Goal: Task Accomplishment & Management: Manage account settings

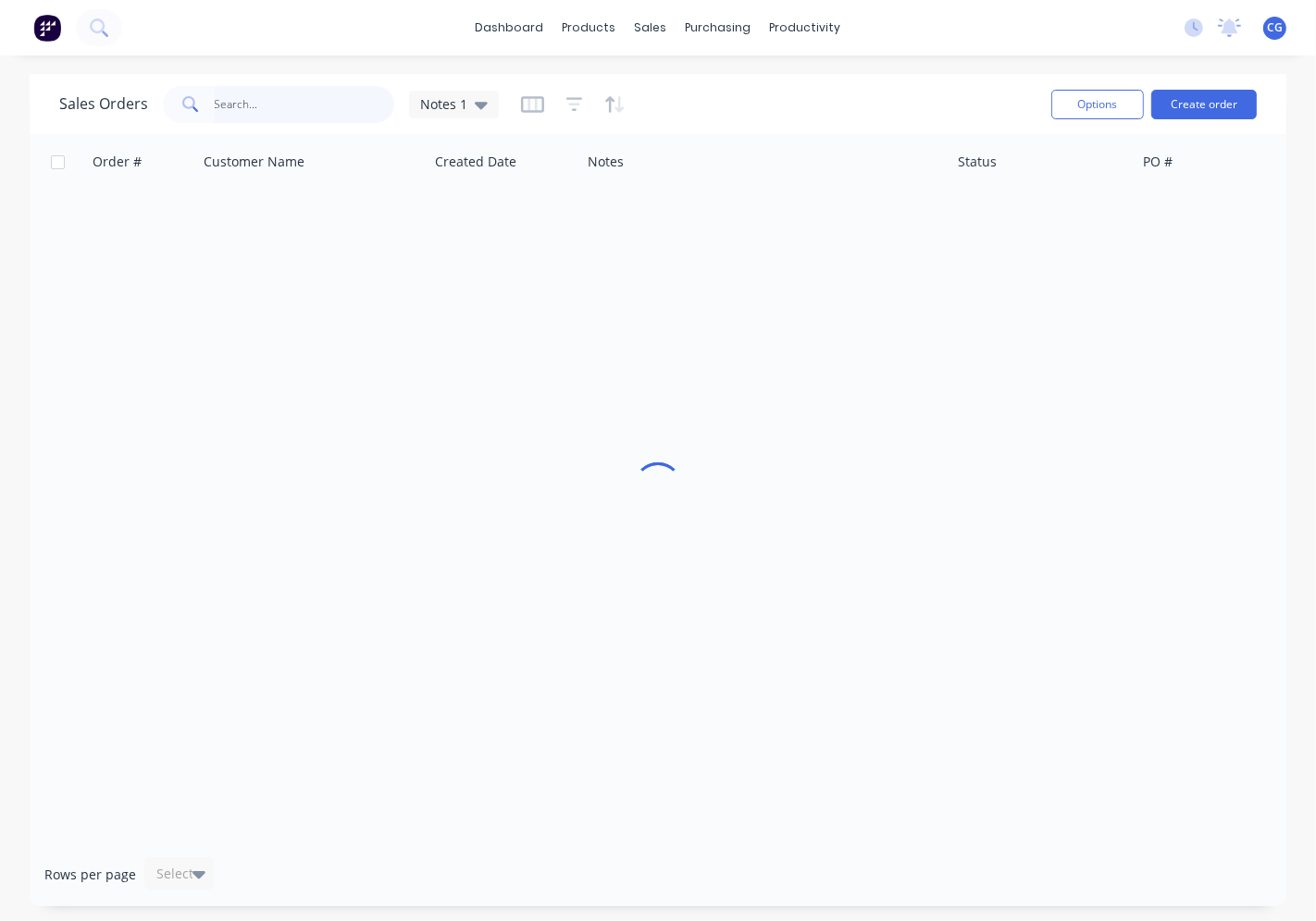
click at [261, 105] on input "text" at bounding box center [305, 104] width 180 height 37
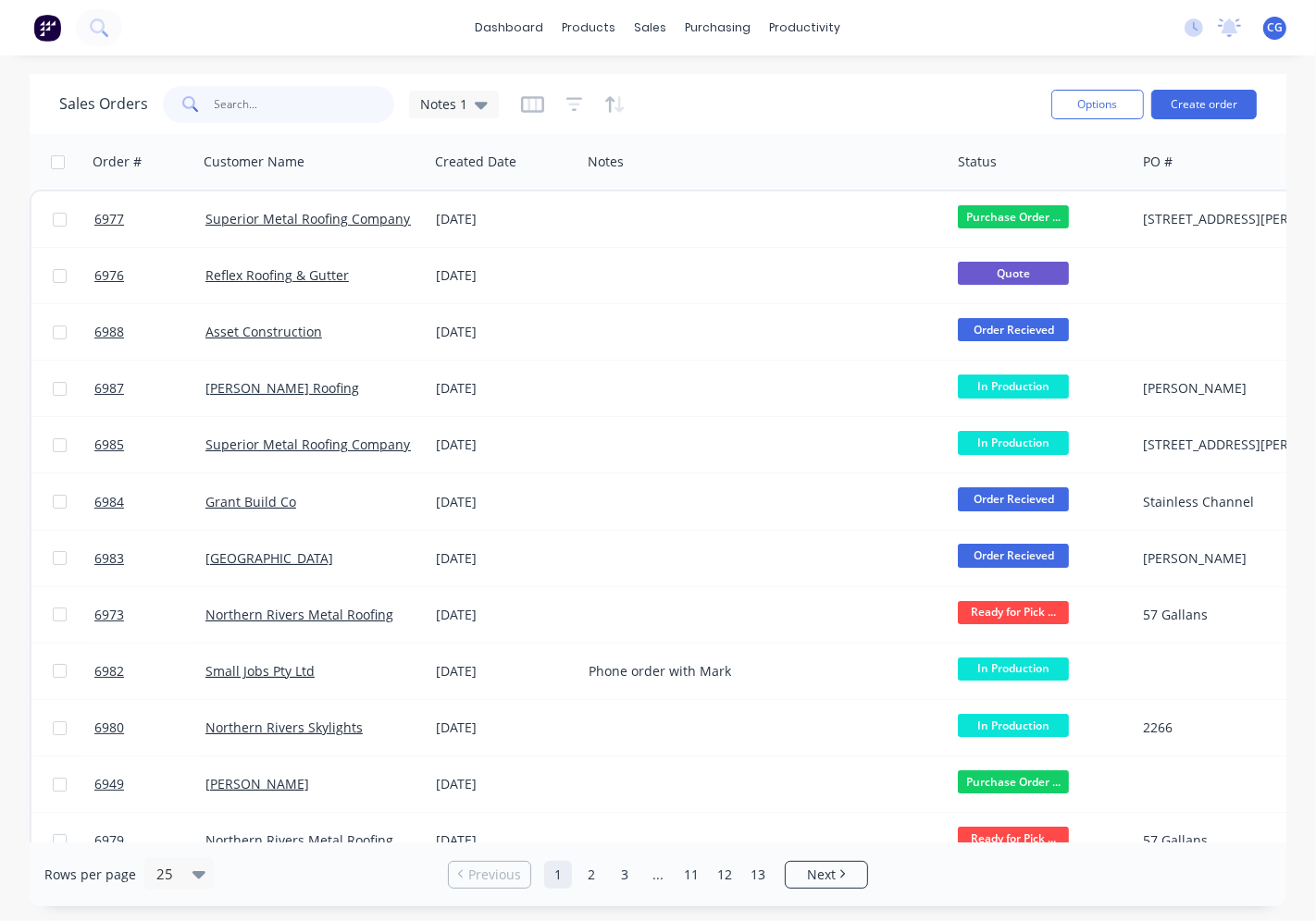
click at [264, 121] on input "text" at bounding box center [305, 104] width 180 height 37
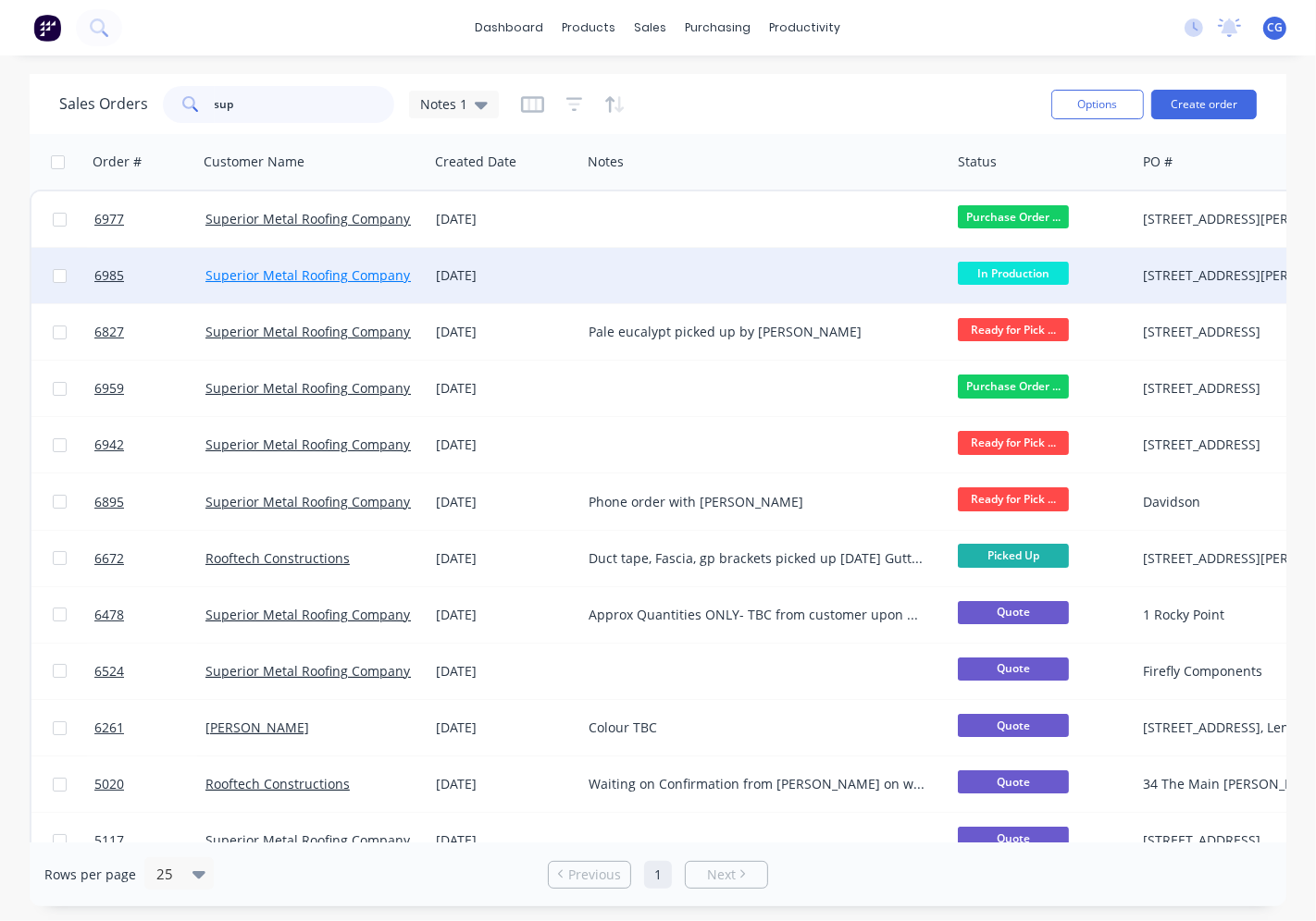
type input "sup"
click at [366, 272] on link "Superior Metal Roofing Company Pty Ltd" at bounding box center [331, 275] width 250 height 18
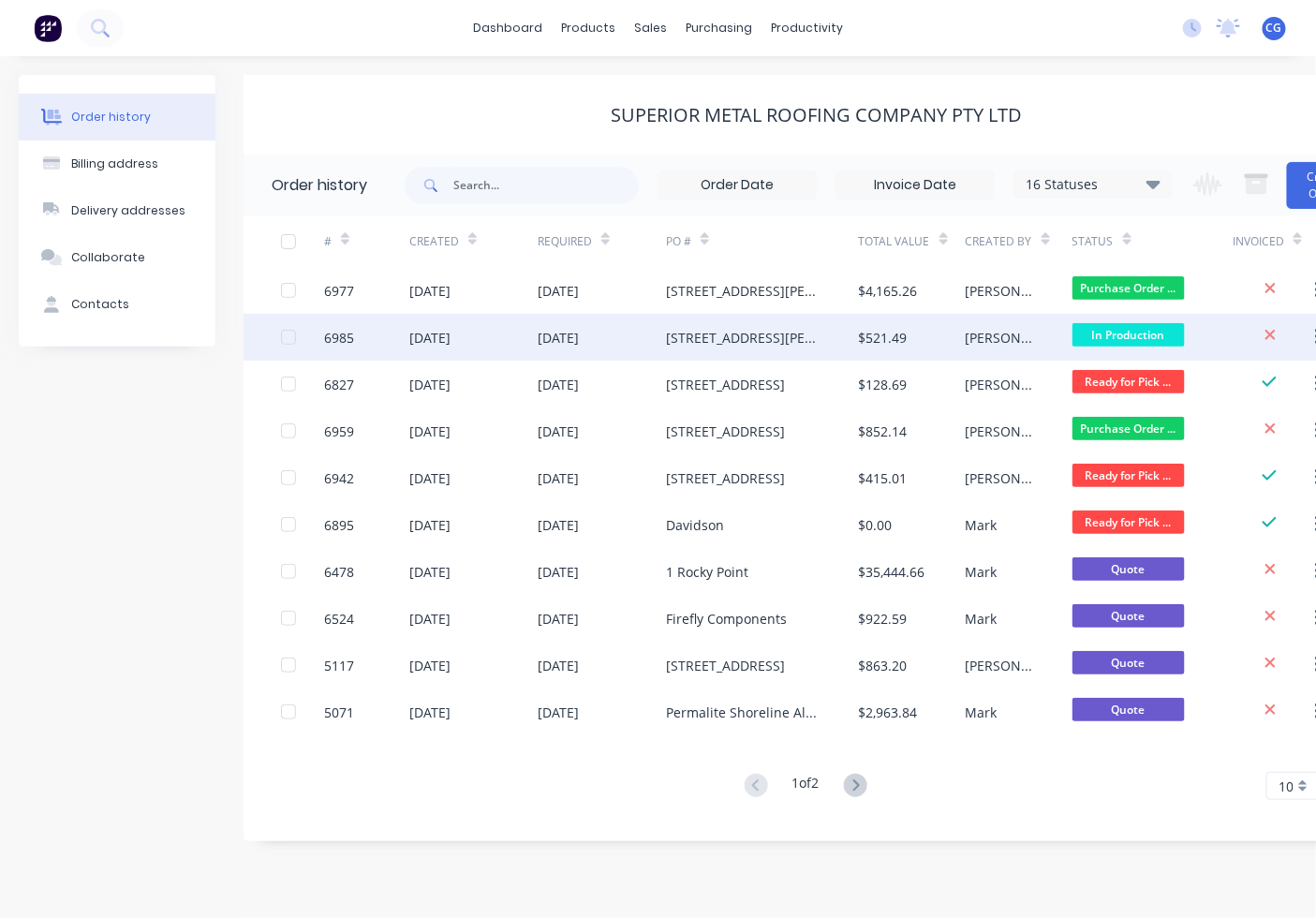
click at [713, 349] on div "[STREET_ADDRESS][PERSON_NAME]" at bounding box center [762, 337] width 193 height 47
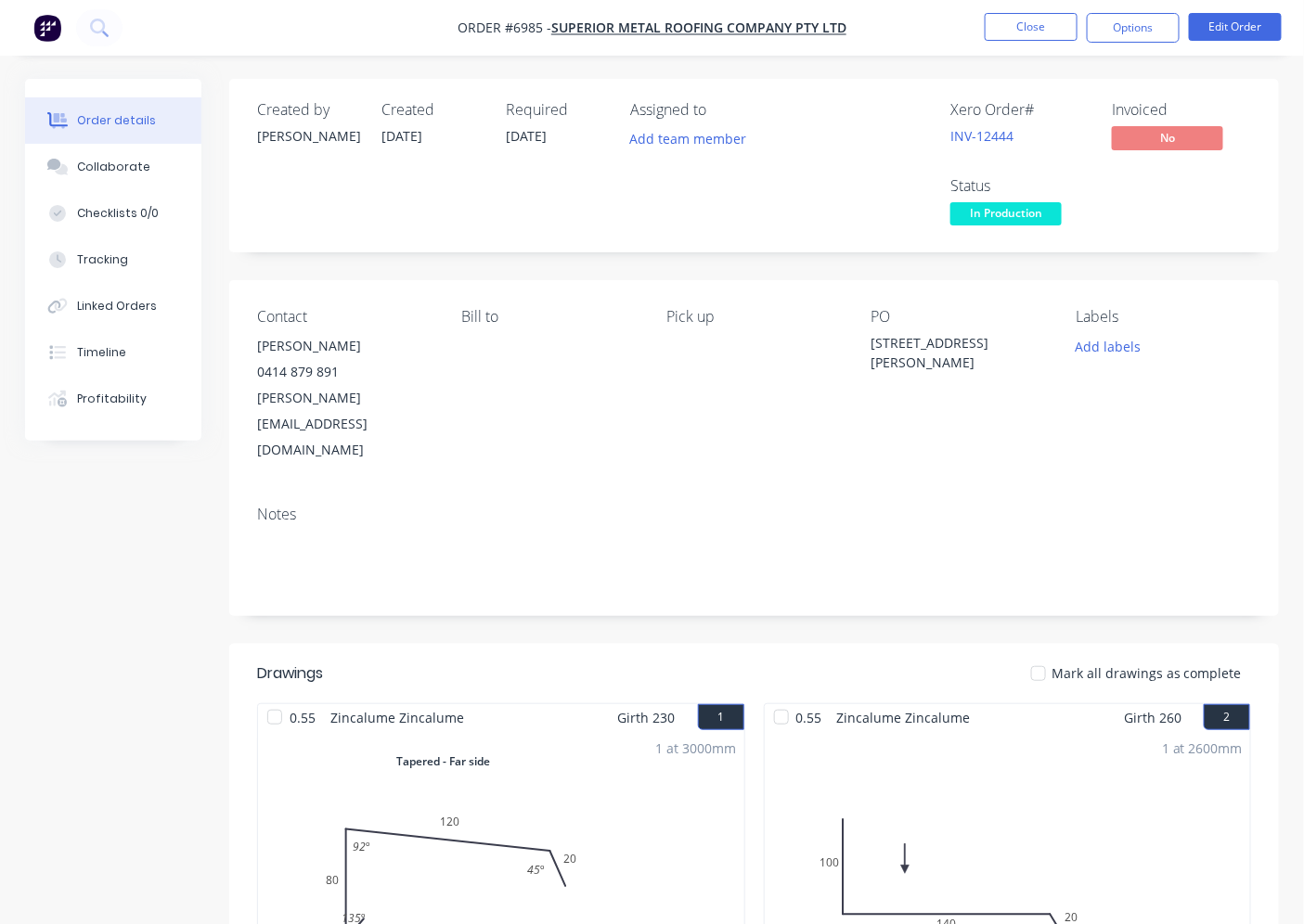
click at [1055, 656] on div at bounding box center [1038, 673] width 37 height 37
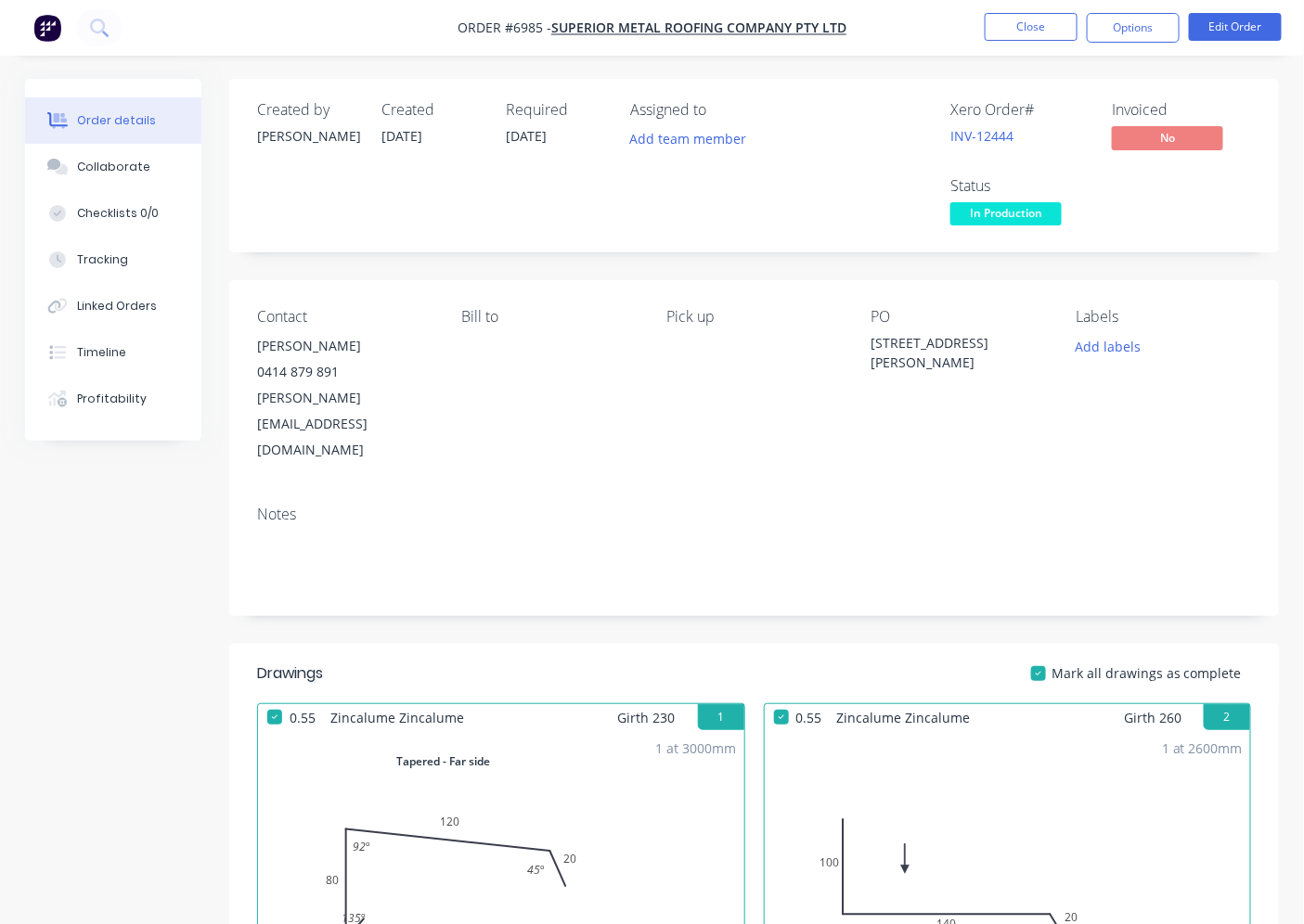
click at [975, 218] on span "In Production" at bounding box center [1006, 214] width 111 height 24
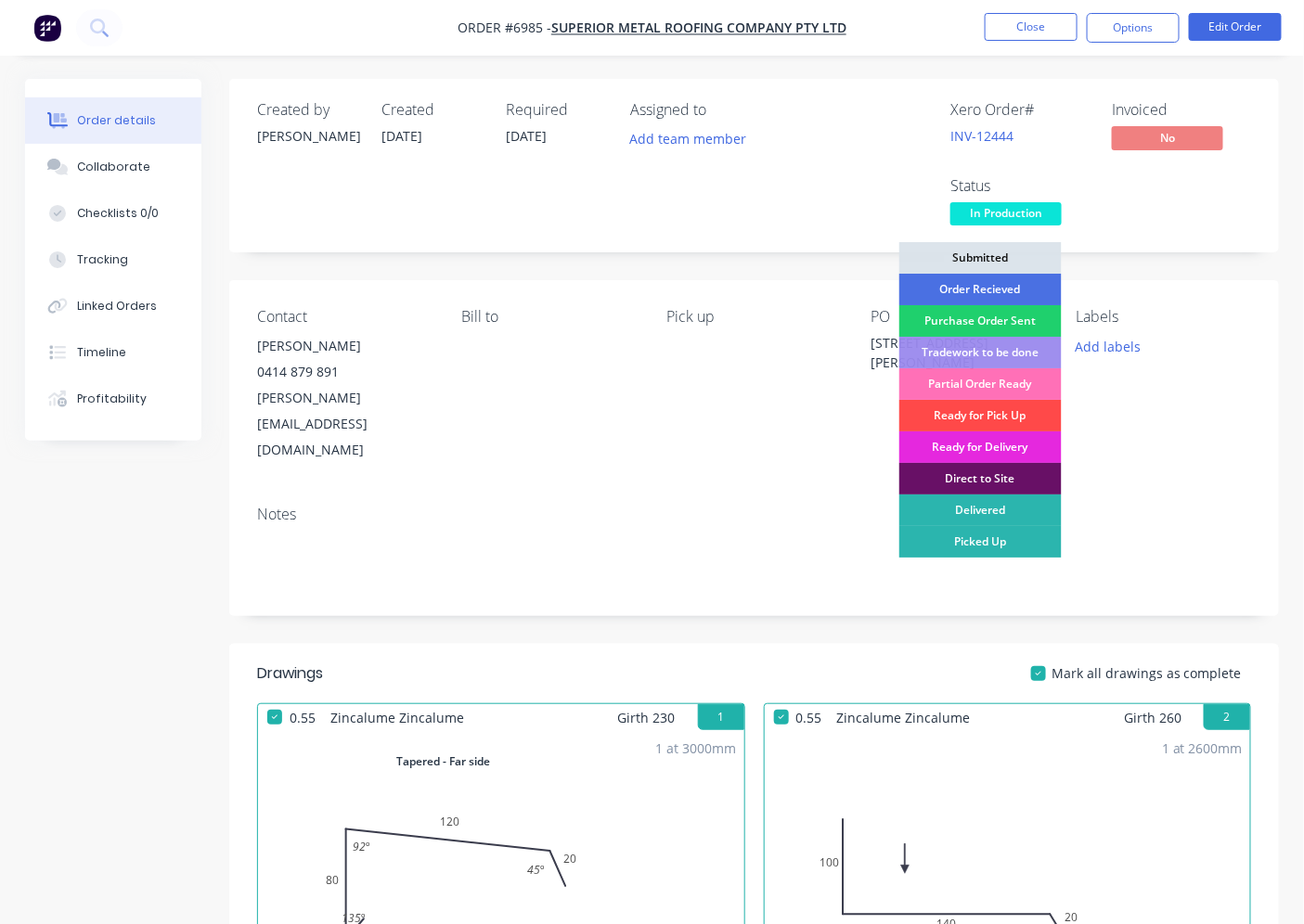
click at [969, 411] on div "Ready for Pick Up" at bounding box center [981, 415] width 162 height 31
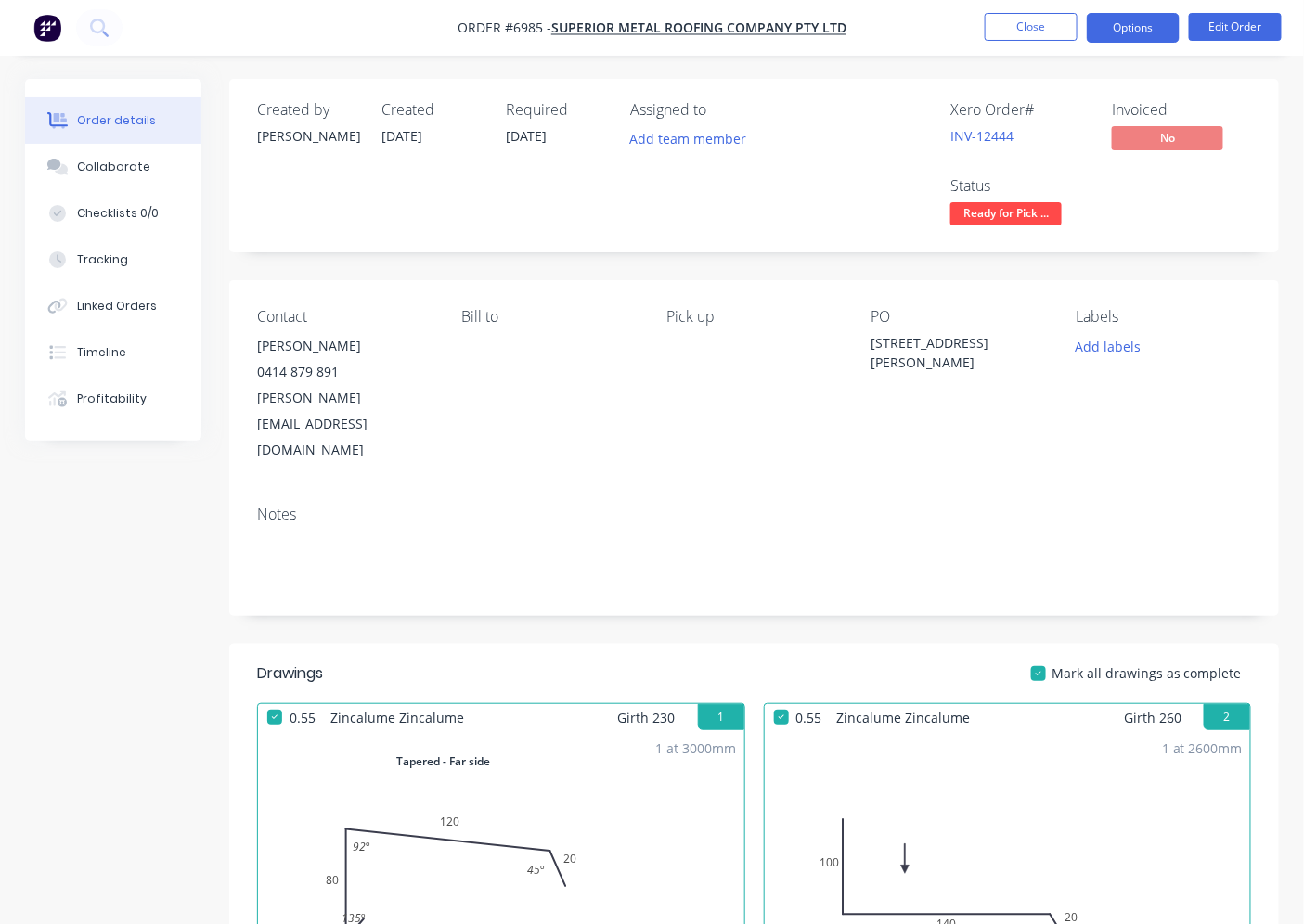
click at [1138, 28] on button "Options" at bounding box center [1133, 28] width 93 height 30
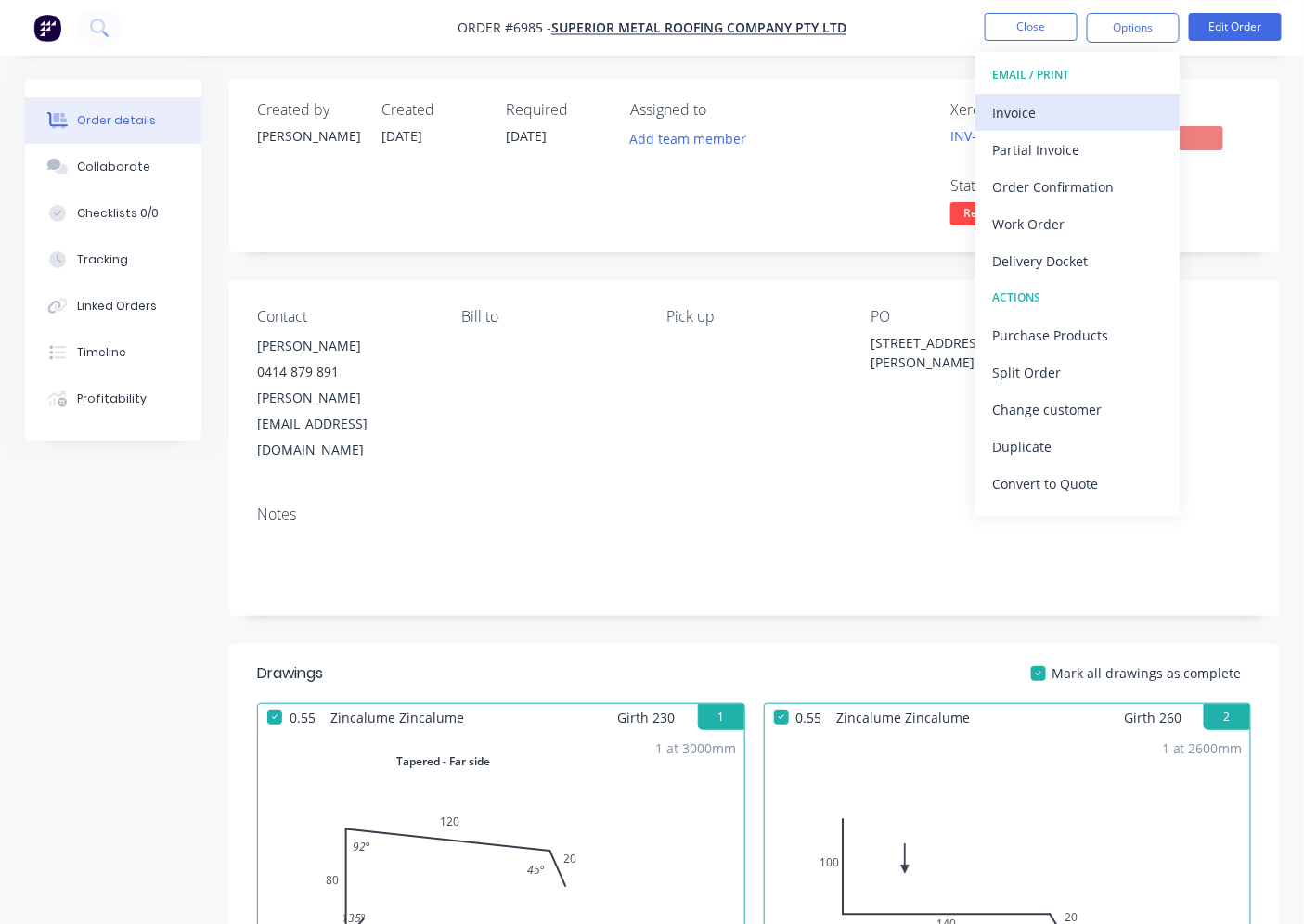
click at [1117, 122] on div "Invoice" at bounding box center [1077, 112] width 171 height 27
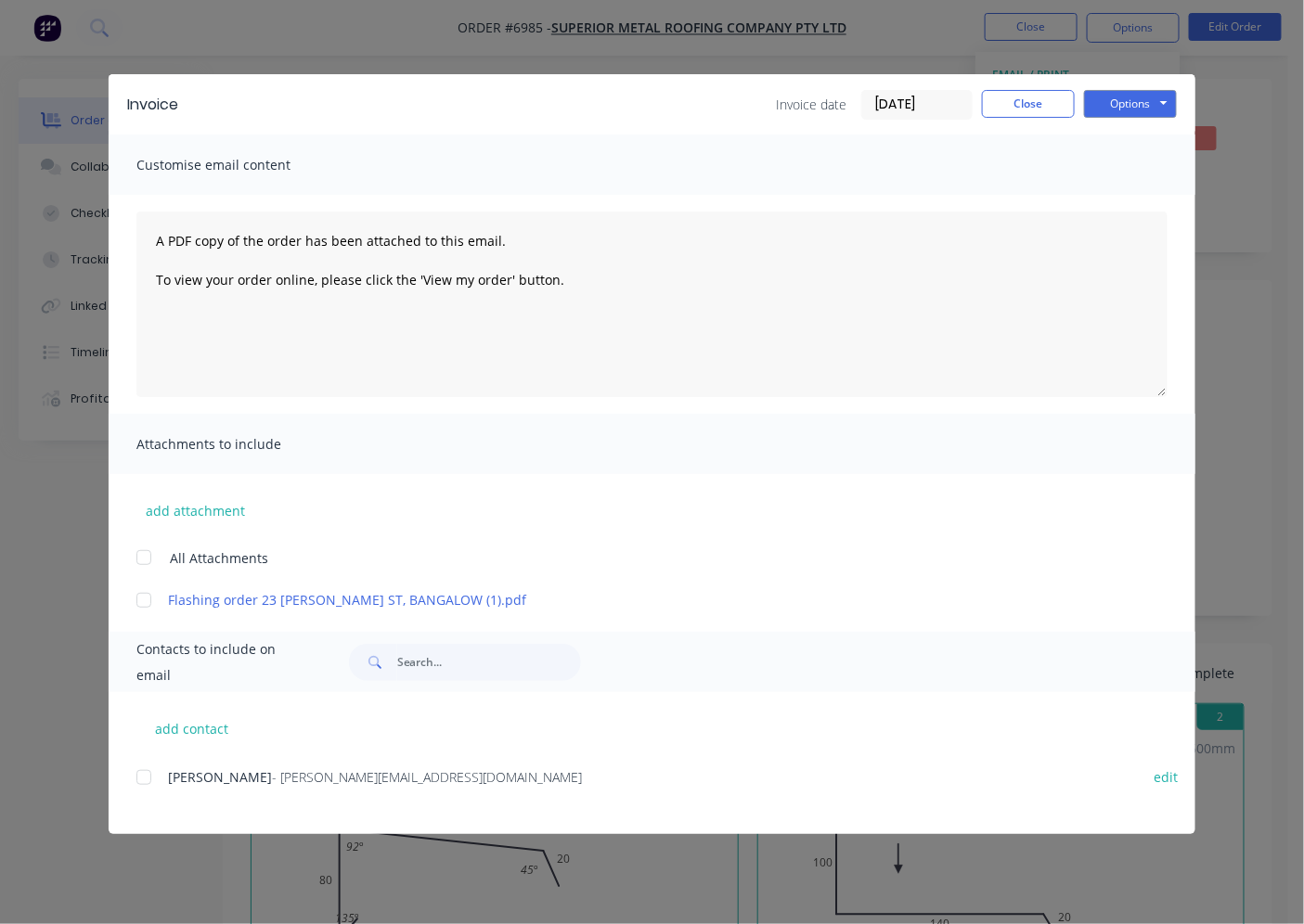
click at [139, 777] on div at bounding box center [143, 777] width 37 height 37
click at [1155, 98] on button "Options" at bounding box center [1131, 105] width 93 height 28
click at [1130, 204] on button "Email" at bounding box center [1144, 198] width 119 height 31
click at [1007, 115] on button "Close" at bounding box center [1028, 105] width 93 height 28
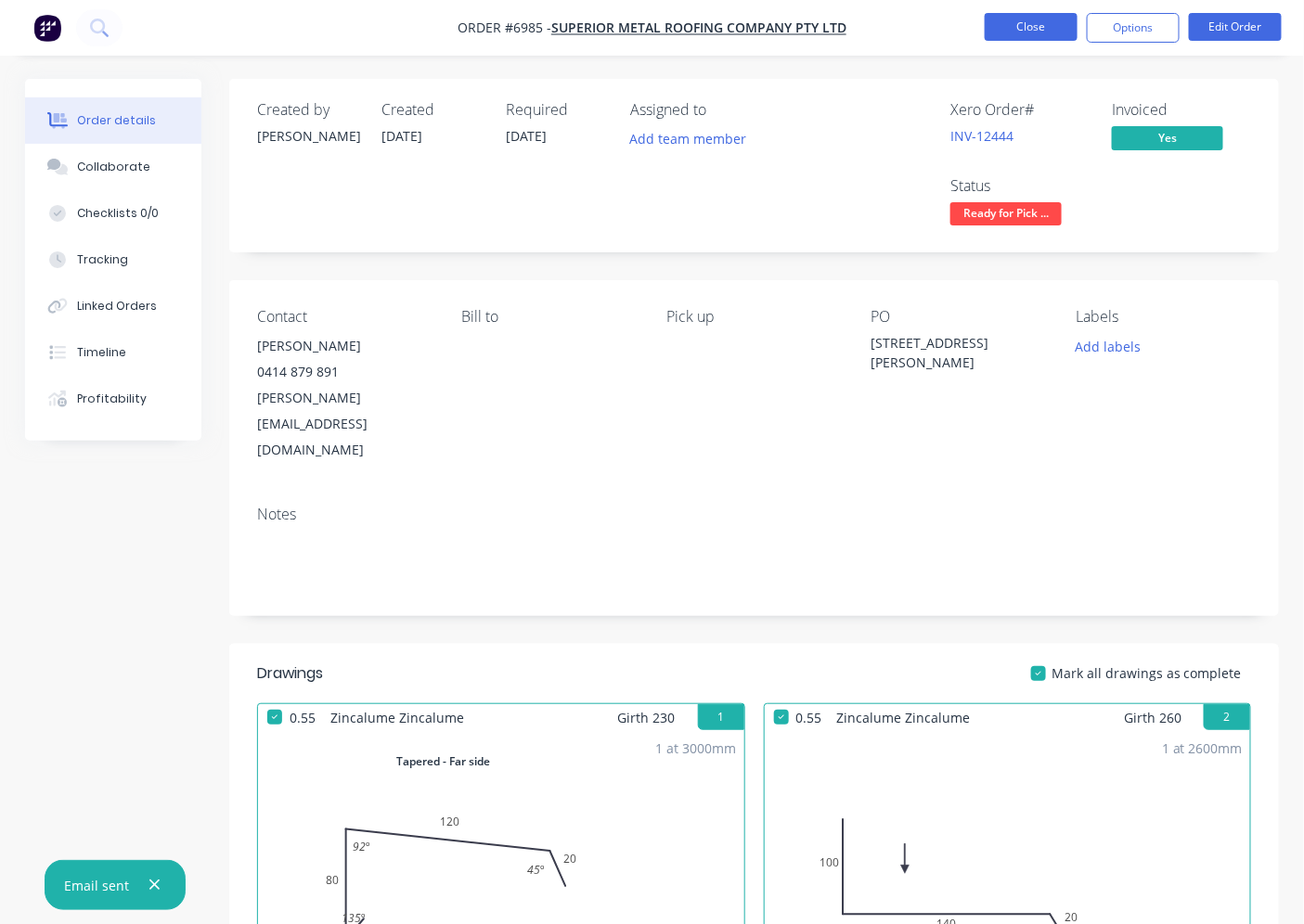
click at [1009, 30] on button "Close" at bounding box center [1031, 27] width 93 height 28
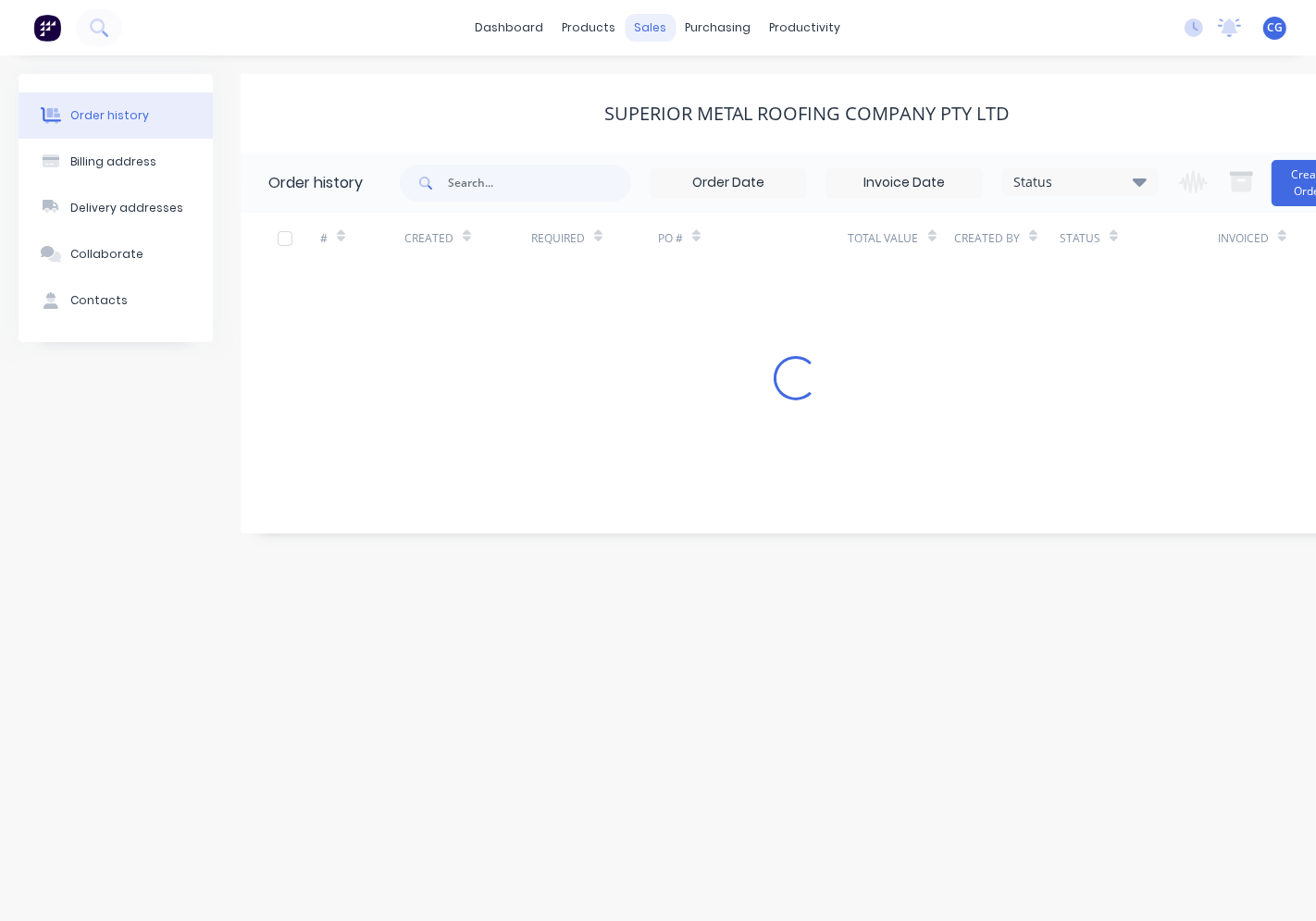
click at [639, 20] on div "sales" at bounding box center [651, 28] width 51 height 28
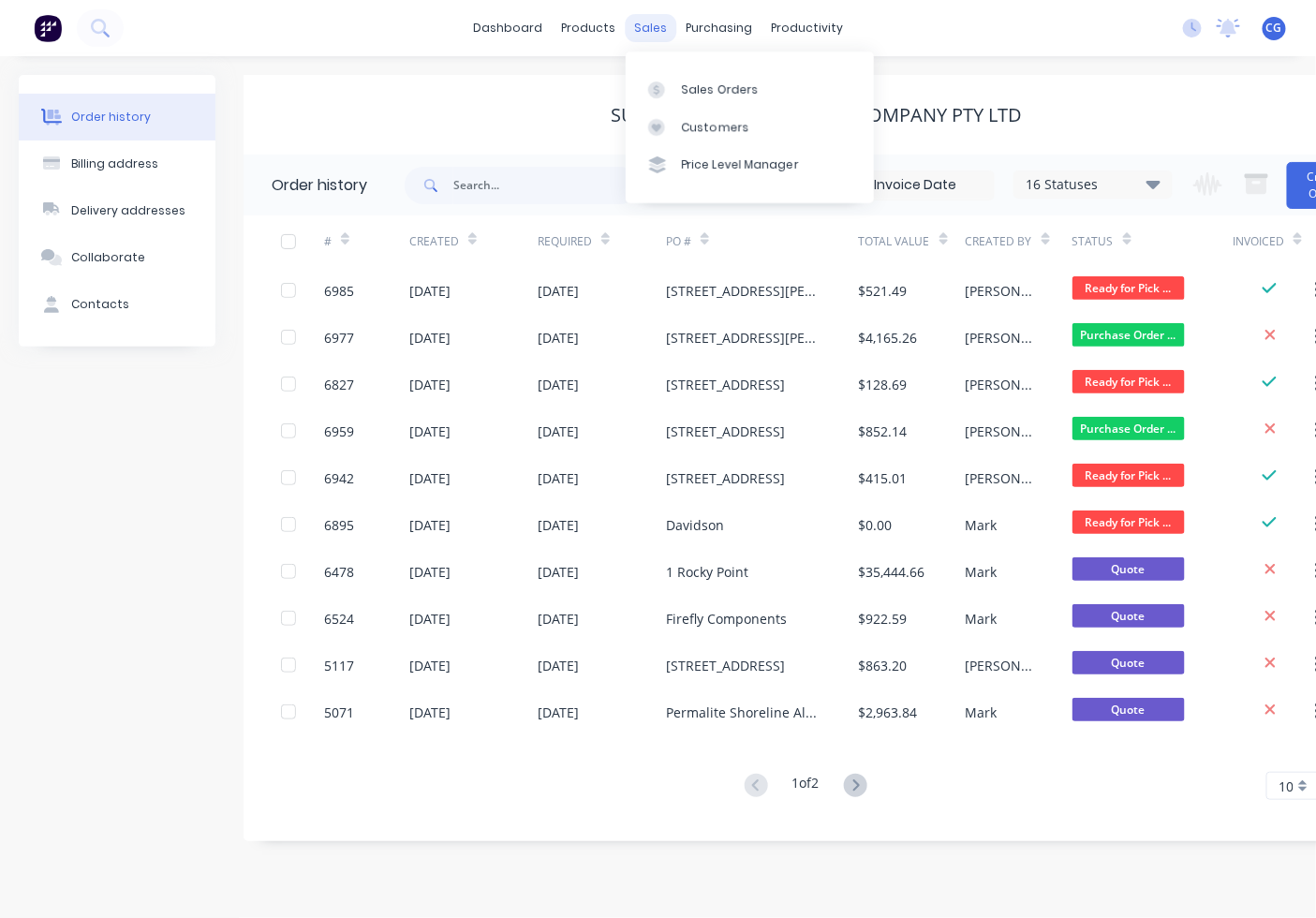
click at [649, 21] on div "sales" at bounding box center [650, 29] width 51 height 29
click at [677, 91] on link "Sales Orders" at bounding box center [749, 88] width 248 height 37
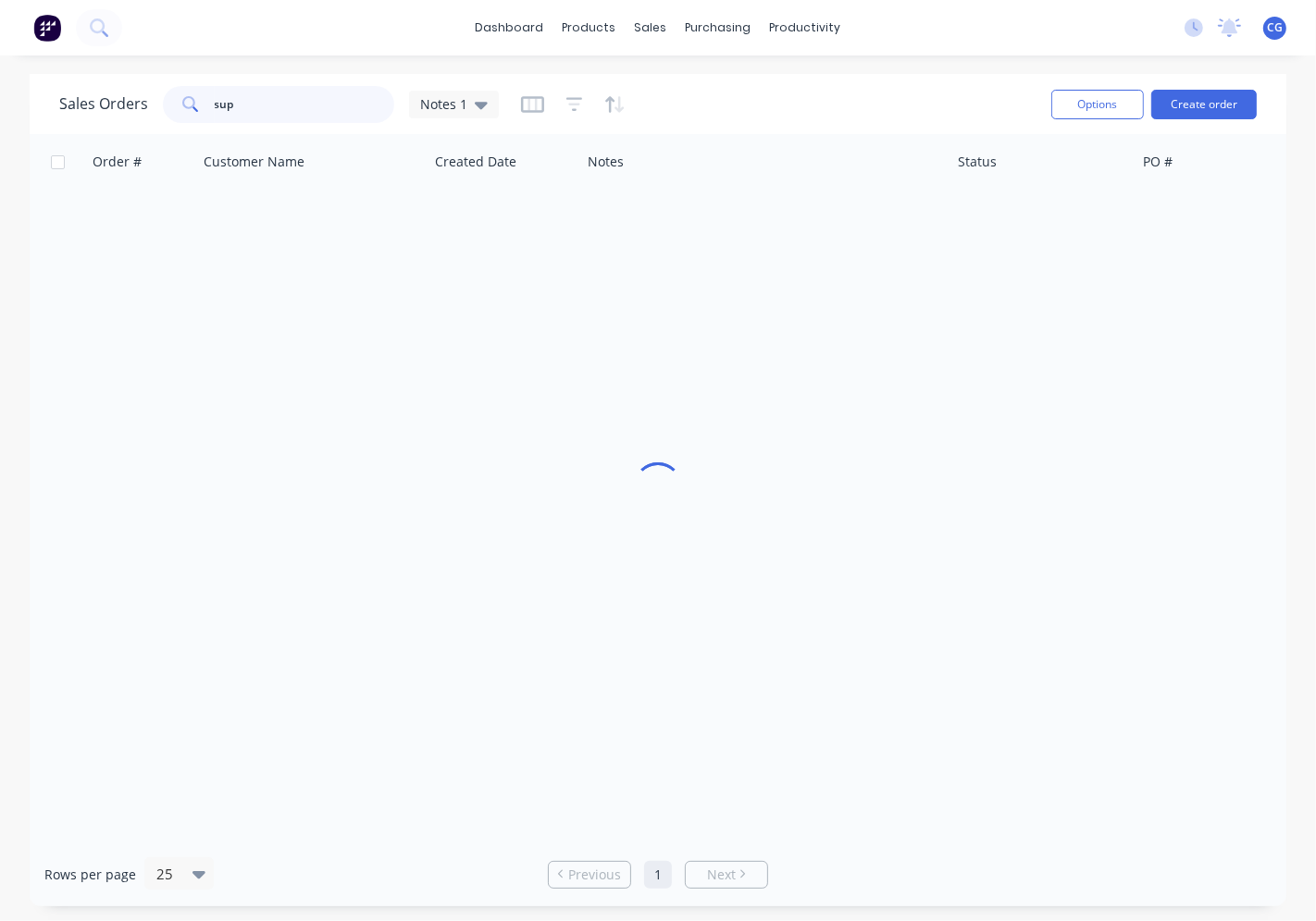
click at [262, 115] on input "sup" at bounding box center [305, 104] width 180 height 37
click at [261, 114] on input "sup" at bounding box center [305, 104] width 180 height 37
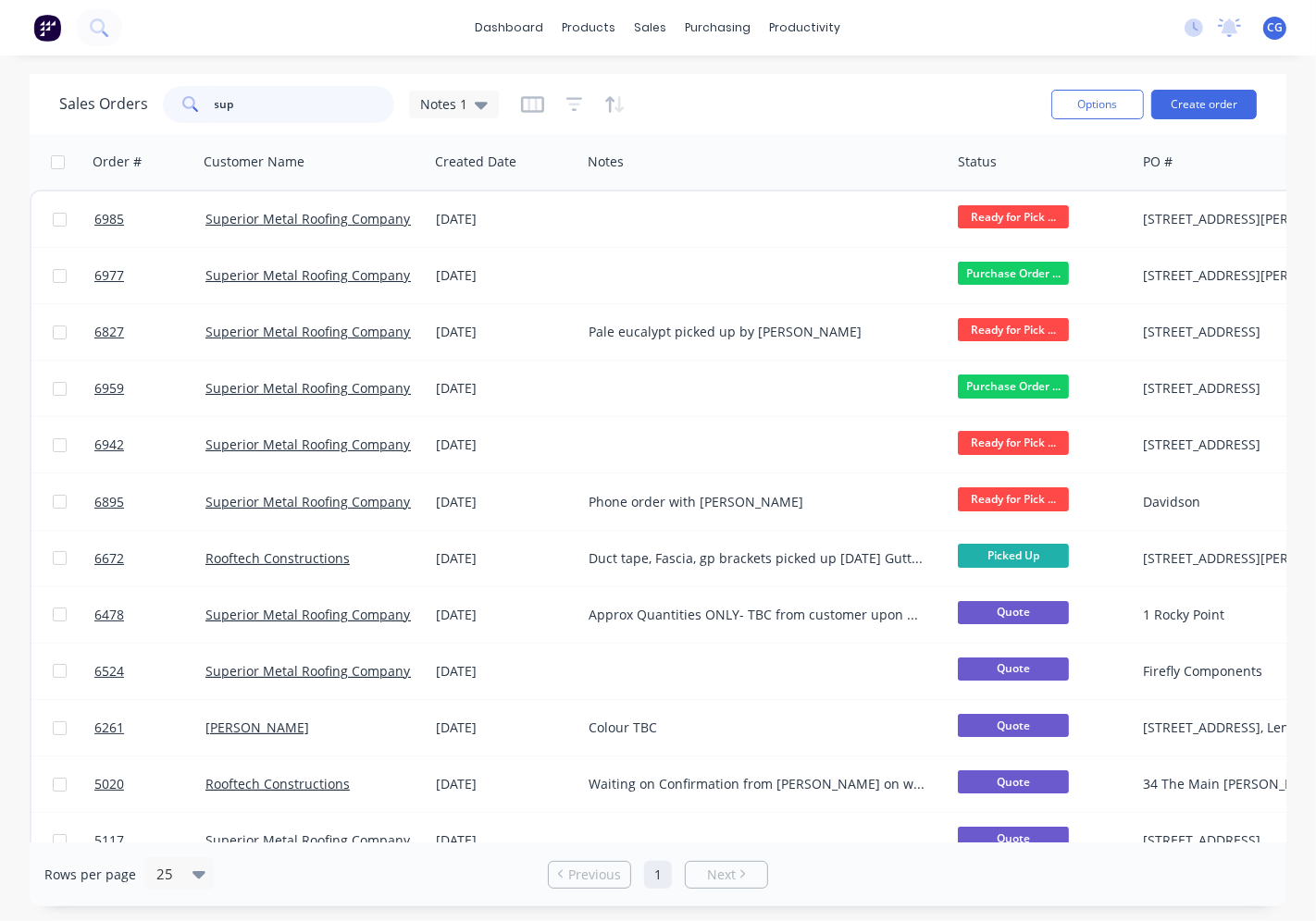
click at [256, 115] on input "sup" at bounding box center [305, 104] width 180 height 37
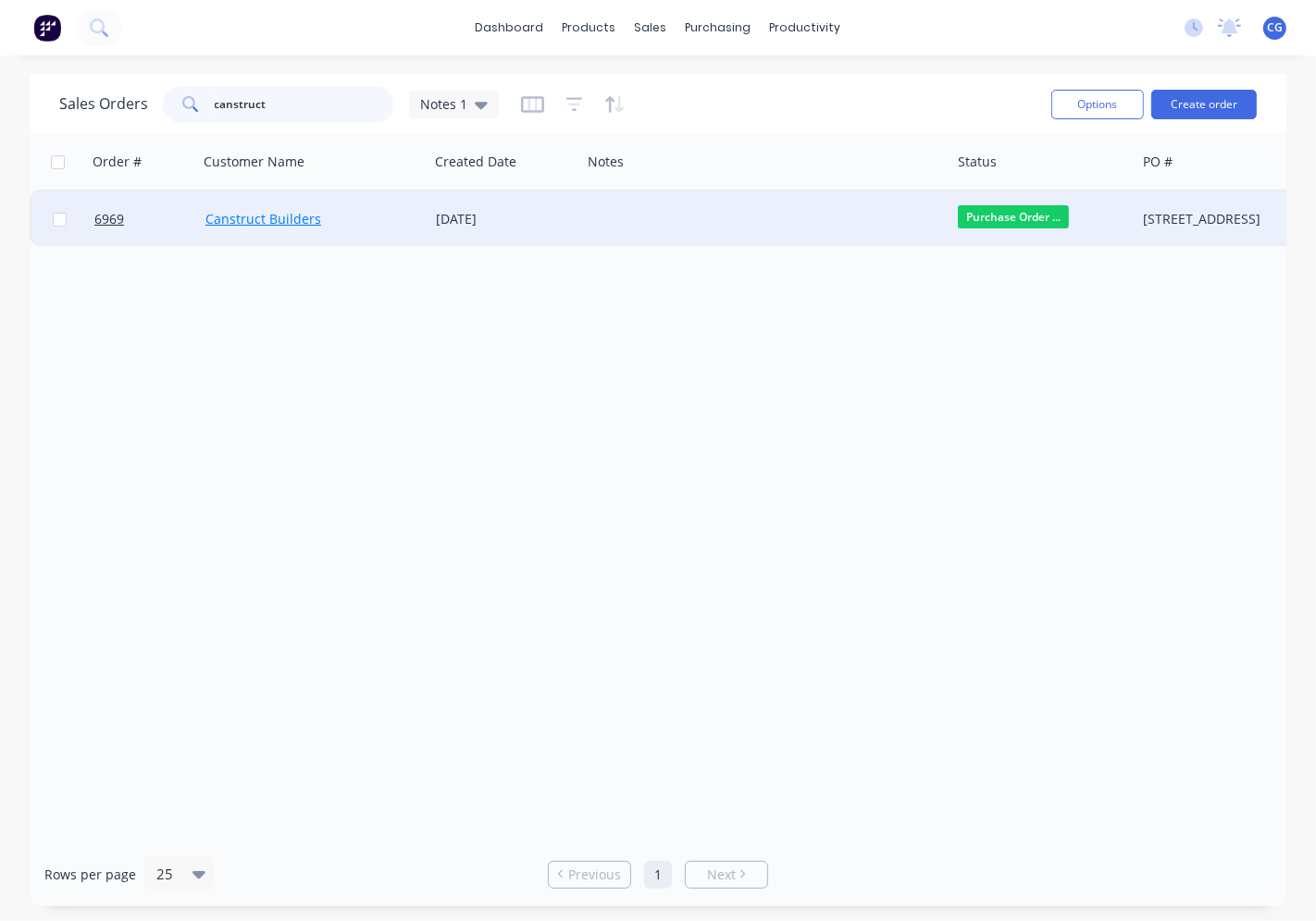
type input "canstruct"
click at [222, 211] on link "Canstruct Builders" at bounding box center [263, 219] width 116 height 18
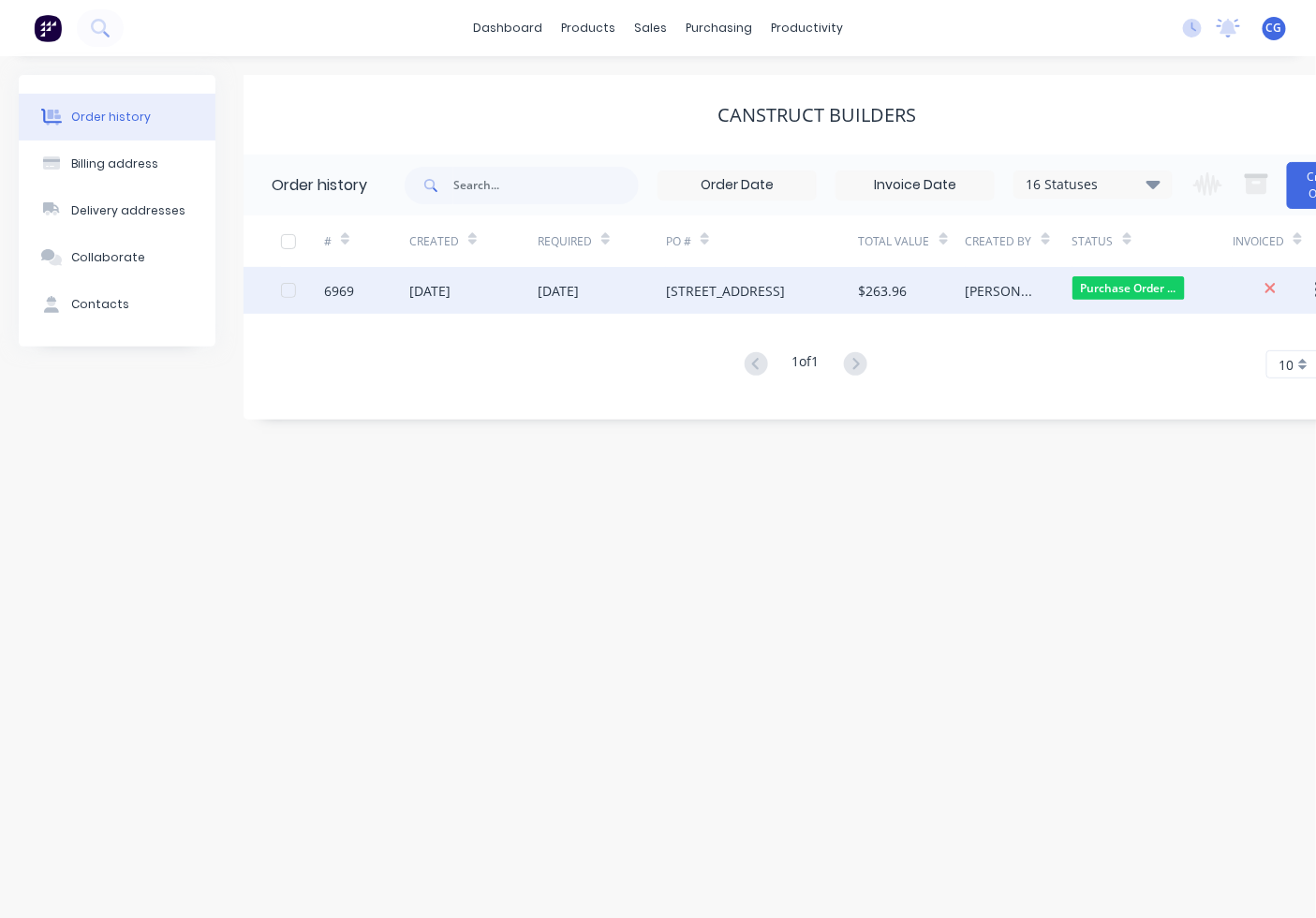
click at [626, 303] on div "[DATE]" at bounding box center [601, 290] width 128 height 47
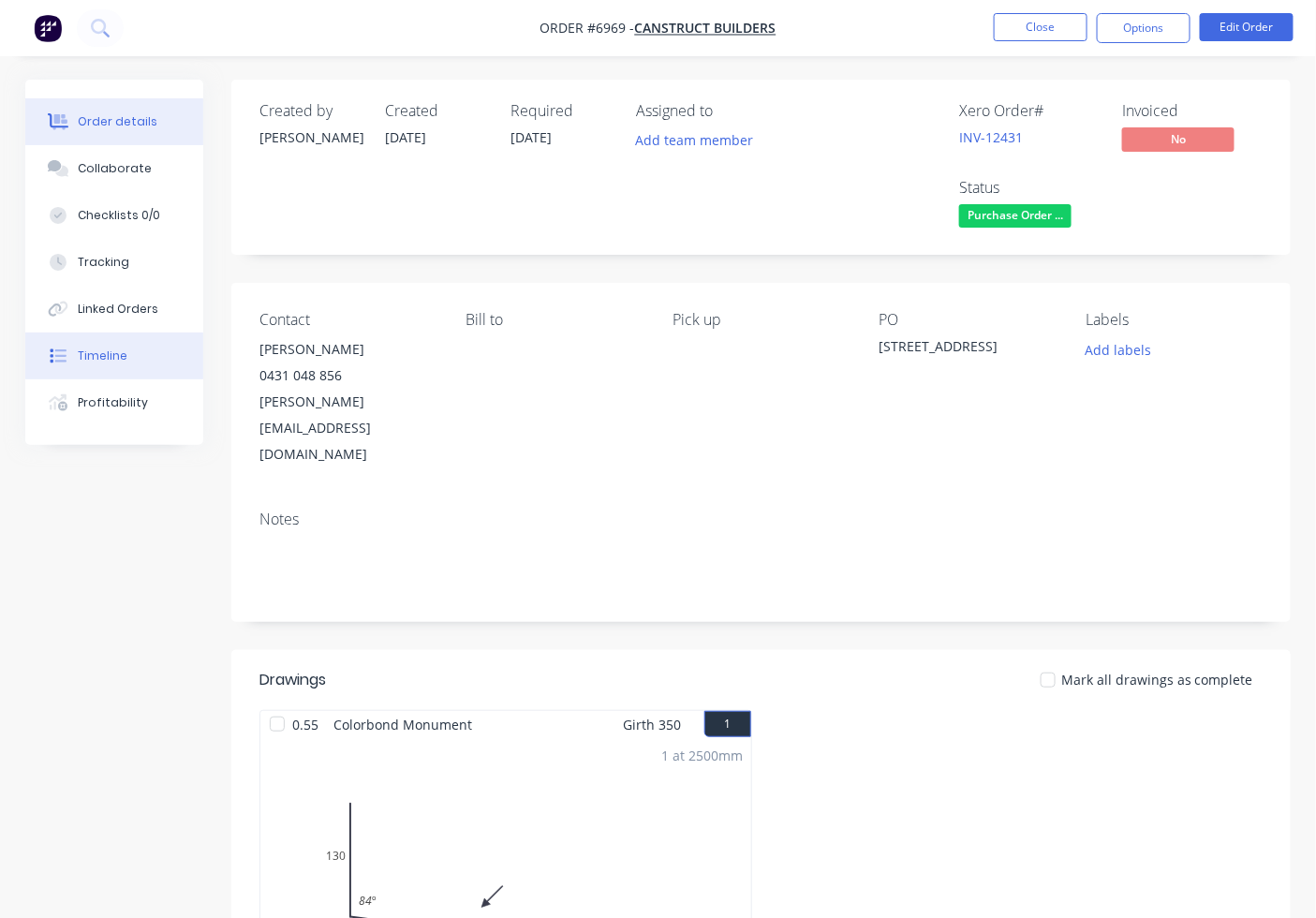
click at [95, 365] on button "Timeline" at bounding box center [114, 356] width 178 height 47
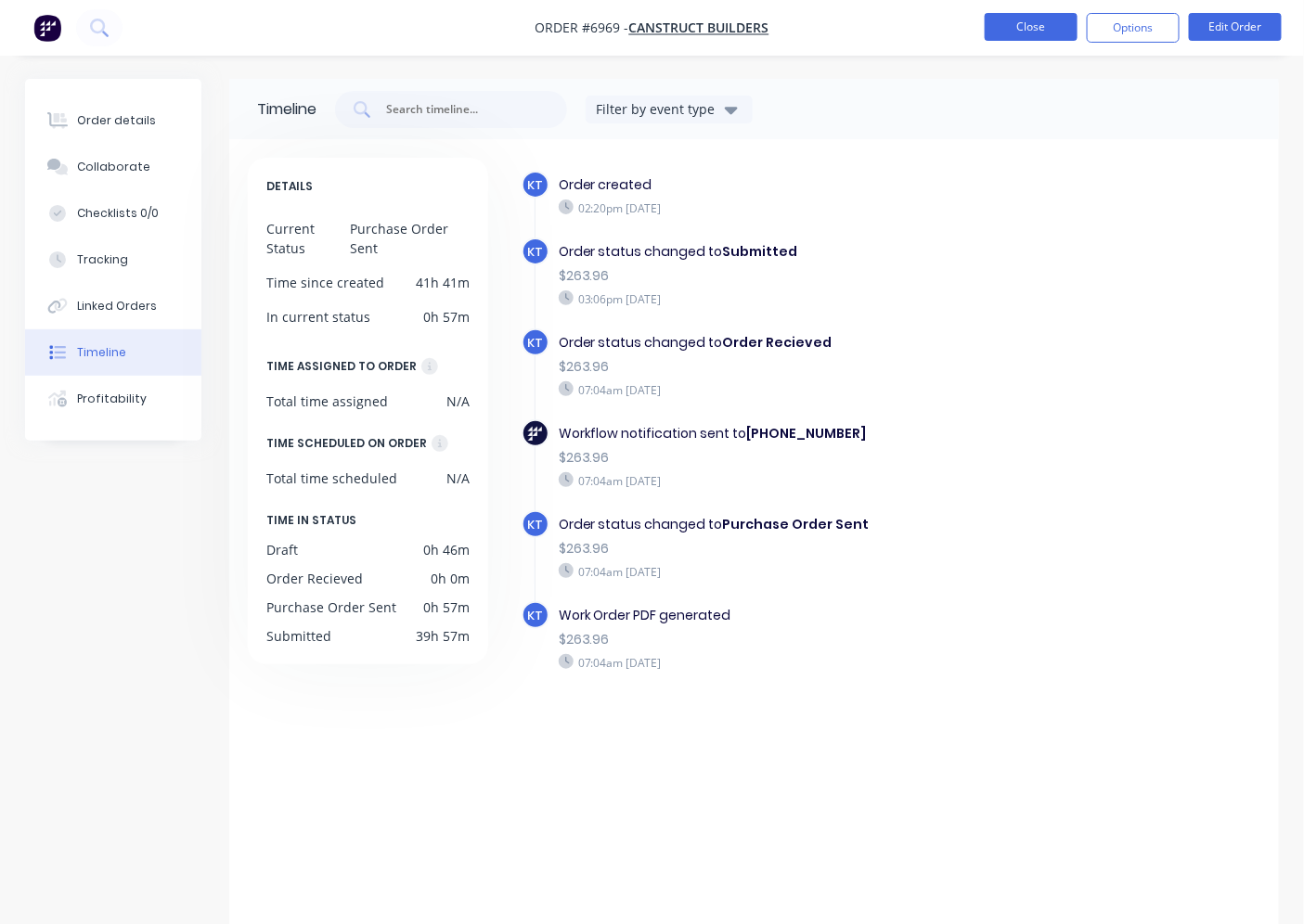
click at [1009, 24] on button "Close" at bounding box center [1031, 27] width 93 height 28
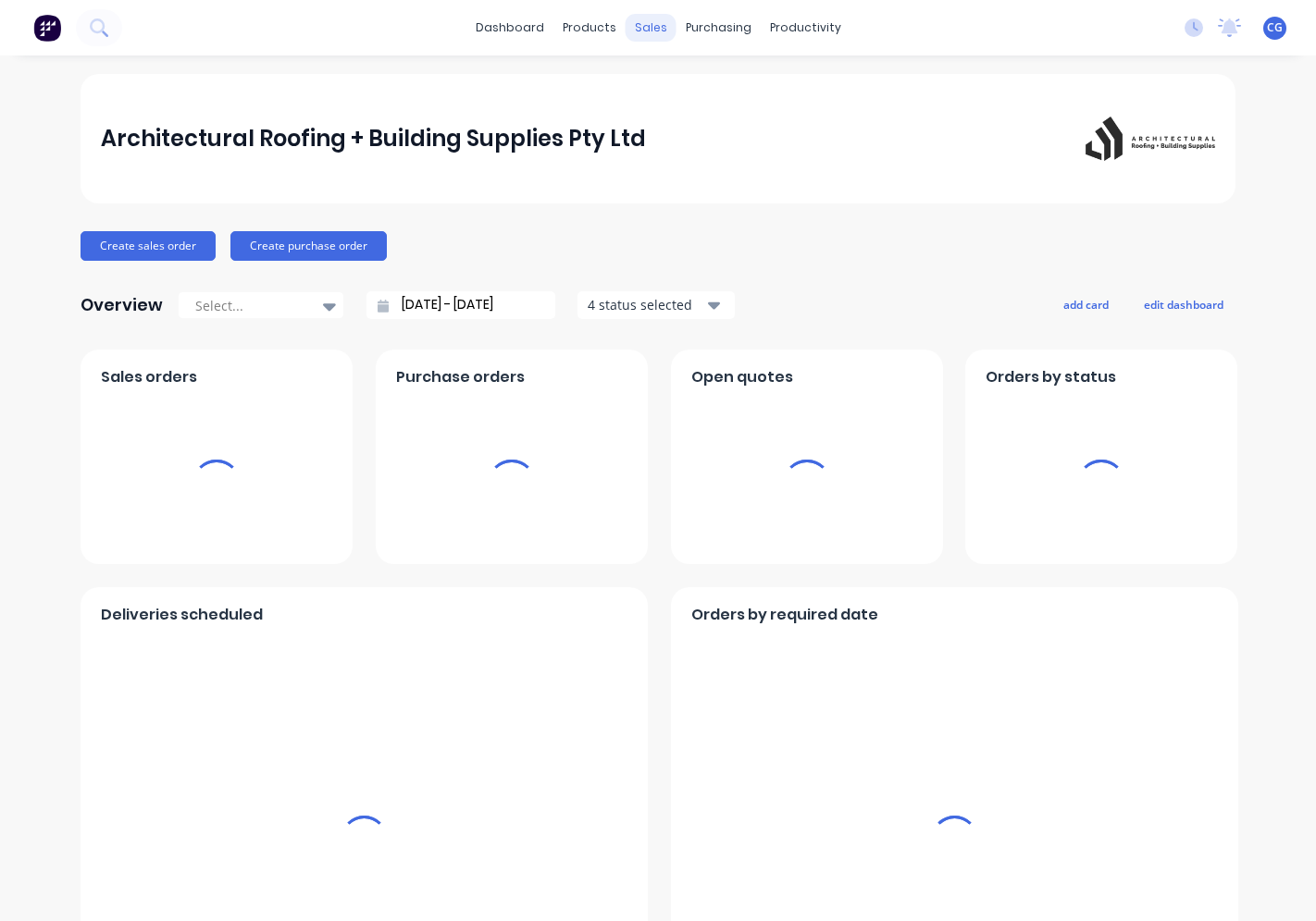
click at [642, 38] on div "sales" at bounding box center [651, 28] width 51 height 28
click at [650, 30] on div "sales" at bounding box center [651, 28] width 51 height 28
click at [626, 35] on div "sales" at bounding box center [651, 28] width 51 height 28
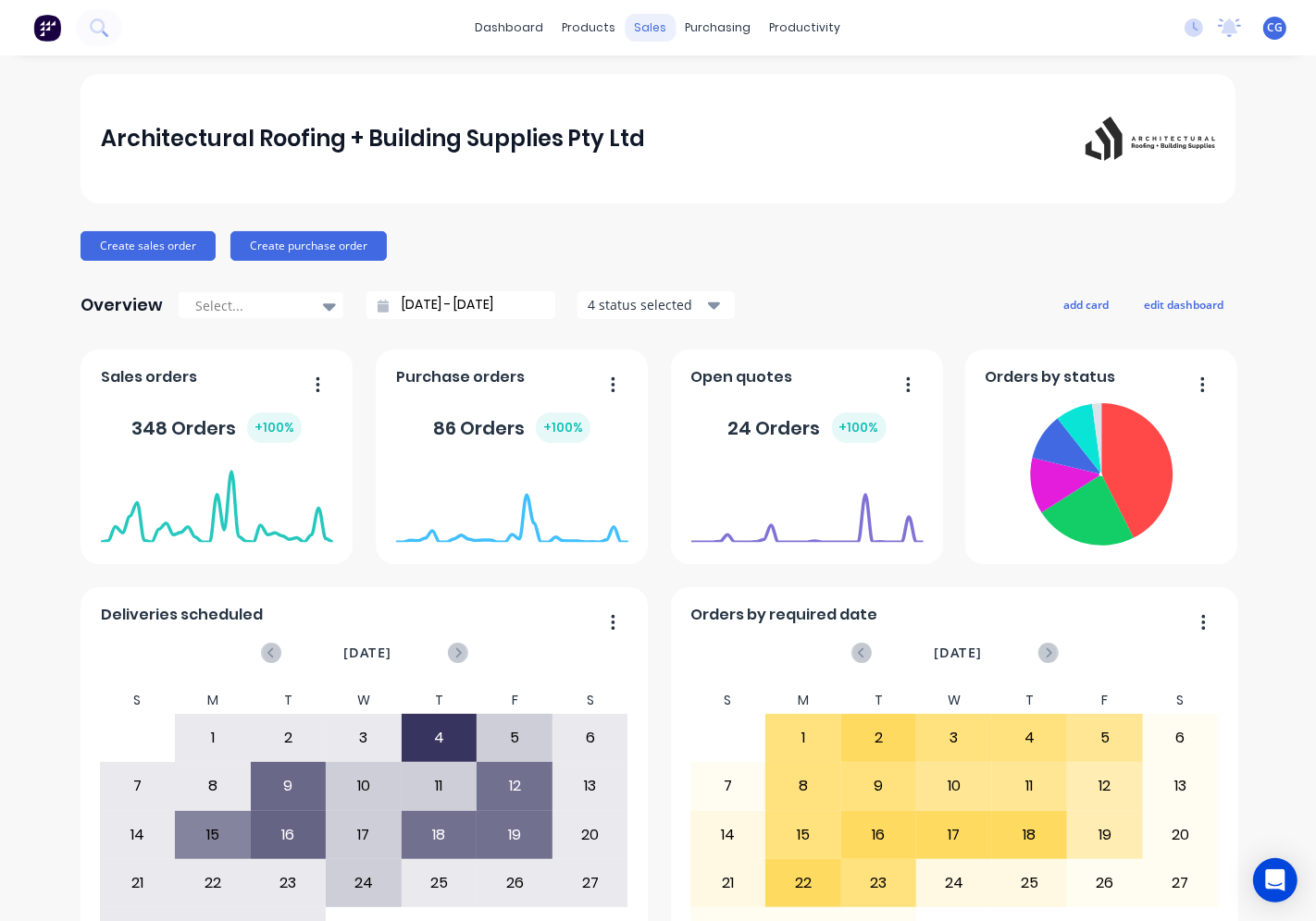
click at [643, 33] on div "sales" at bounding box center [651, 28] width 51 height 28
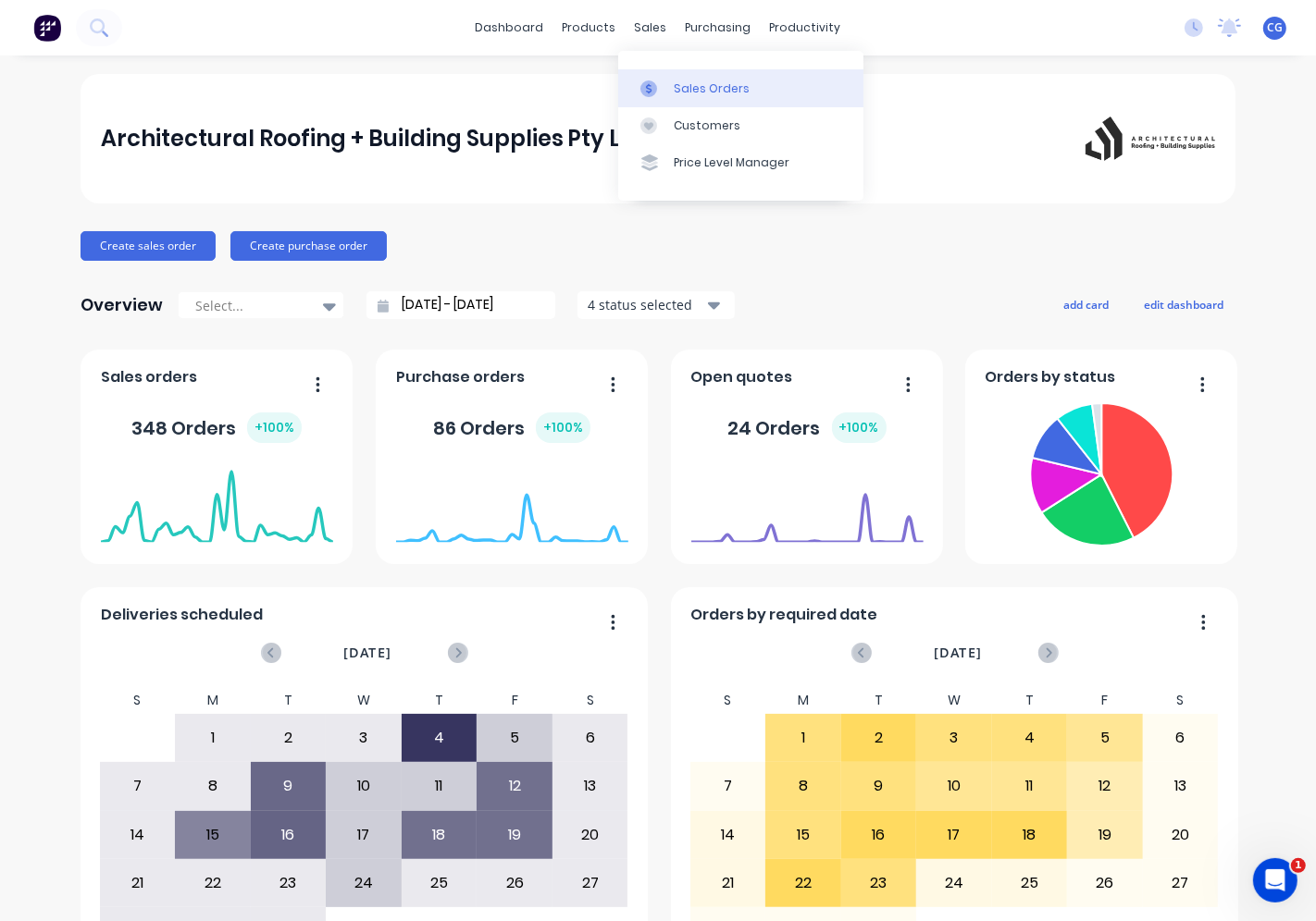
click at [657, 99] on link "Sales Orders" at bounding box center [740, 87] width 245 height 37
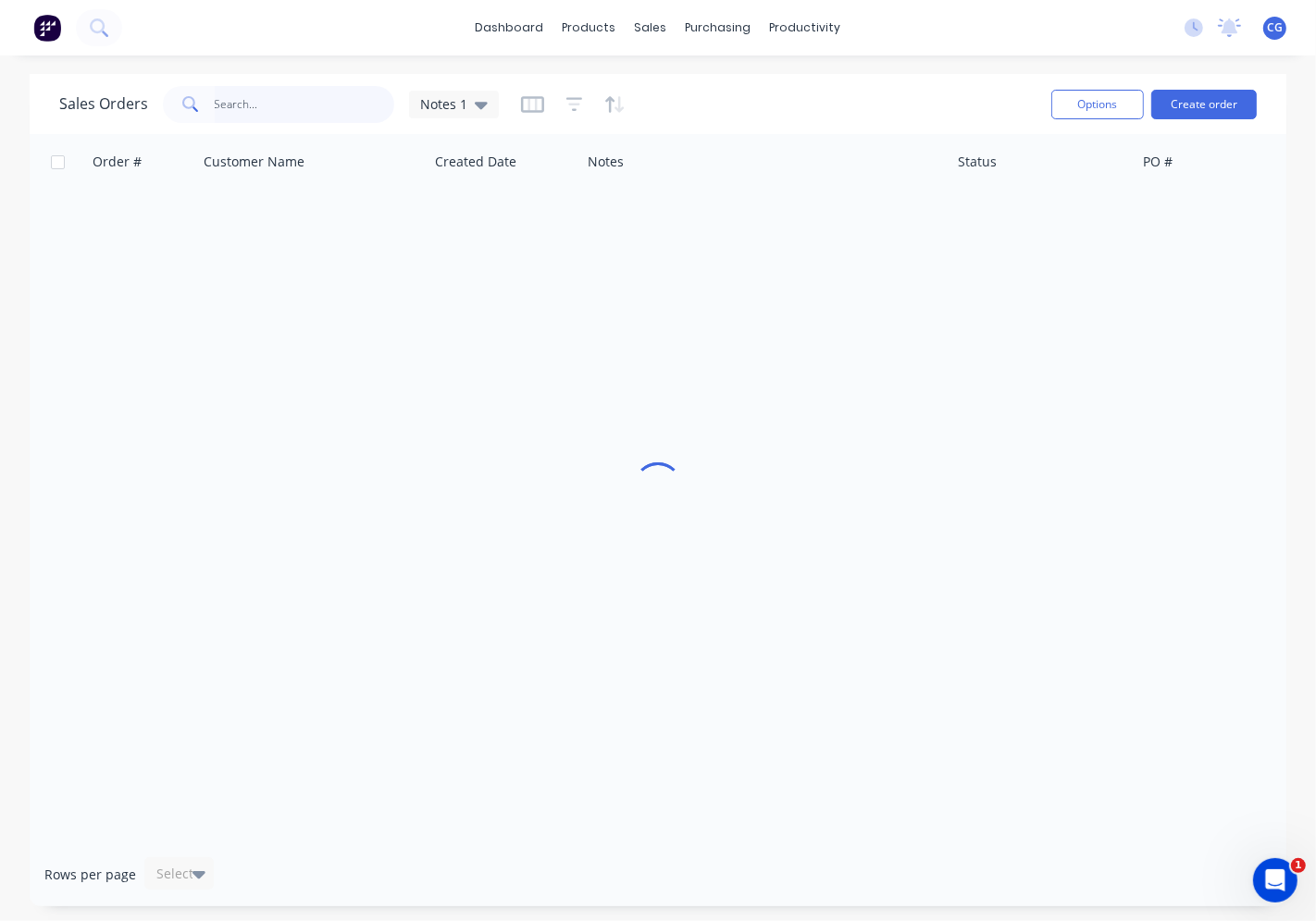
click at [341, 91] on input "text" at bounding box center [305, 104] width 180 height 37
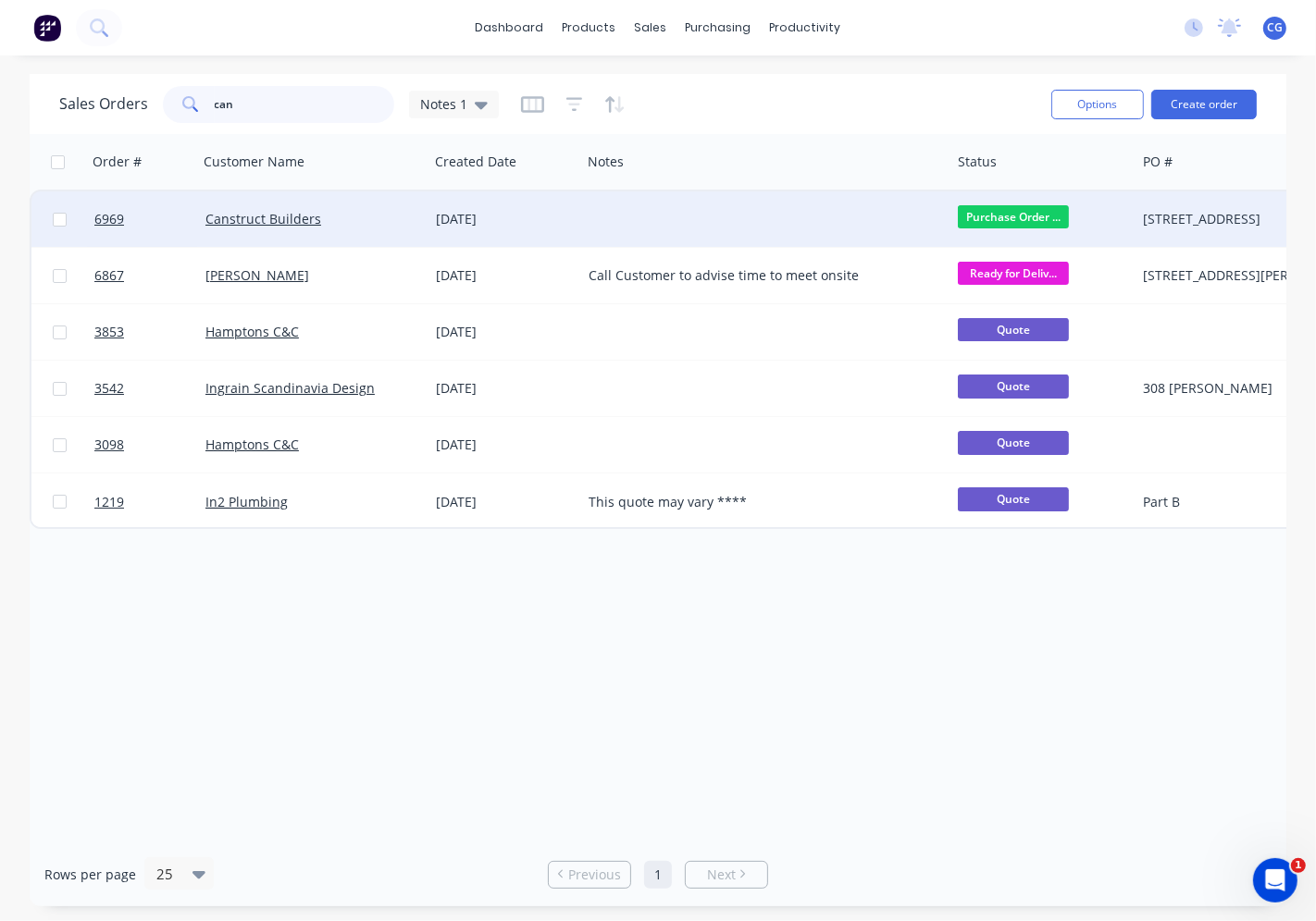
type input "can"
click at [293, 227] on div "Canstruct Builders" at bounding box center [313, 219] width 230 height 55
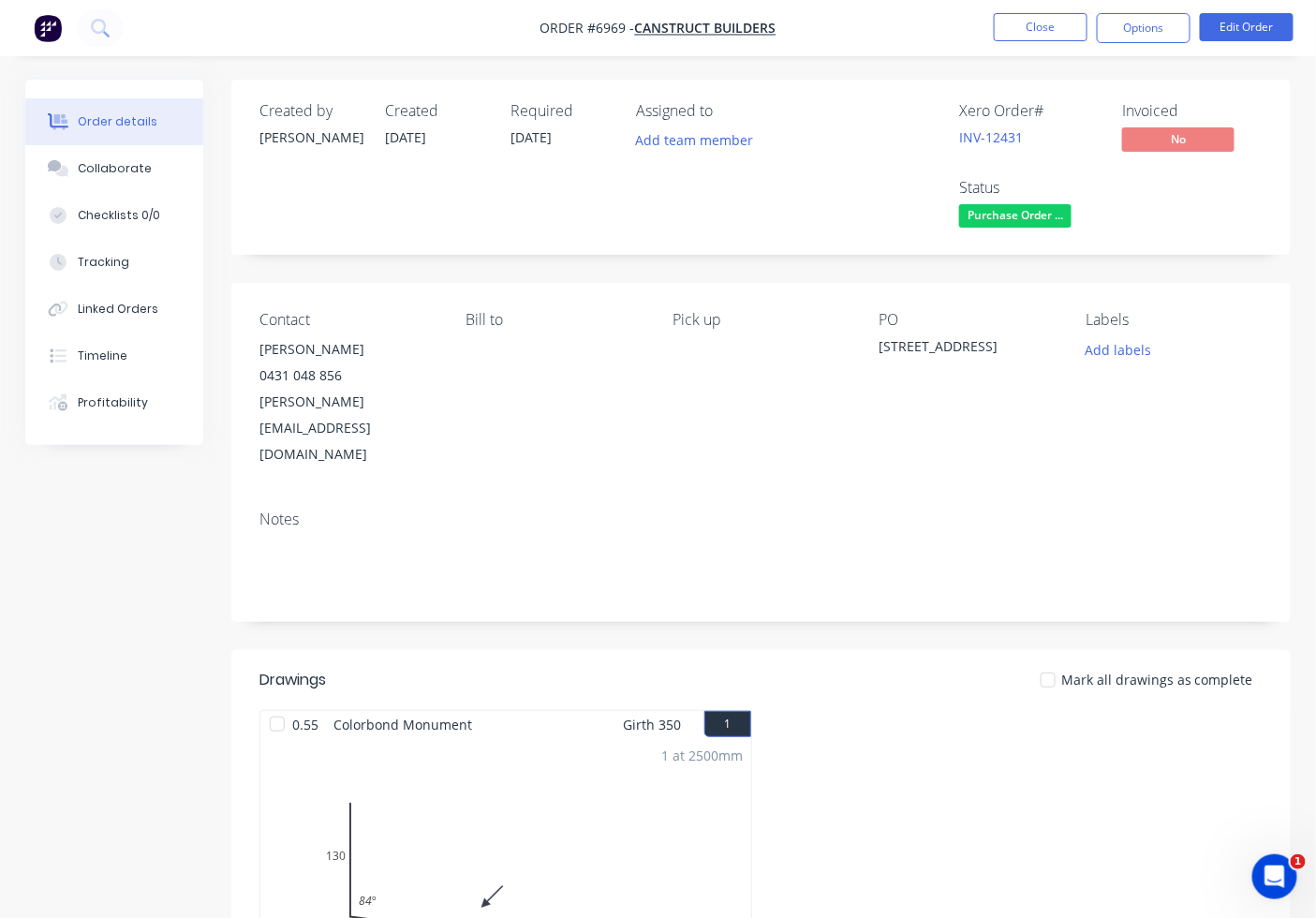
click at [977, 211] on span "Purchase Order ..." at bounding box center [1016, 216] width 112 height 24
drag, startPoint x: 283, startPoint y: 678, endPoint x: 359, endPoint y: 675, distance: 76.1
click at [281, 706] on div at bounding box center [277, 724] width 37 height 37
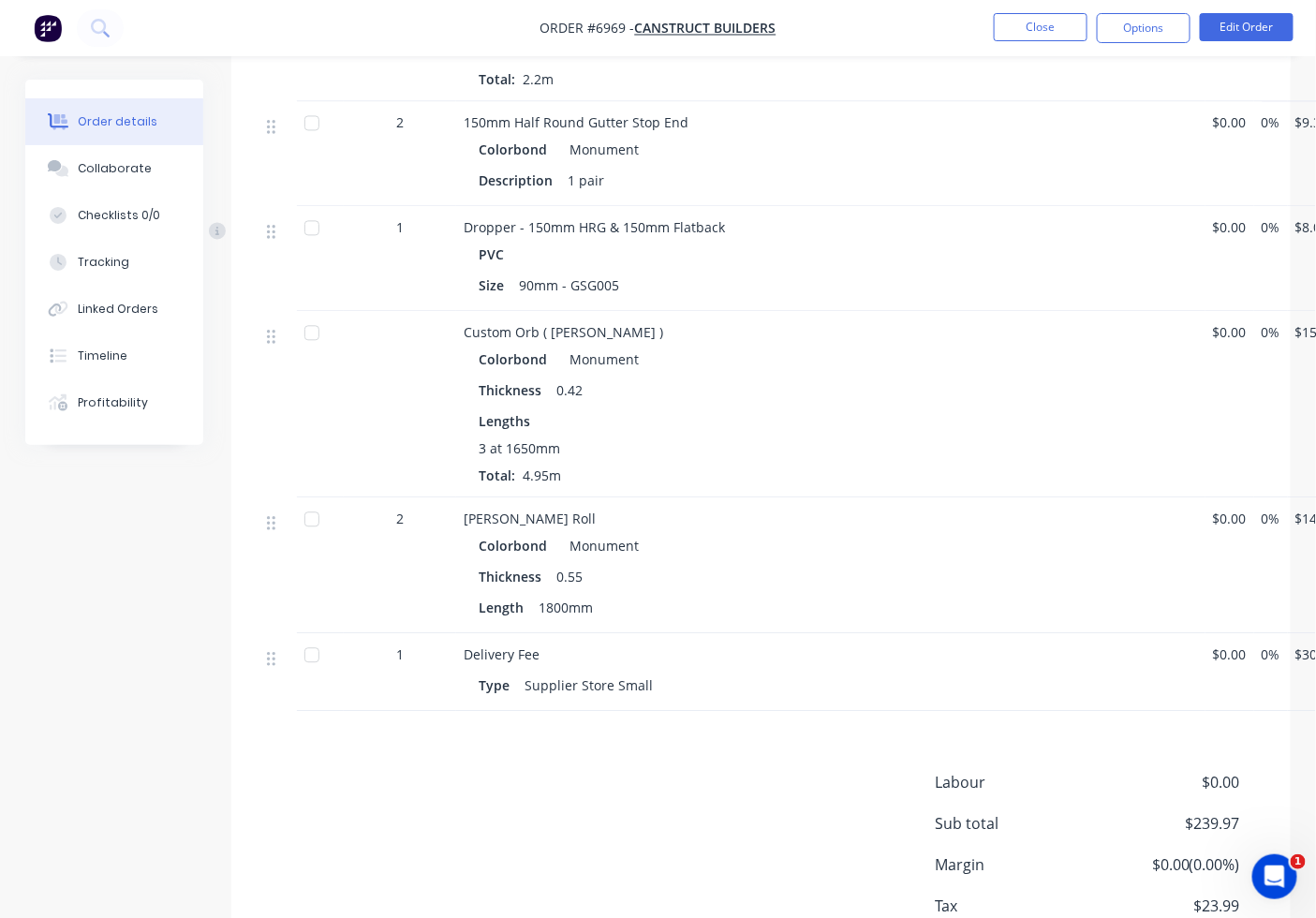
scroll to position [1310, 0]
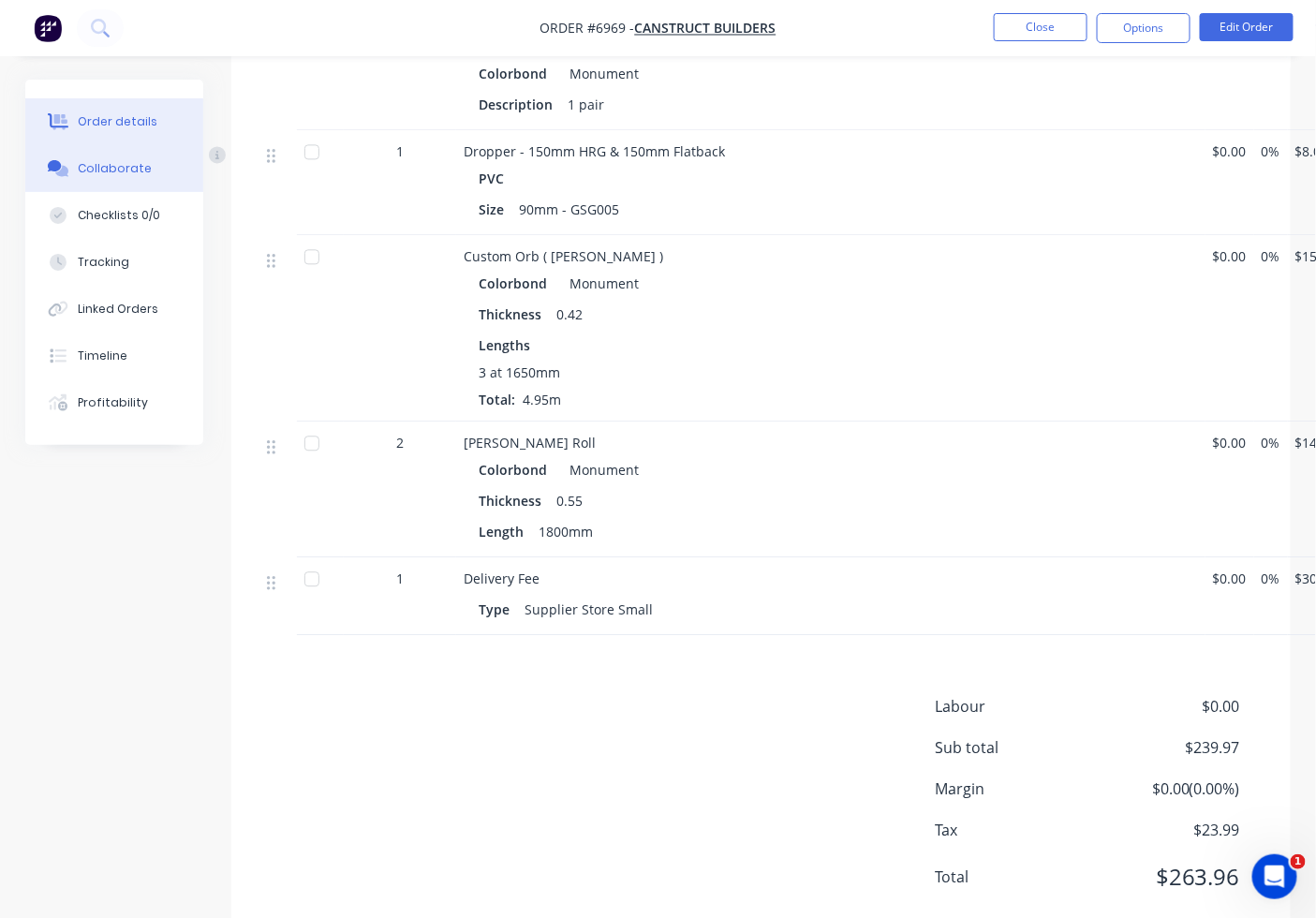
click at [114, 176] on div "Collaborate" at bounding box center [115, 168] width 74 height 17
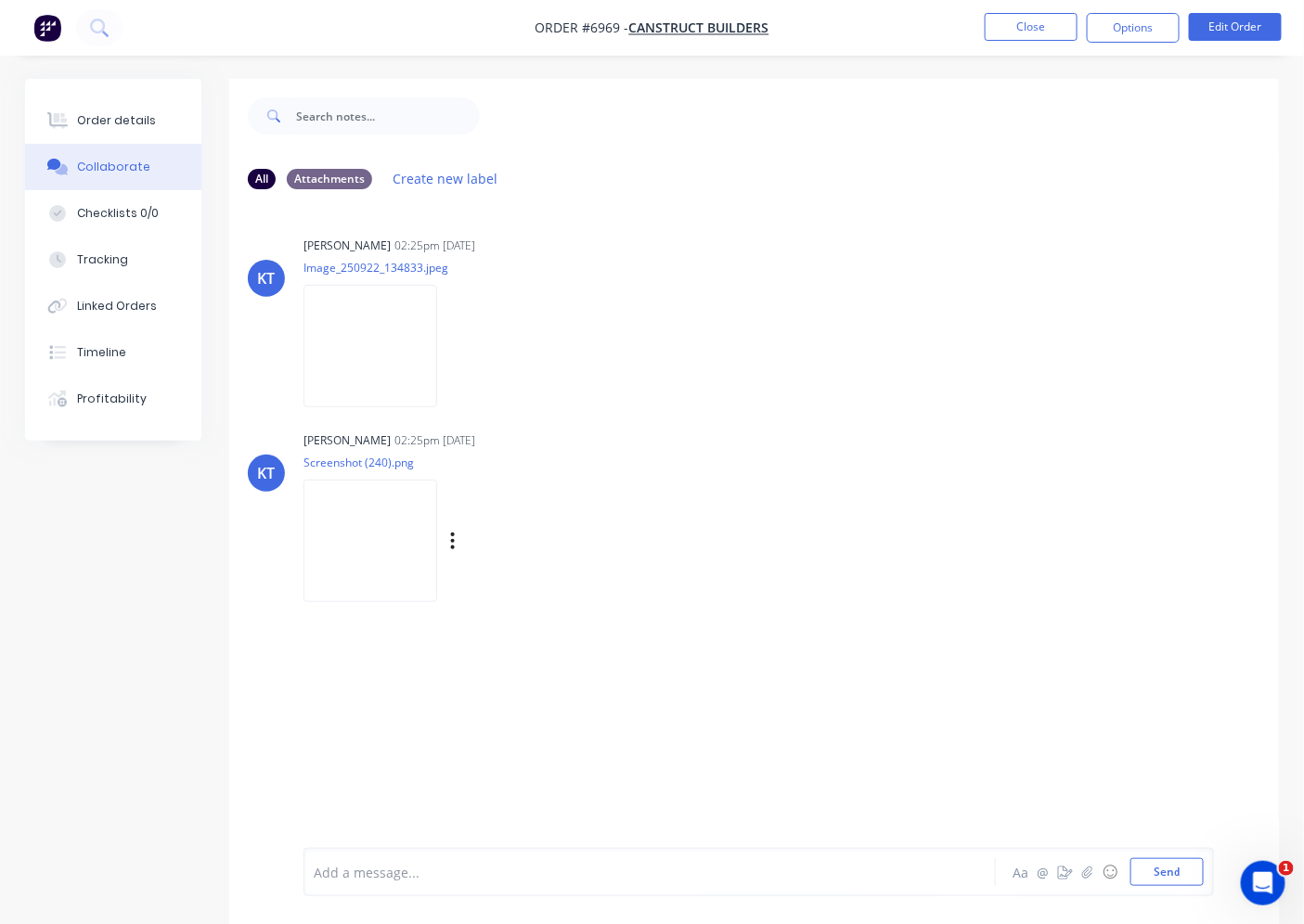
click at [437, 532] on img at bounding box center [370, 540] width 134 height 122
click at [113, 115] on div "Order details" at bounding box center [117, 121] width 79 height 17
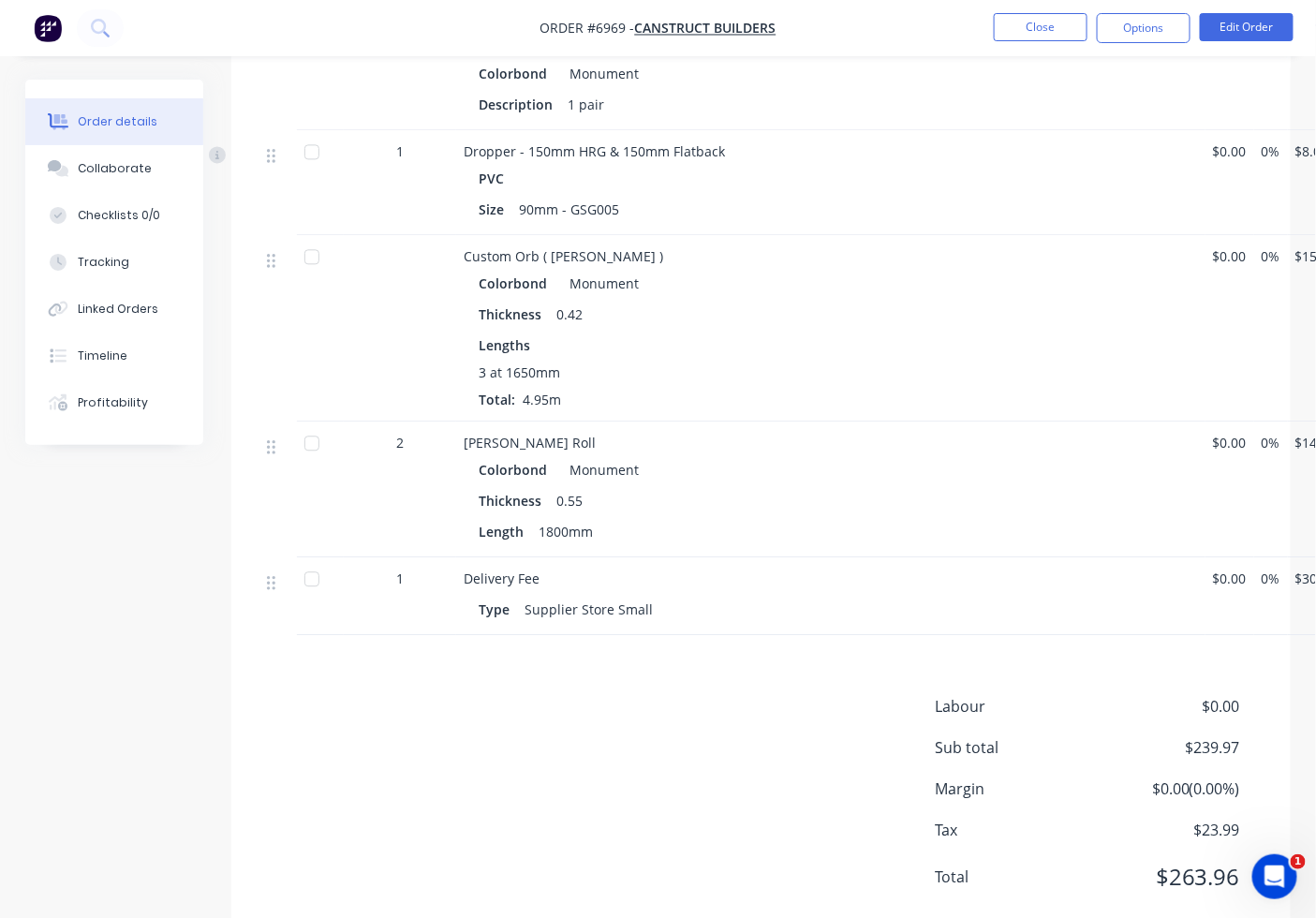
scroll to position [790, 0]
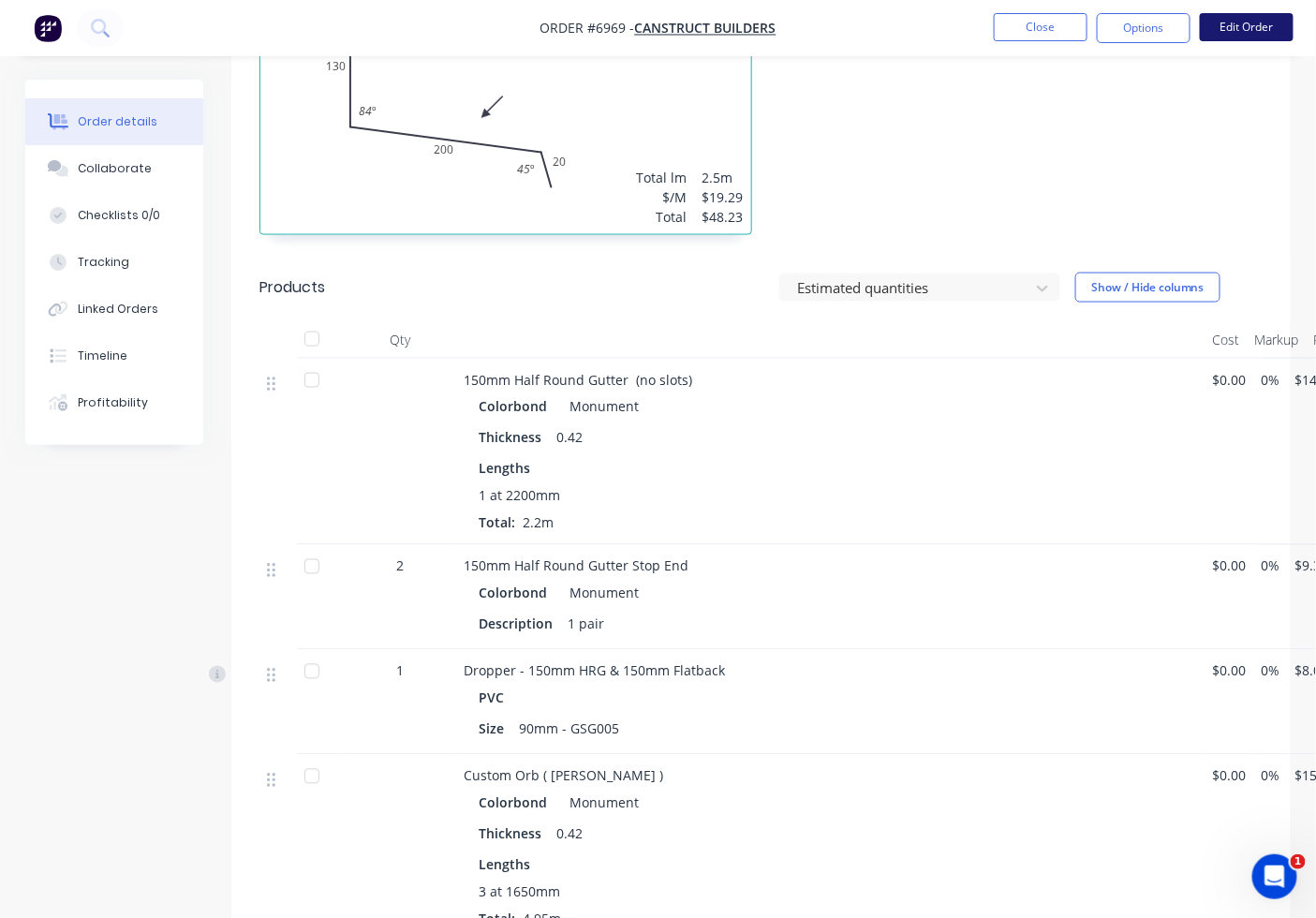
click at [1262, 35] on button "Edit Order" at bounding box center [1247, 28] width 94 height 29
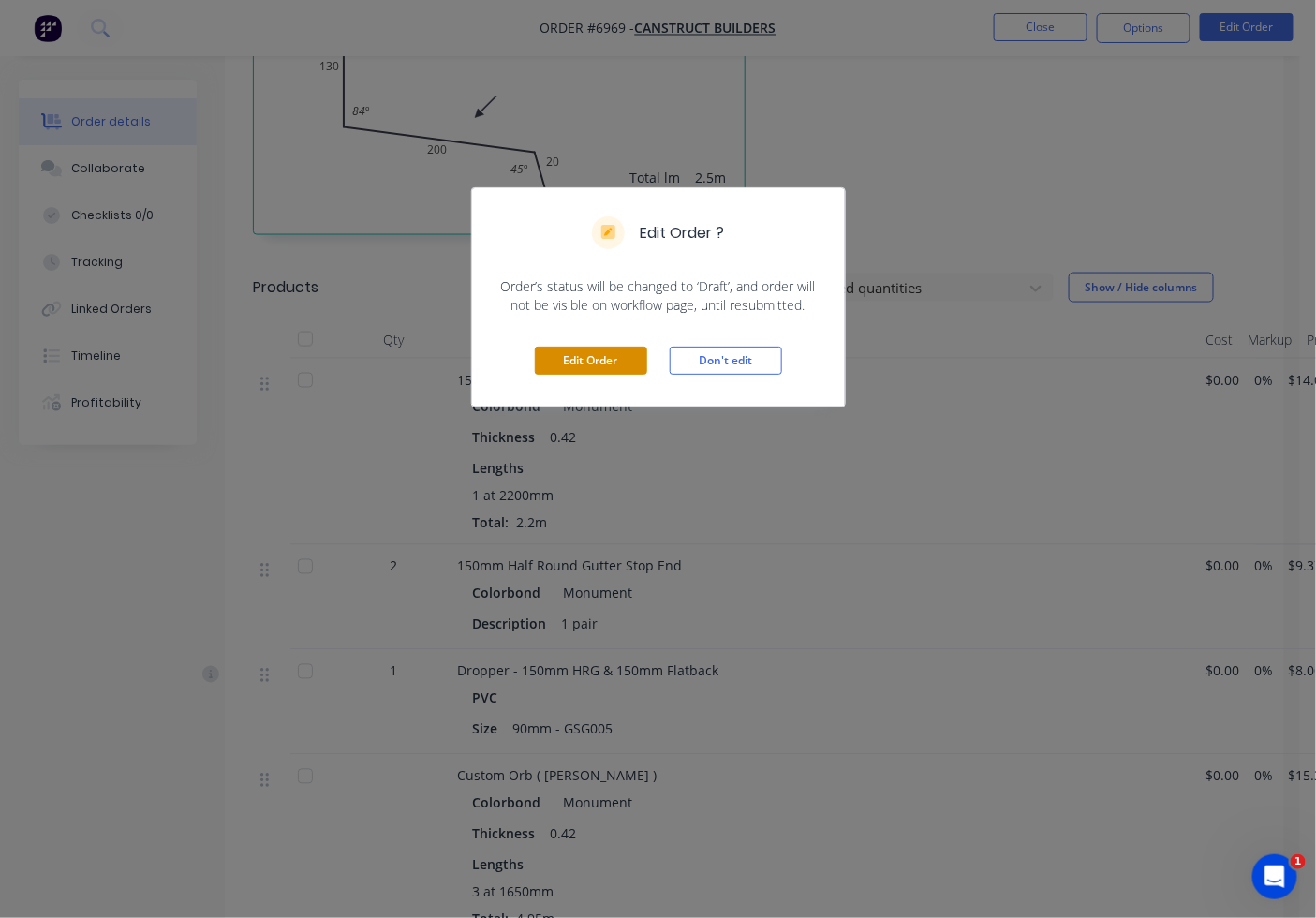
click at [616, 359] on button "Edit Order" at bounding box center [591, 361] width 112 height 29
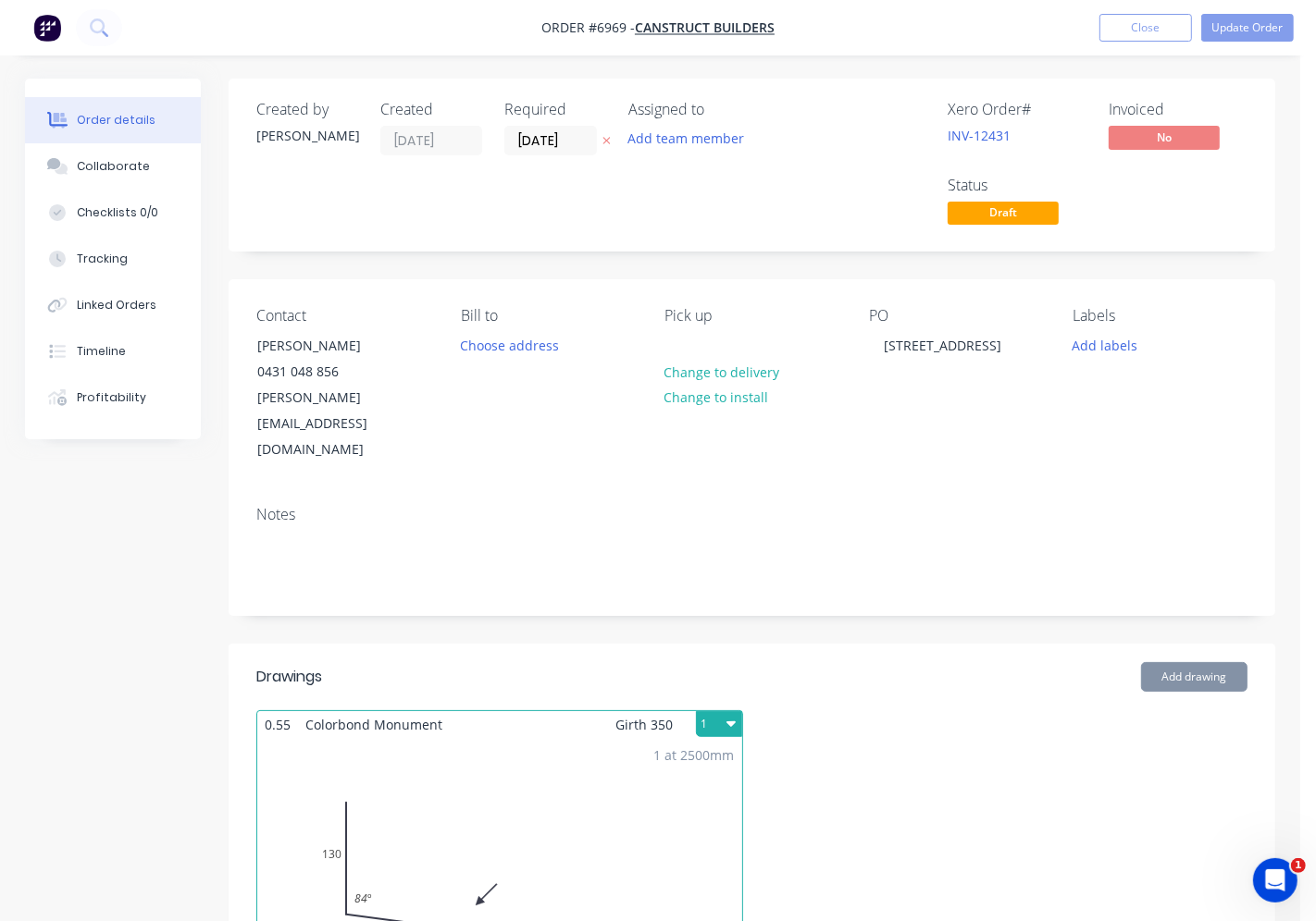
type input "$14.00"
type input "$30.80"
type input "$9.37"
type input "$18.74"
type input "$8.00"
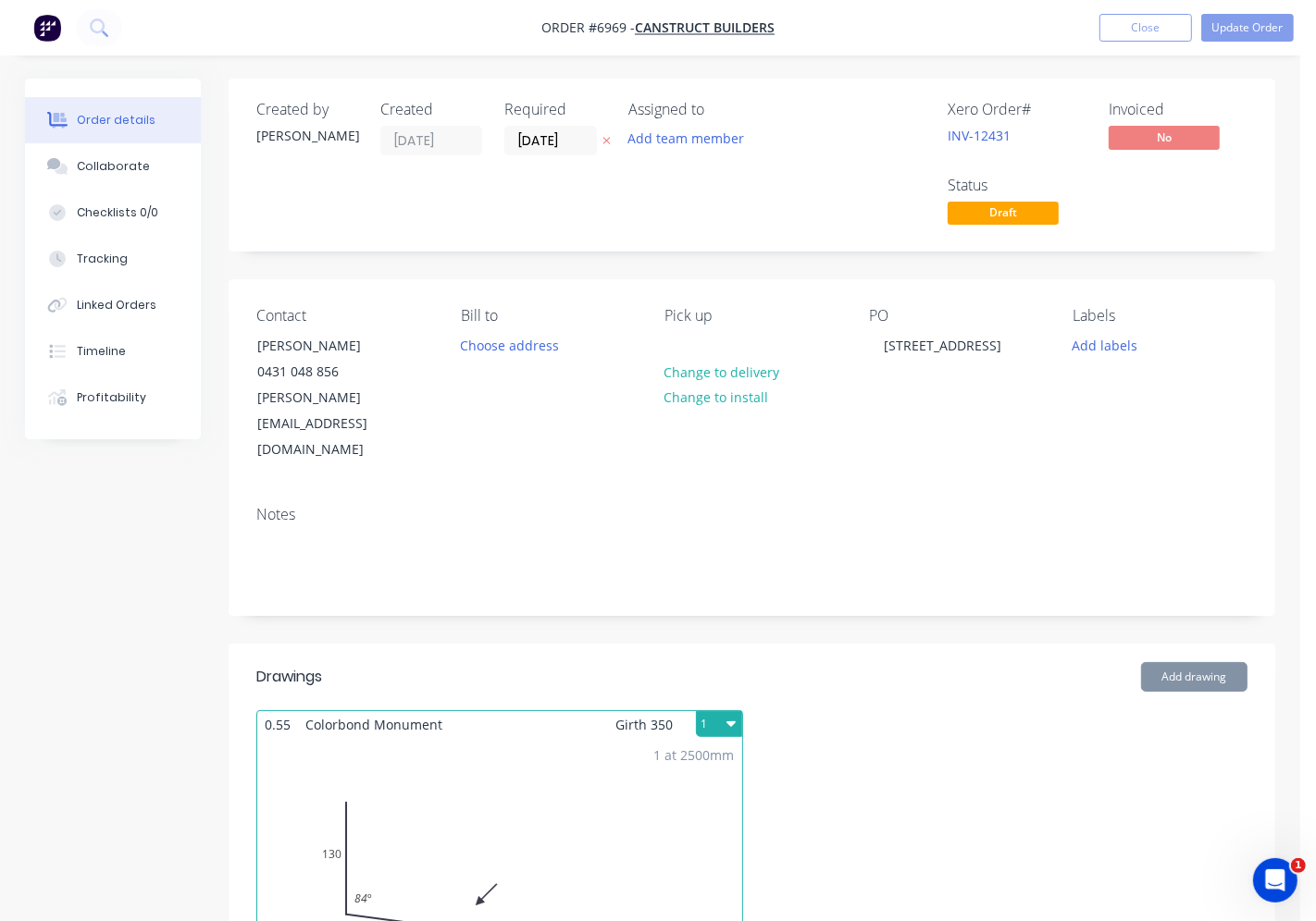
type input "$8.00"
type input "$15.31"
type input "$75.78"
type input "$14.21"
type input "$28.42"
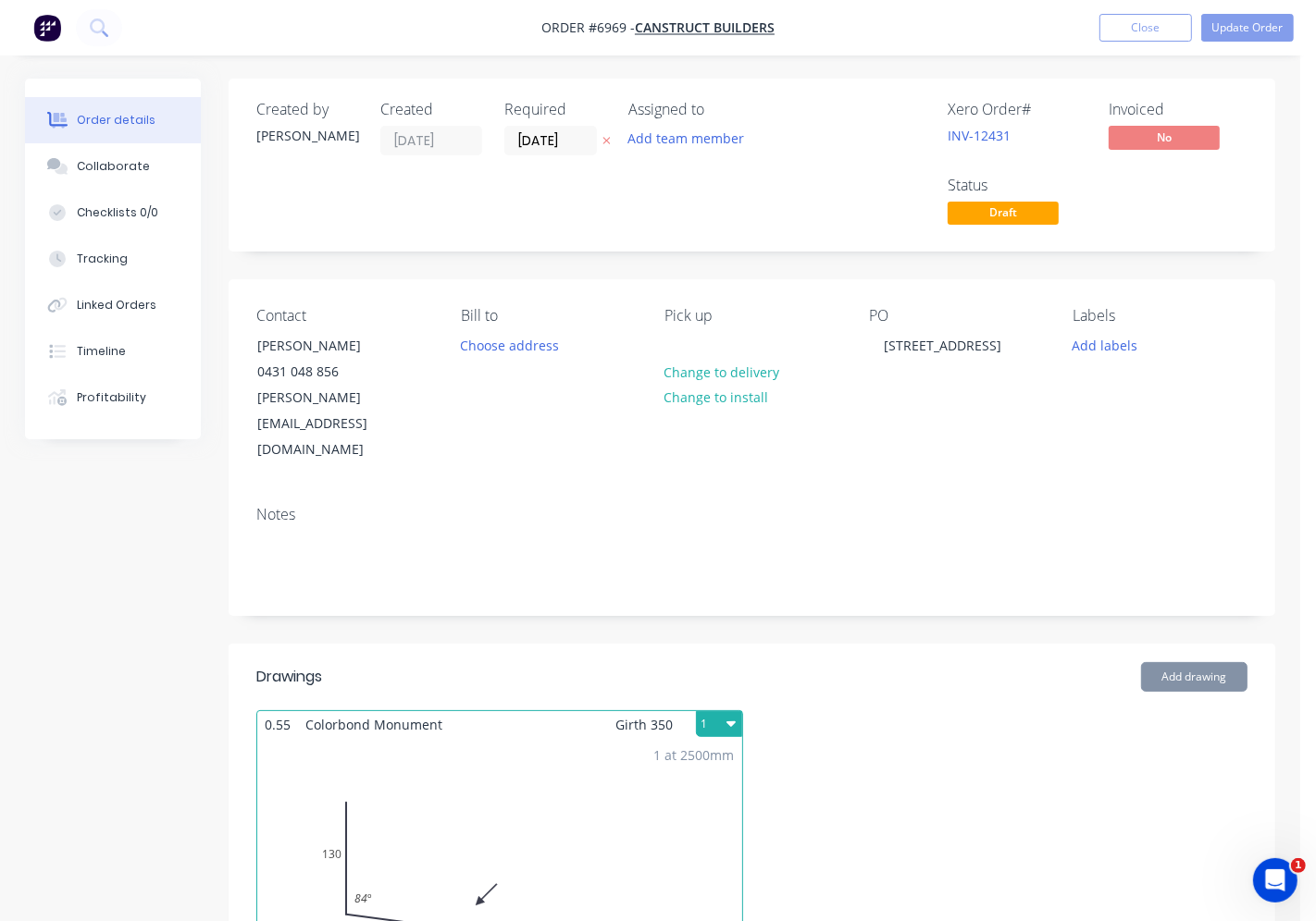
type input "$30.00"
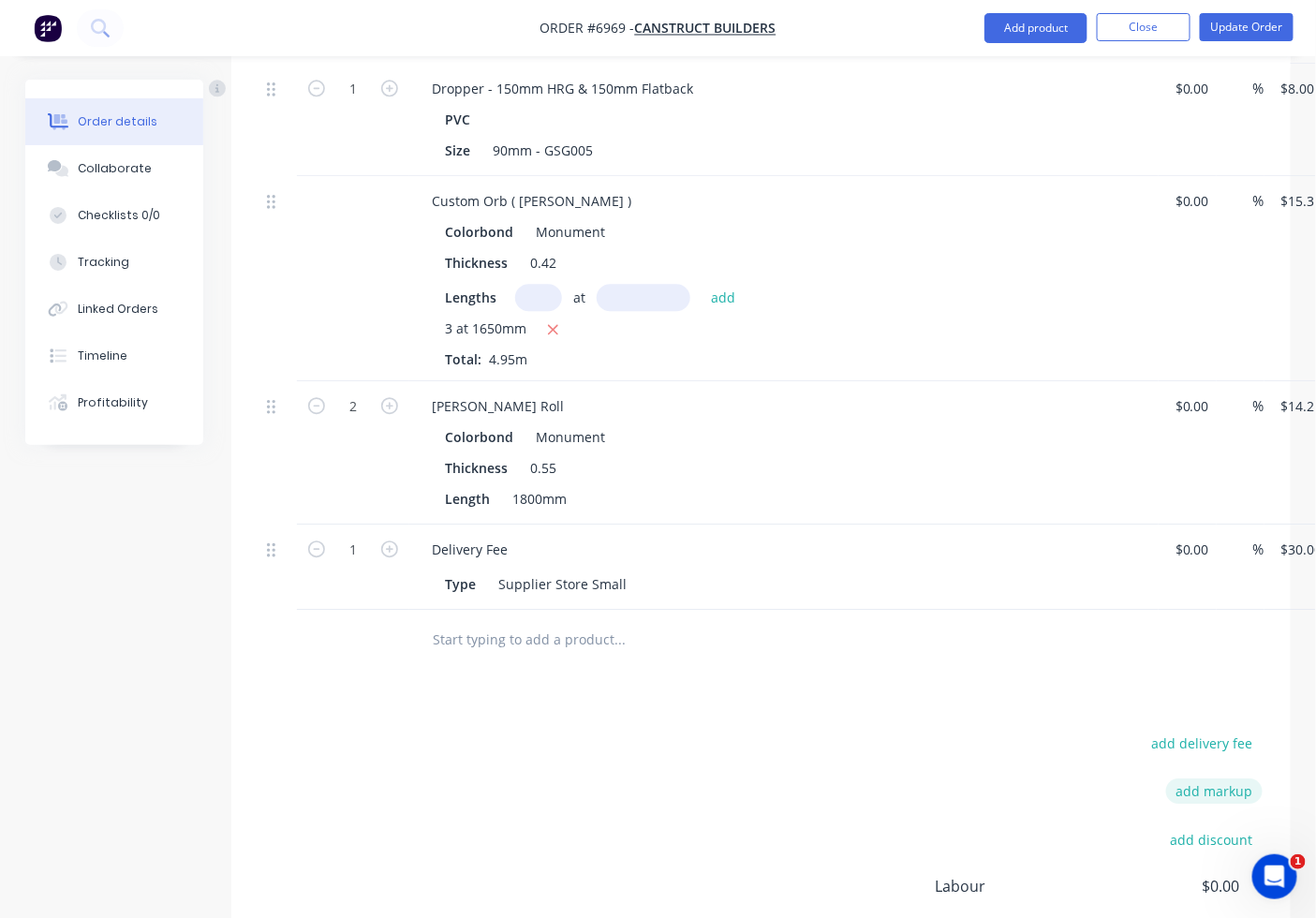
scroll to position [1246, 0]
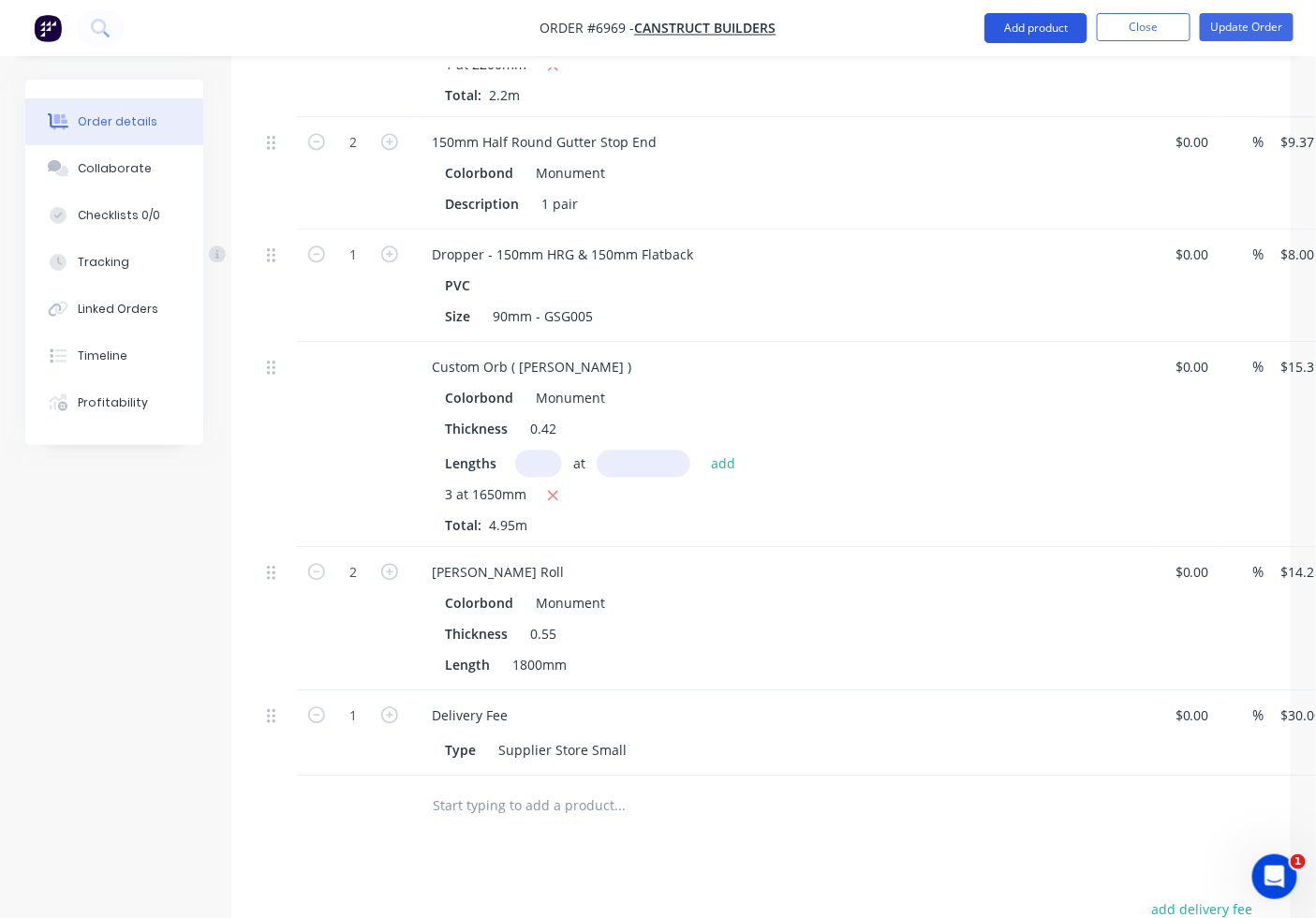
click at [1035, 20] on button "Add product" at bounding box center [1035, 29] width 103 height 30
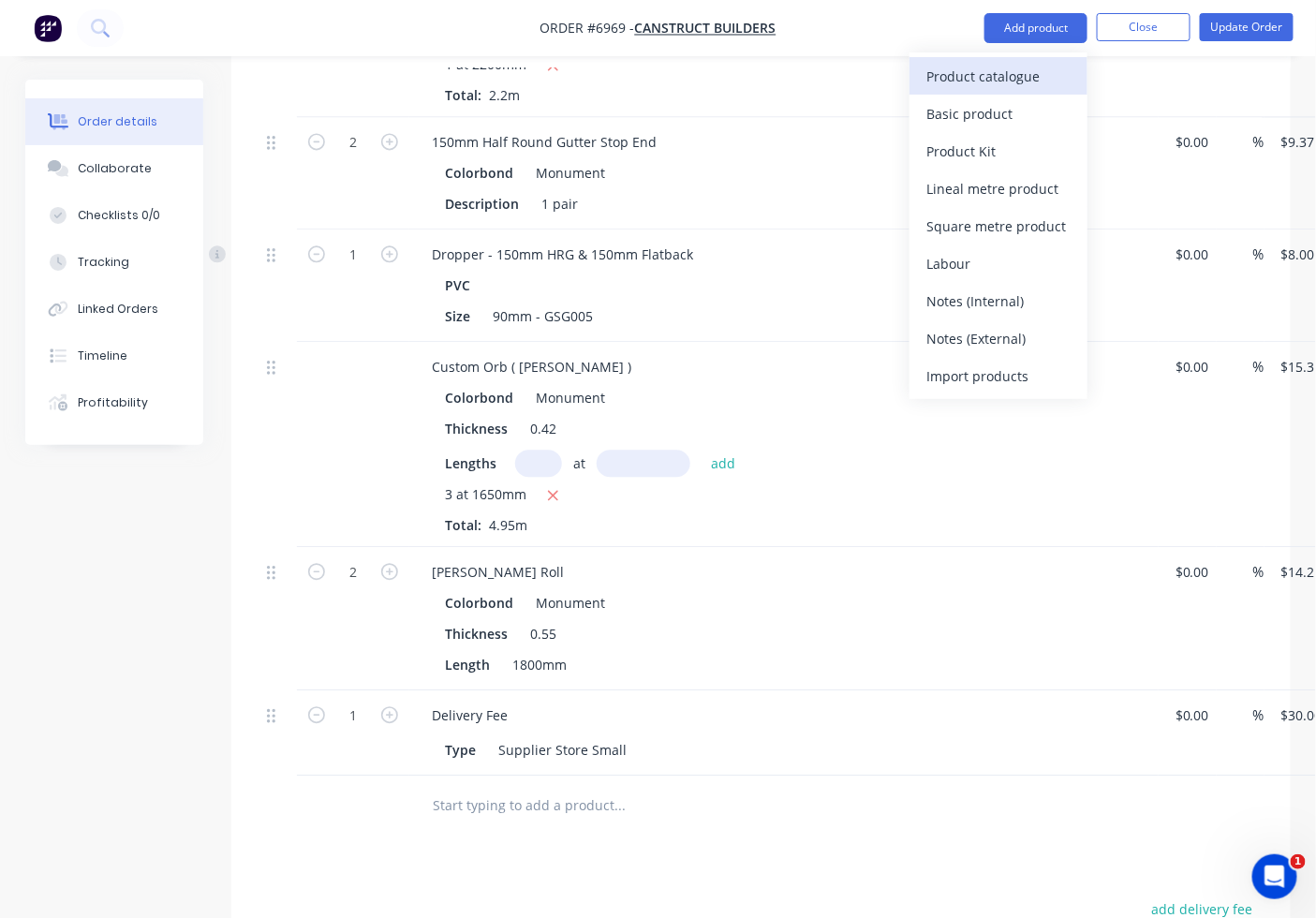
click at [999, 88] on div "Product catalogue" at bounding box center [998, 76] width 145 height 28
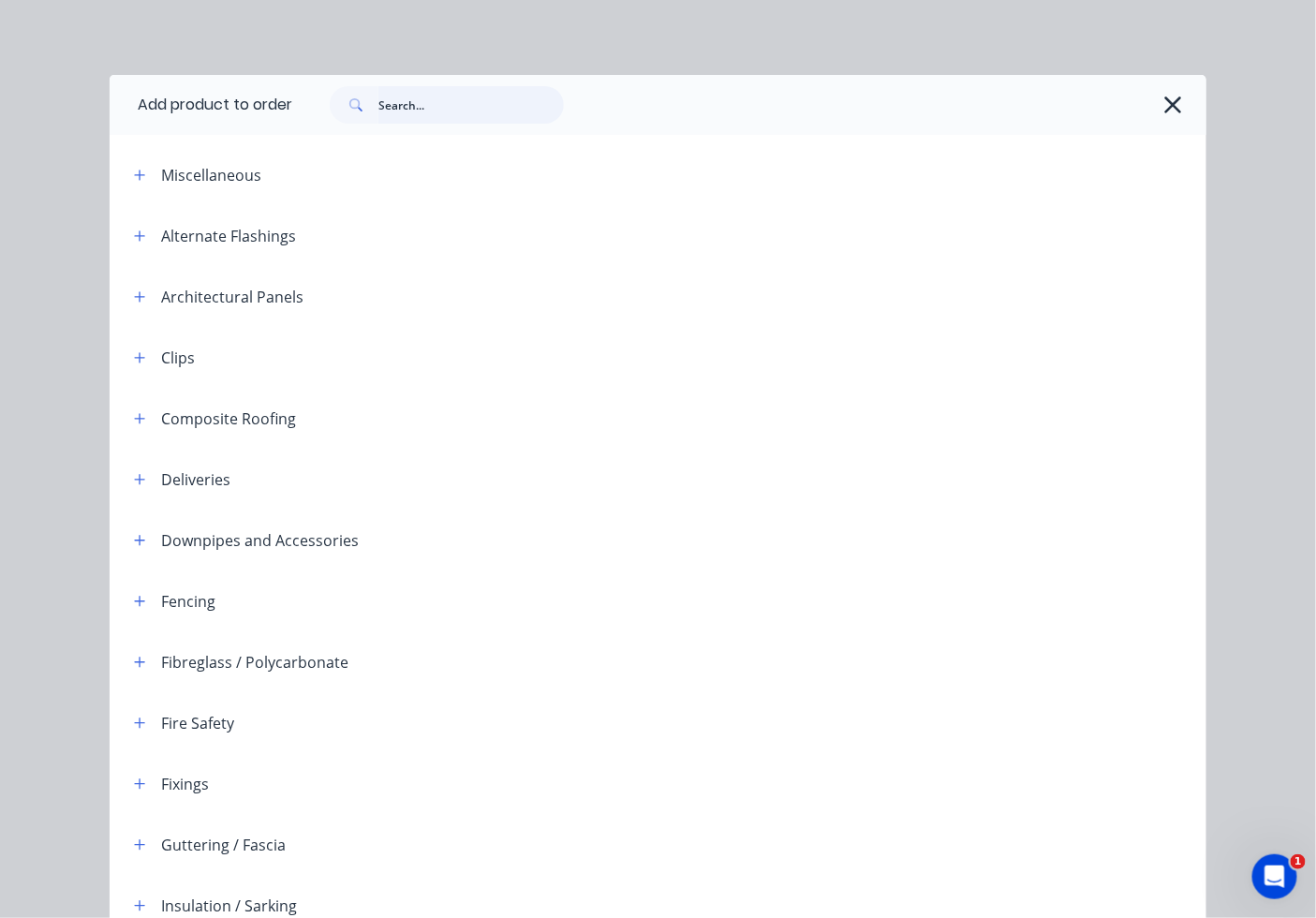
click at [482, 104] on input "text" at bounding box center [471, 105] width 185 height 37
type input "150"
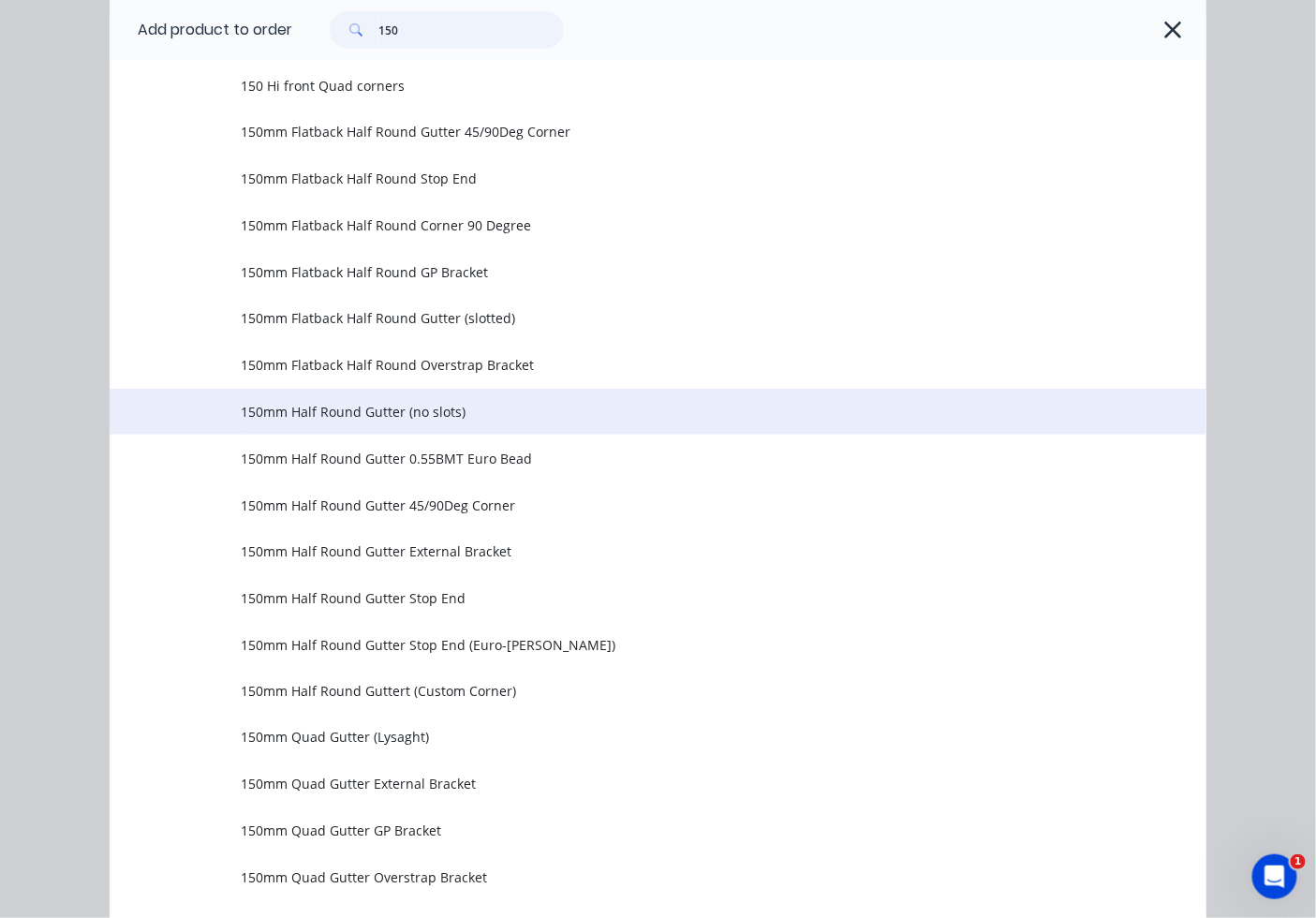
scroll to position [694, 0]
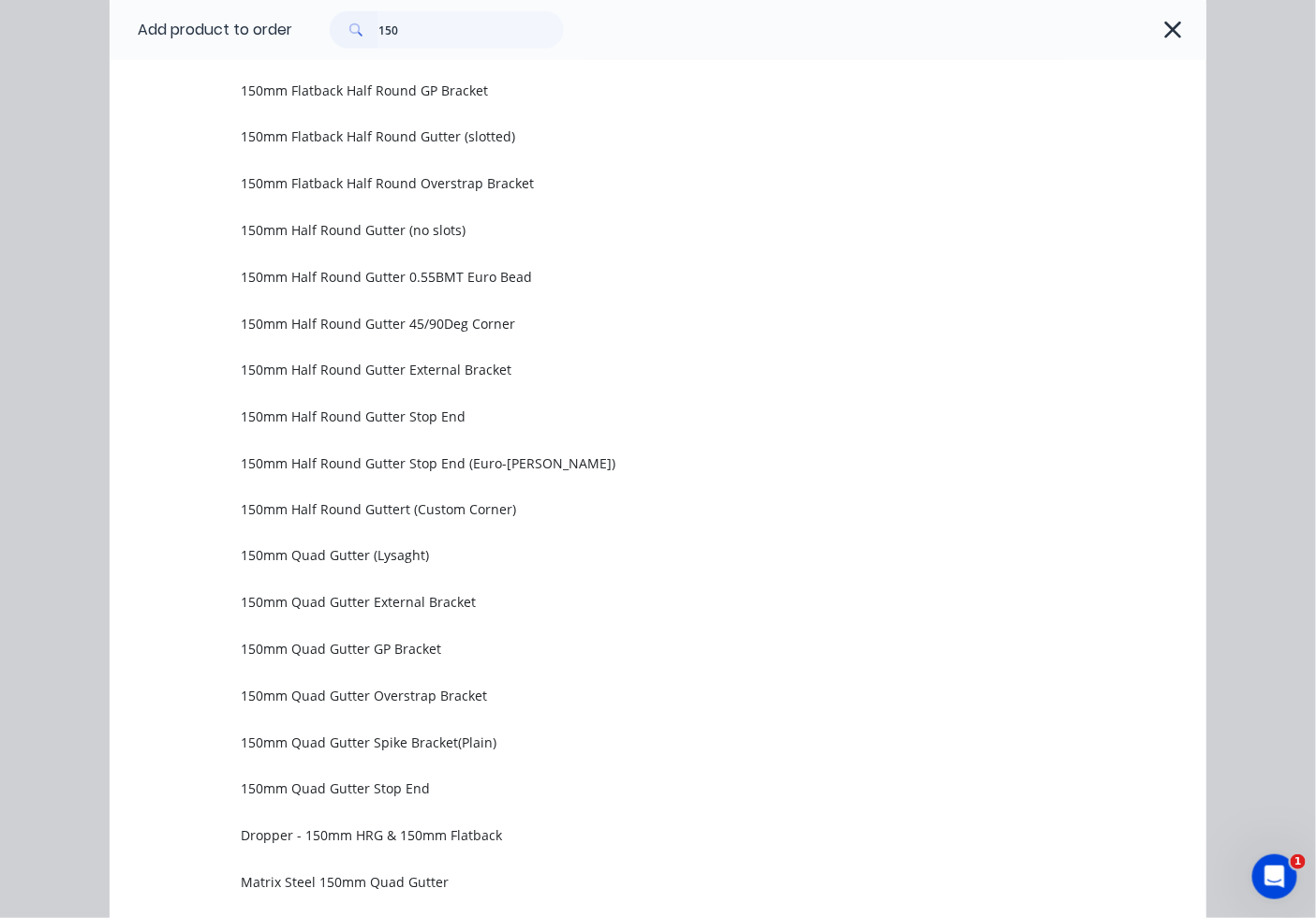
click at [396, 376] on span "150mm Half Round Gutter External Bracket" at bounding box center [628, 369] width 772 height 20
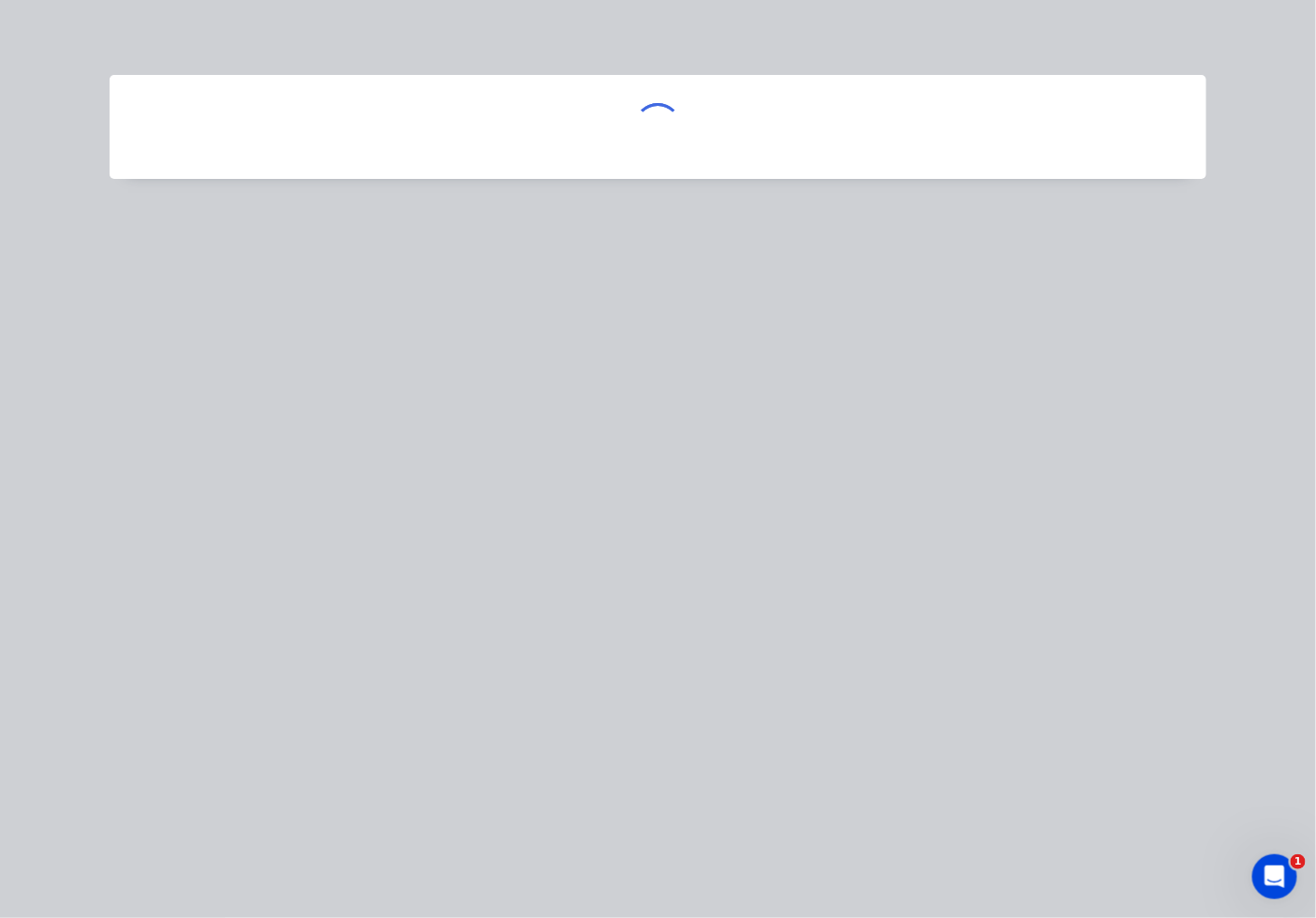
scroll to position [0, 0]
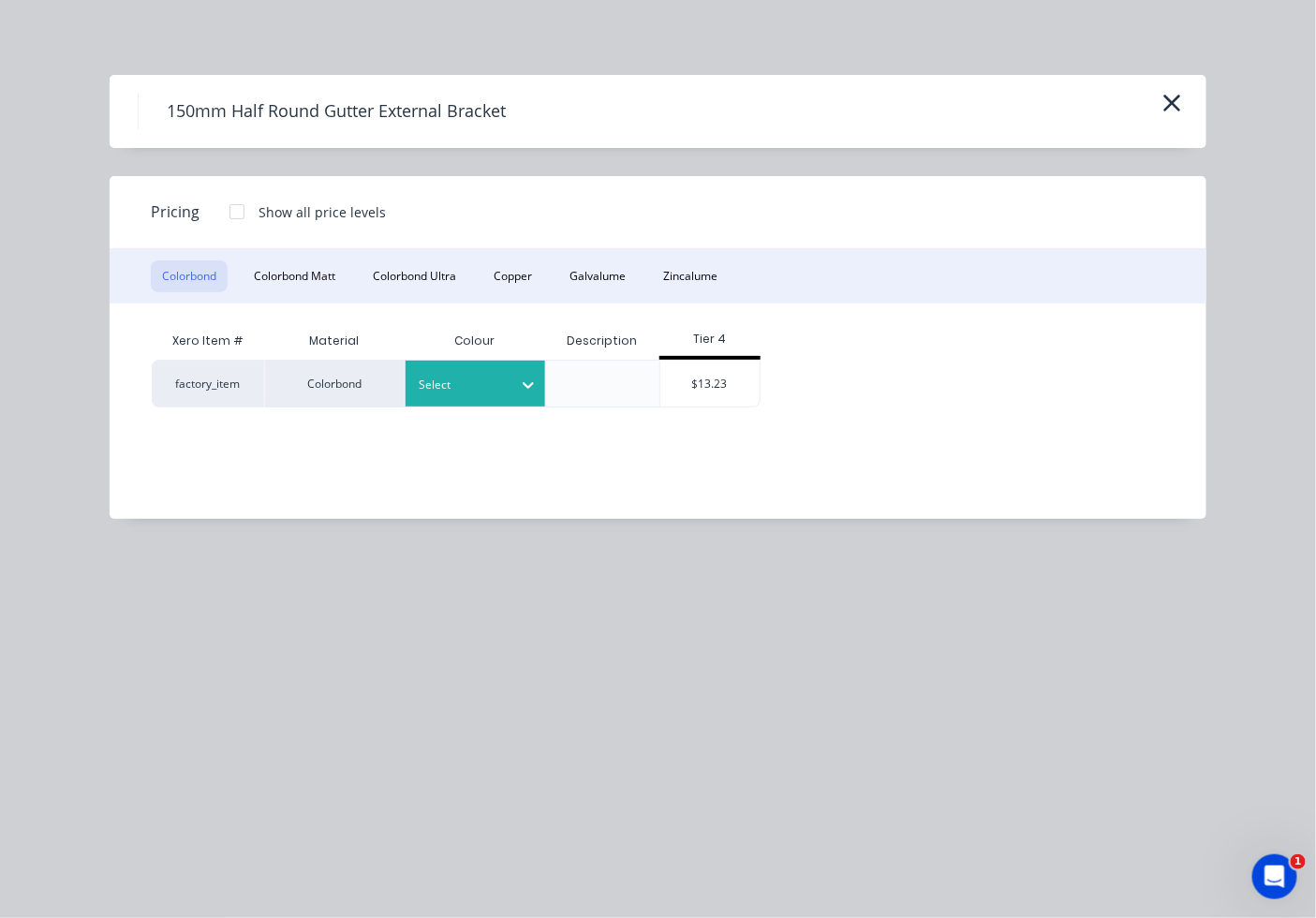
click at [490, 388] on div at bounding box center [461, 385] width 85 height 21
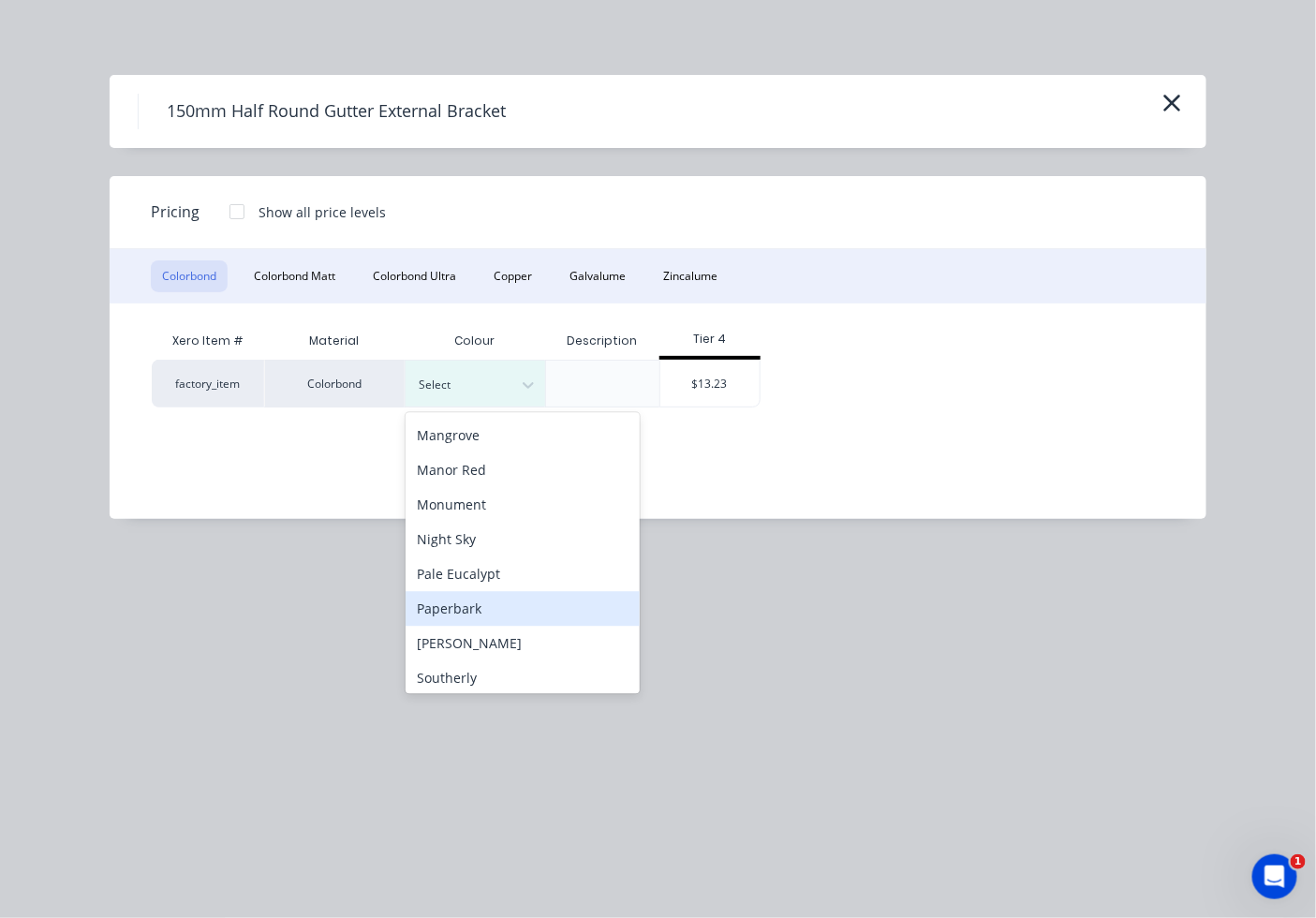
scroll to position [347, 0]
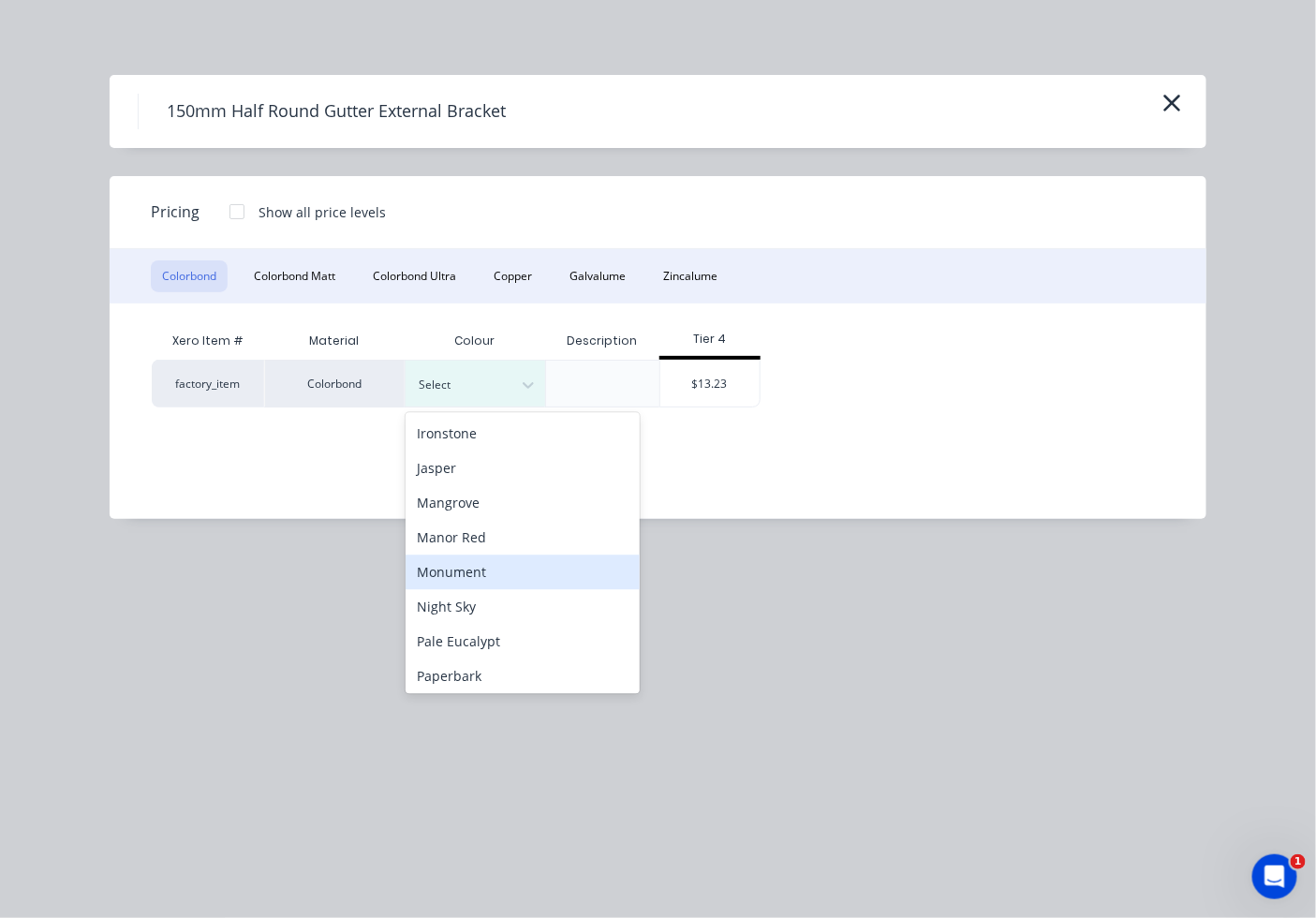
drag, startPoint x: 490, startPoint y: 562, endPoint x: 519, endPoint y: 545, distance: 33.6
click at [490, 564] on div "Monument" at bounding box center [523, 572] width 234 height 34
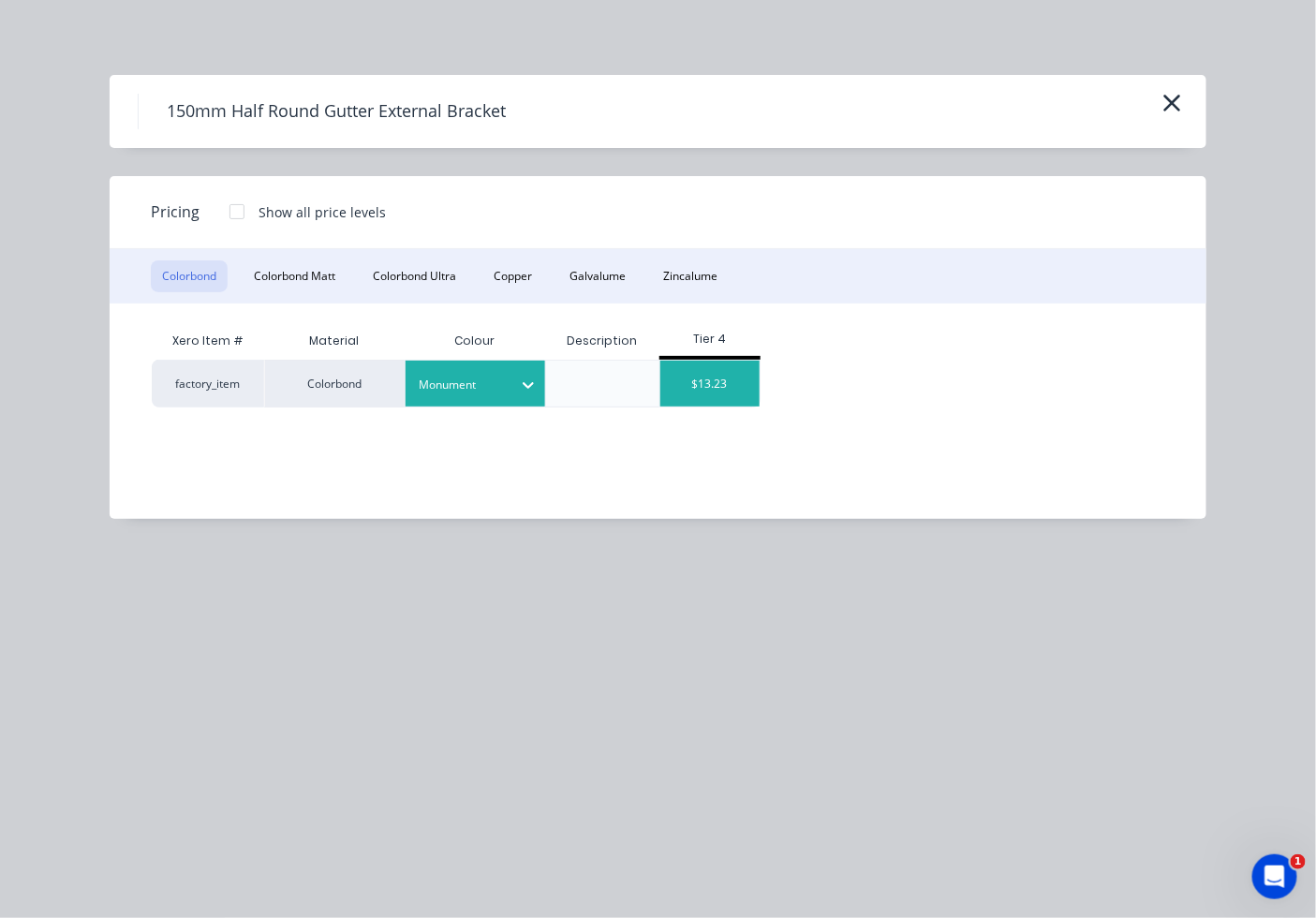
click at [724, 392] on div "$13.23" at bounding box center [710, 383] width 100 height 46
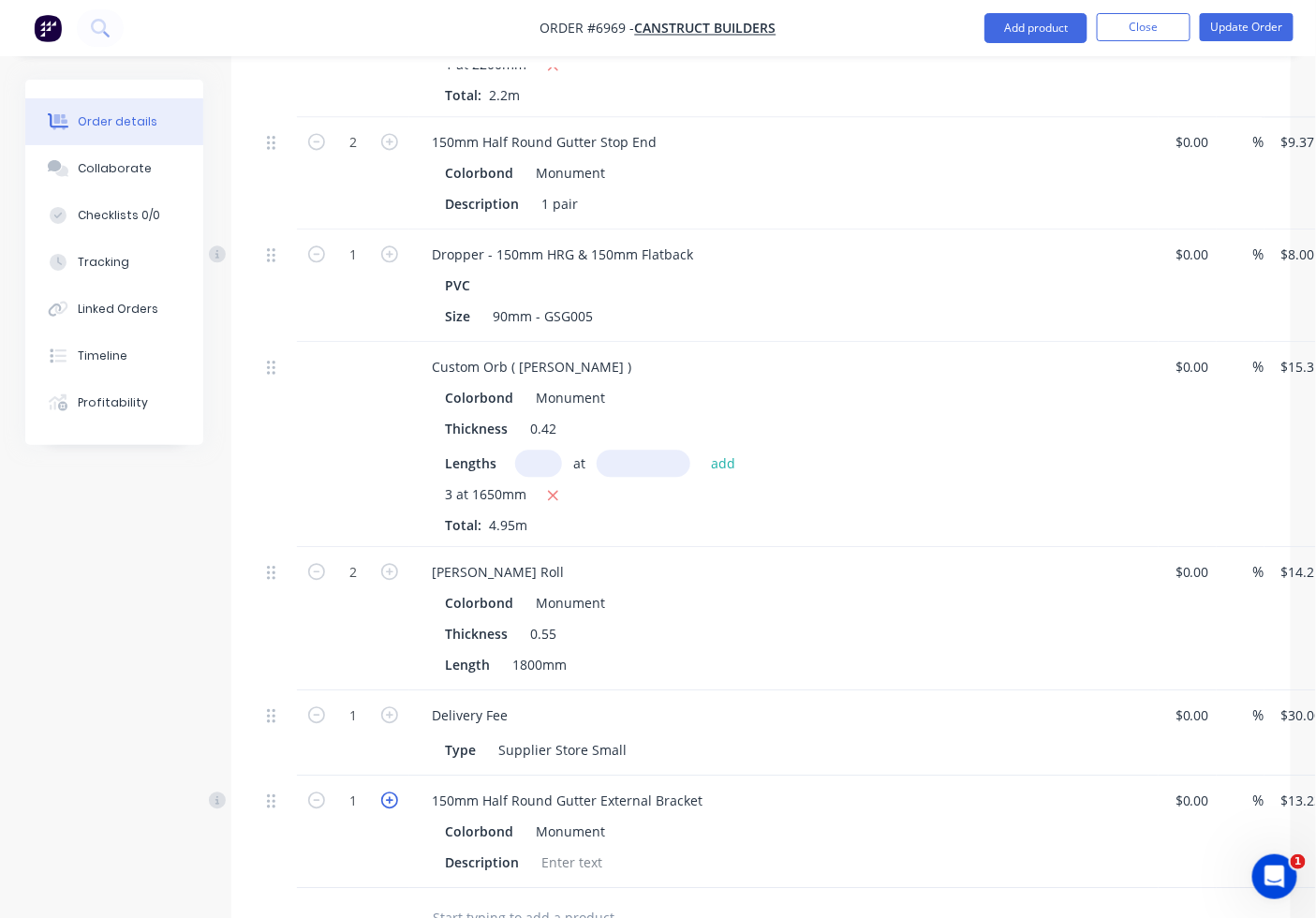
click at [391, 791] on icon "button" at bounding box center [390, 800] width 17 height 17
type input "2"
type input "$26.46"
click at [391, 791] on icon "button" at bounding box center [390, 800] width 17 height 17
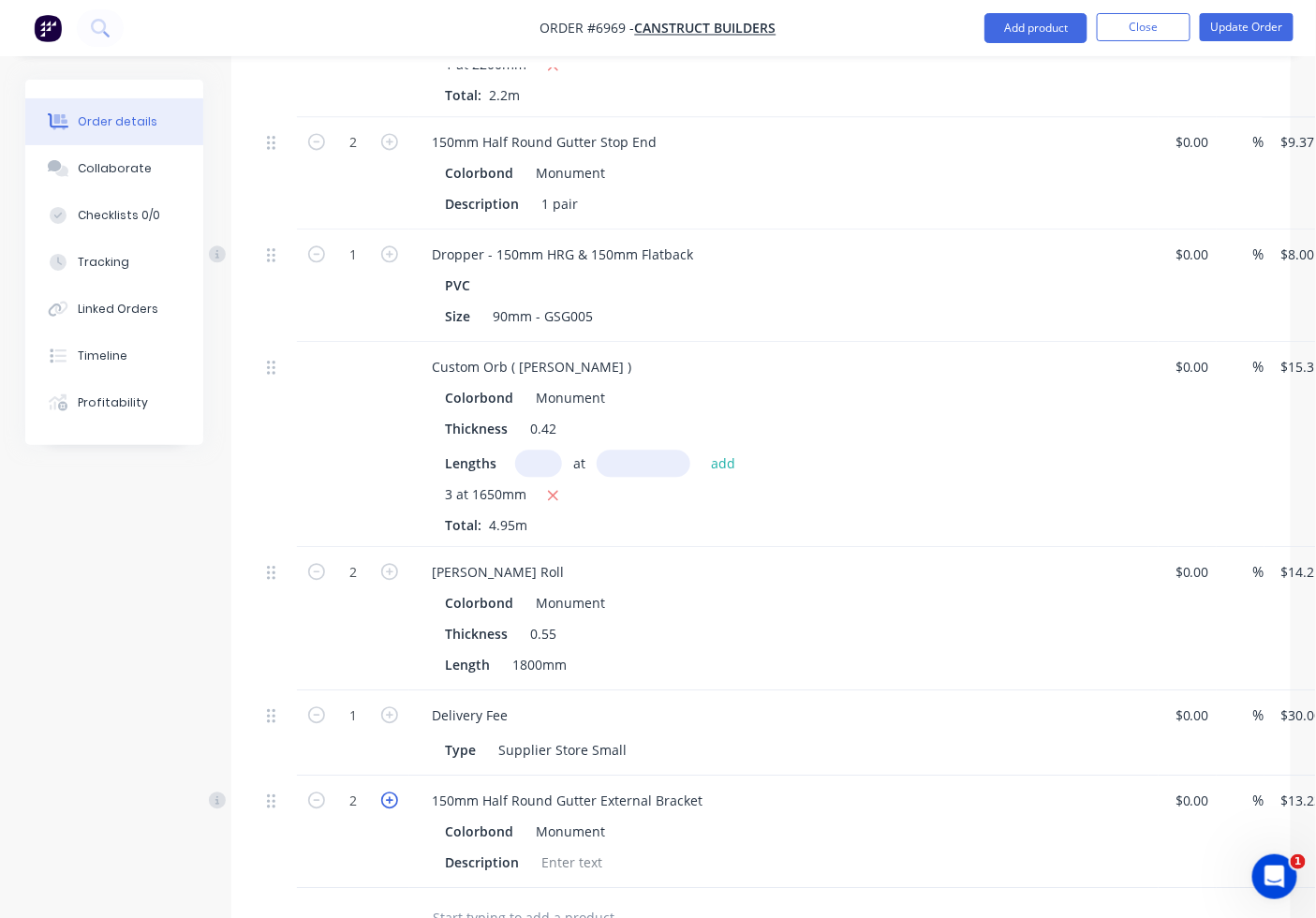
type input "4"
type input "$52.92"
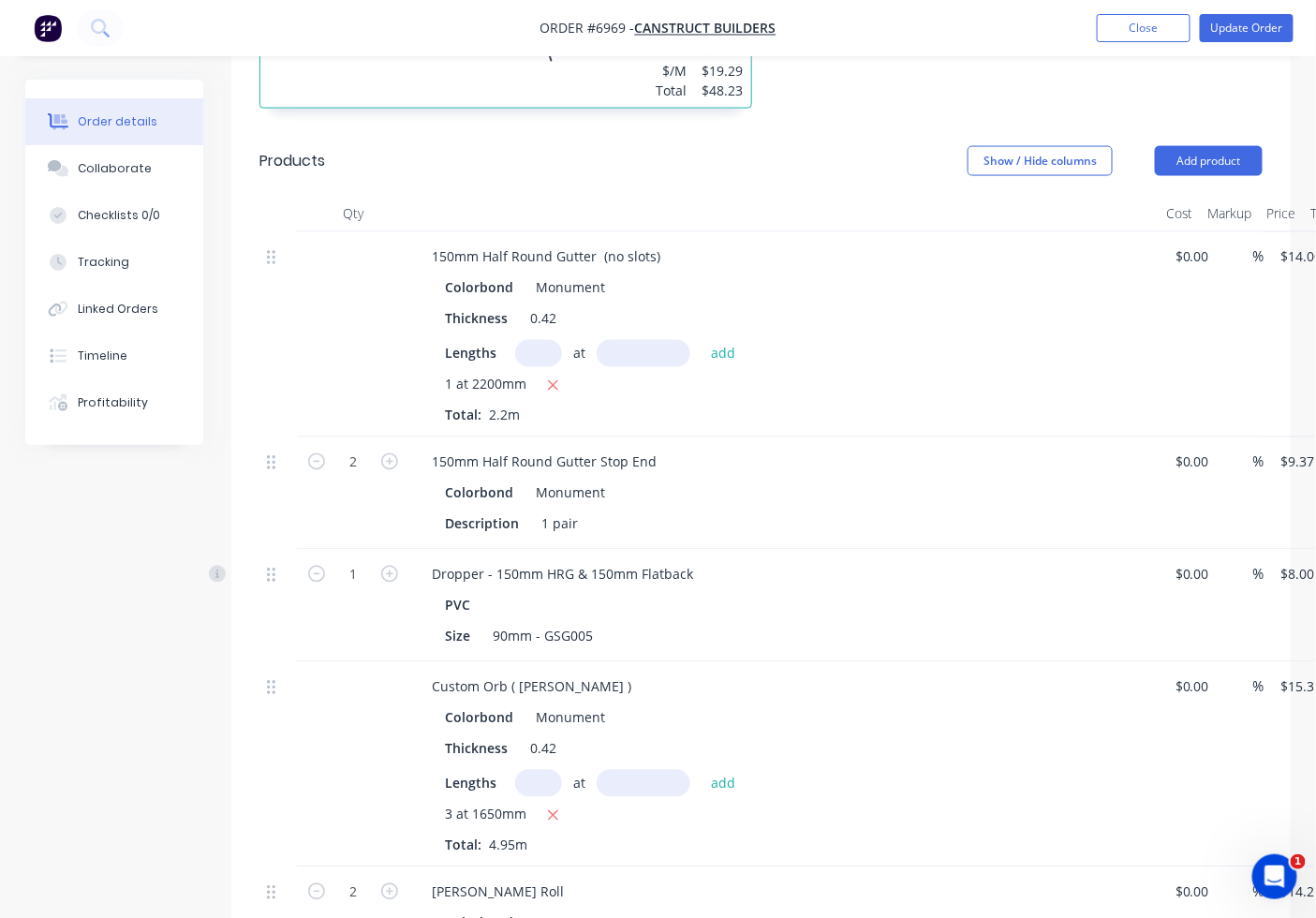
scroll to position [898, 0]
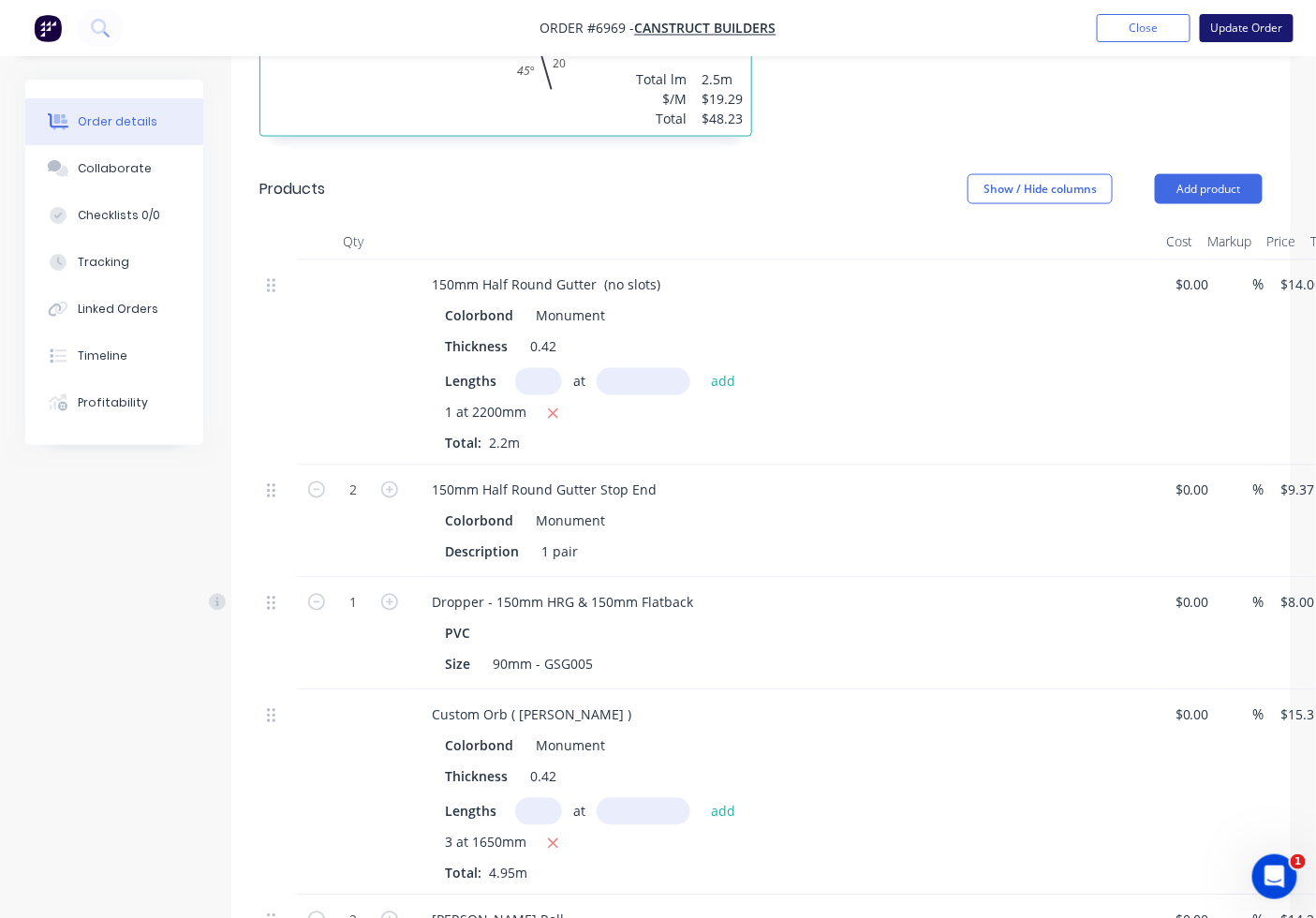
click at [1241, 20] on button "Update Order" at bounding box center [1247, 29] width 94 height 29
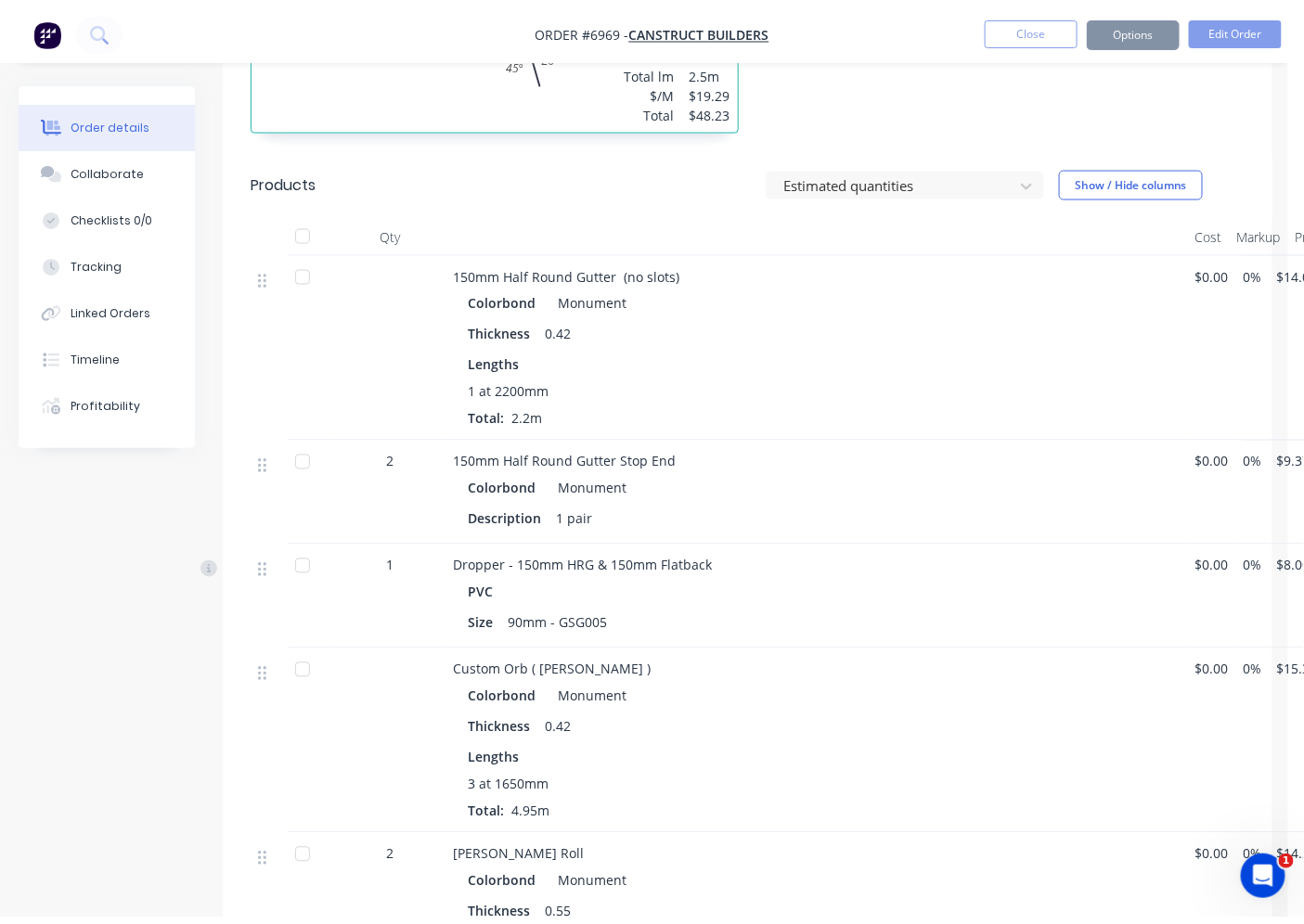
scroll to position [0, 0]
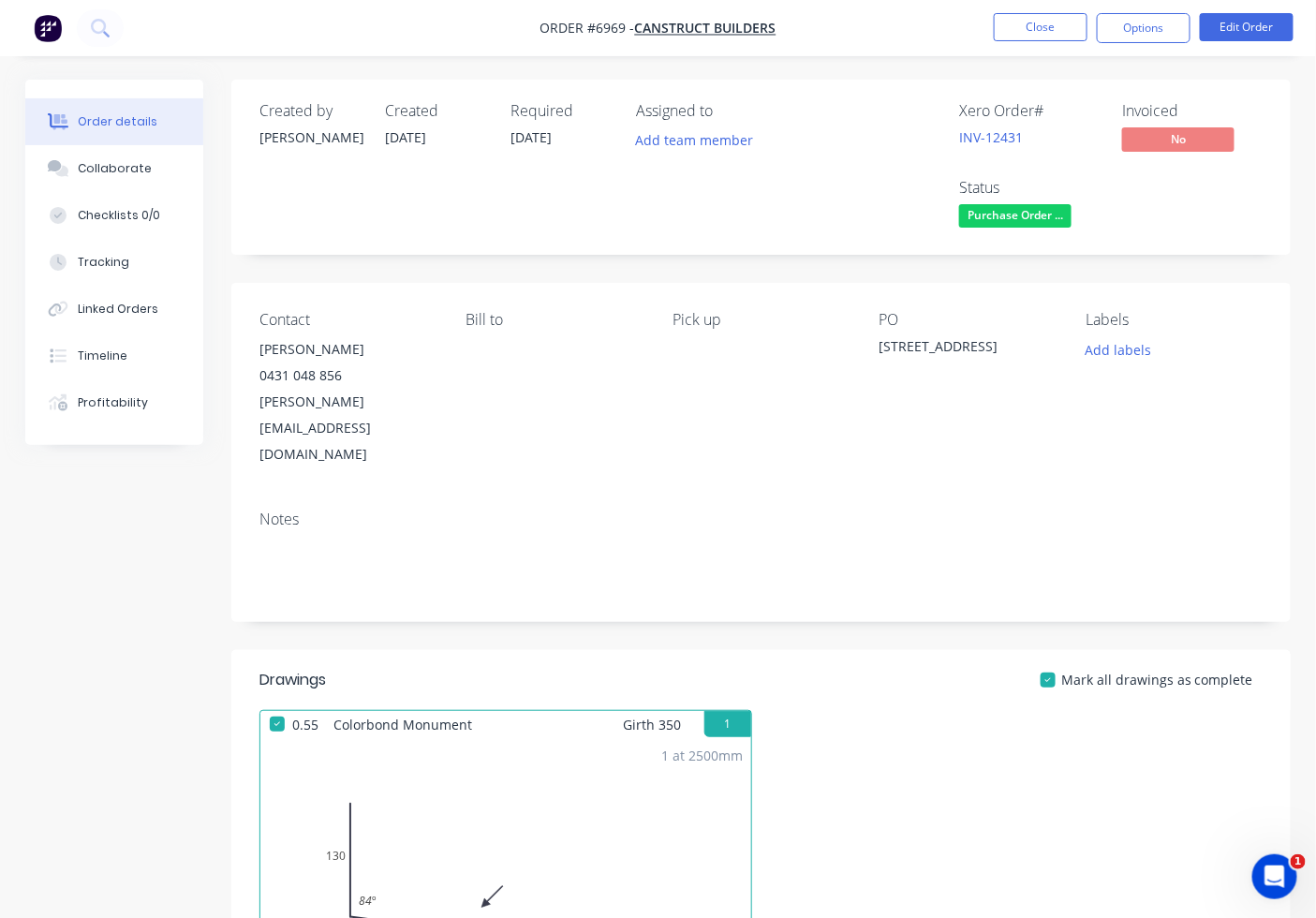
drag, startPoint x: 89, startPoint y: 123, endPoint x: 104, endPoint y: 142, distance: 24.2
click at [90, 129] on div "Order details" at bounding box center [118, 122] width 80 height 17
drag, startPoint x: 119, startPoint y: 163, endPoint x: 1331, endPoint y: 307, distance: 1220.5
click at [123, 166] on div "Collaborate" at bounding box center [115, 168] width 74 height 17
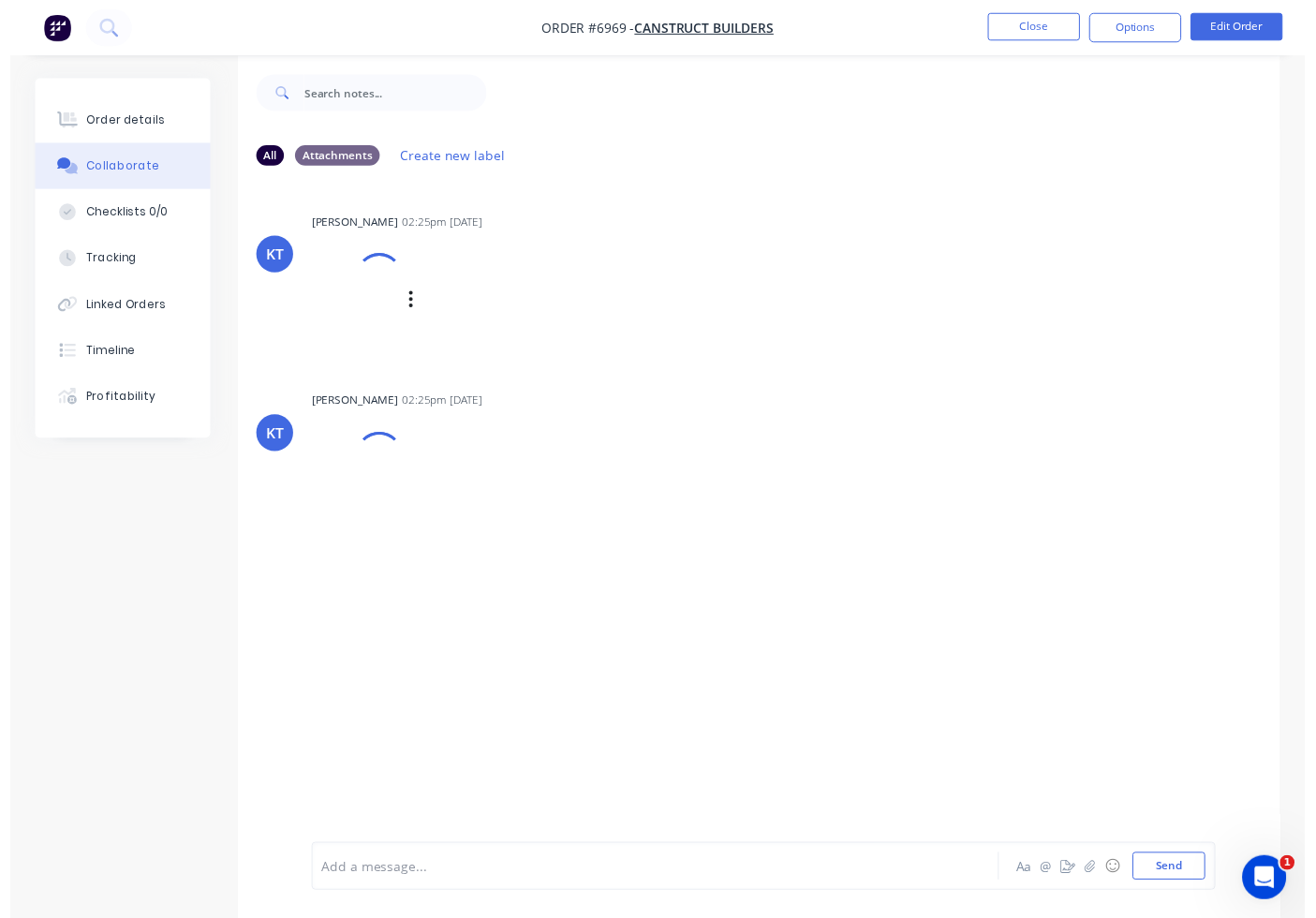
scroll to position [29, 0]
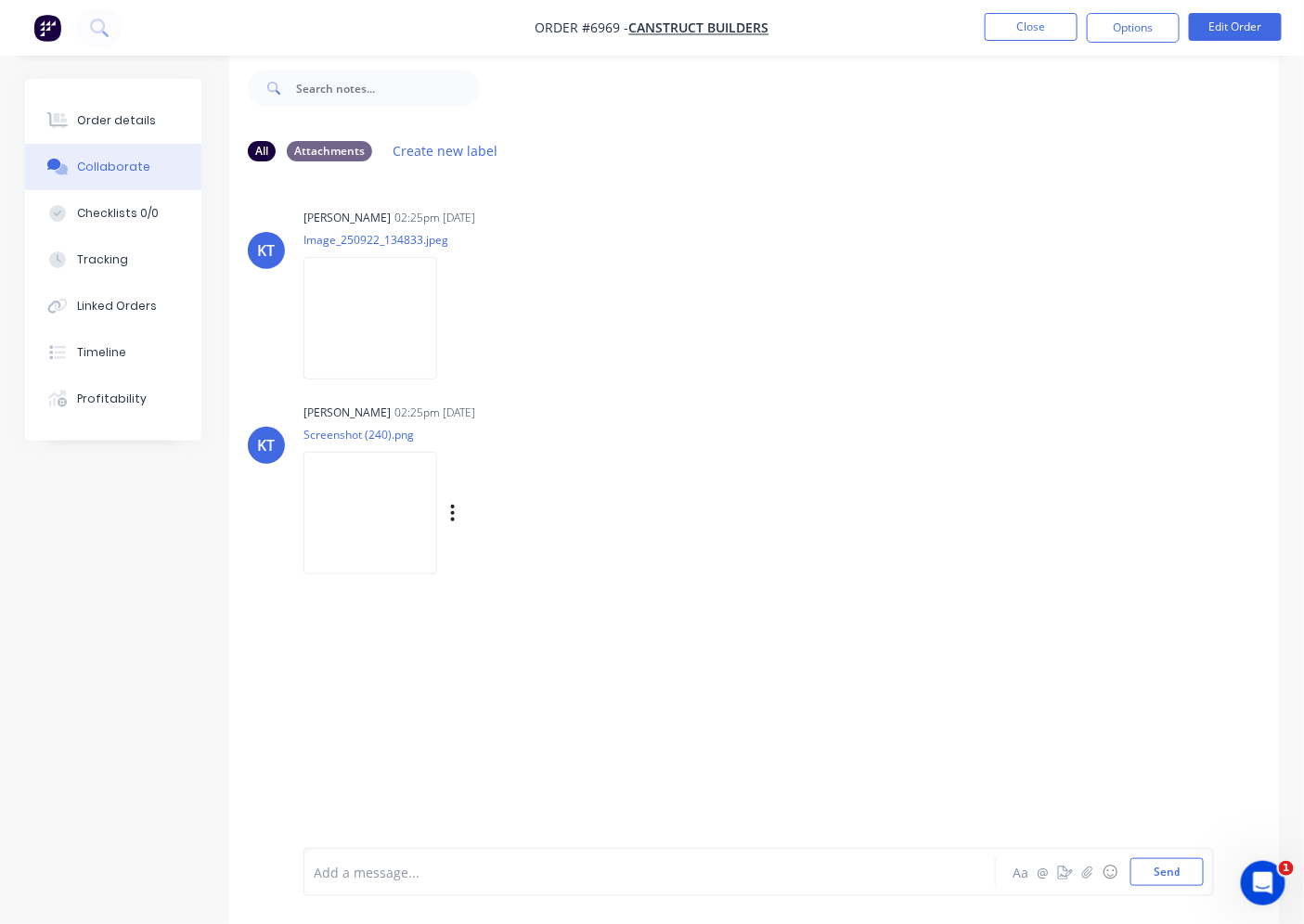
click at [437, 492] on img at bounding box center [370, 512] width 134 height 122
click at [177, 113] on button "Order details" at bounding box center [113, 120] width 176 height 46
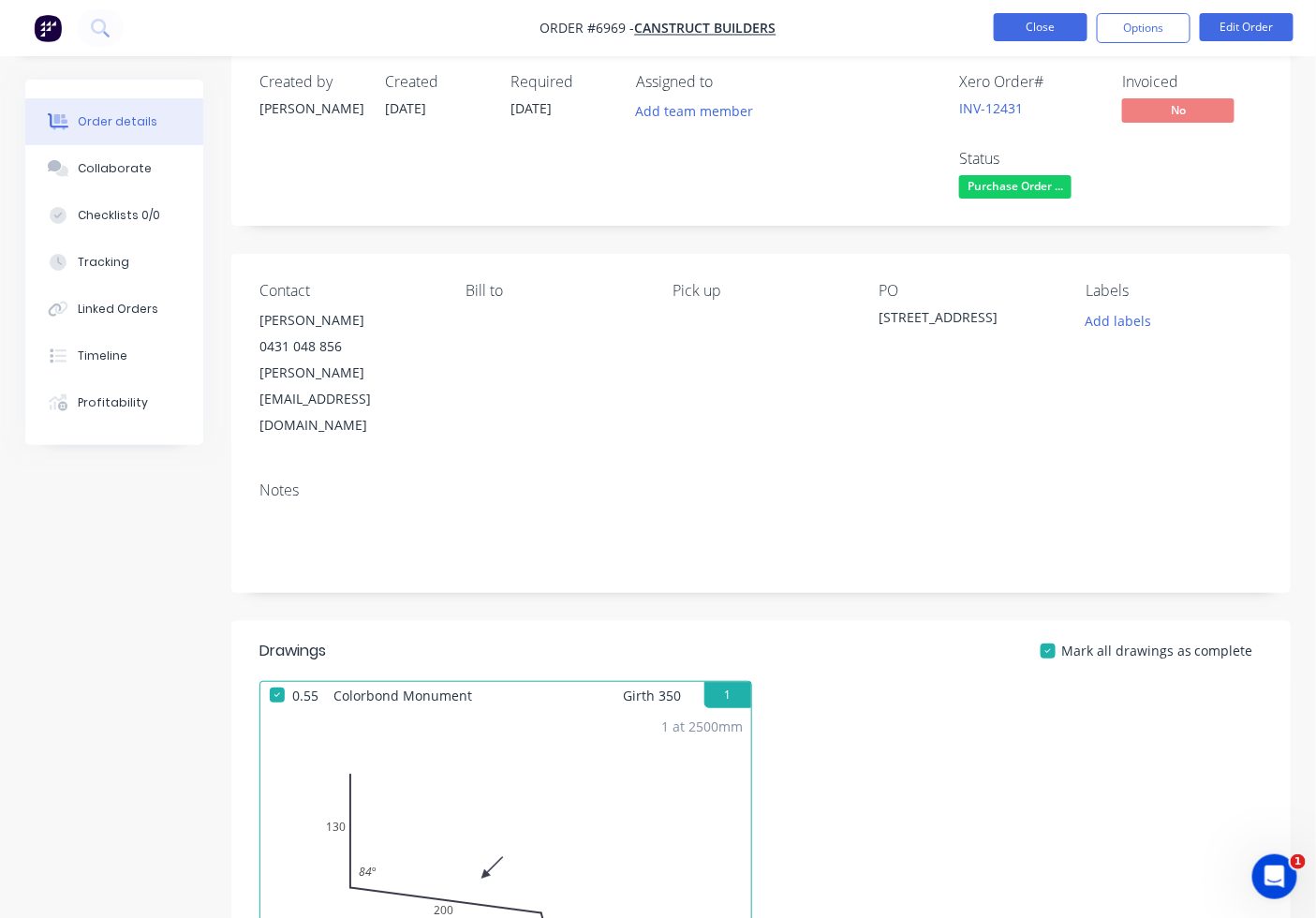
click at [1018, 23] on button "Close" at bounding box center [1040, 28] width 94 height 29
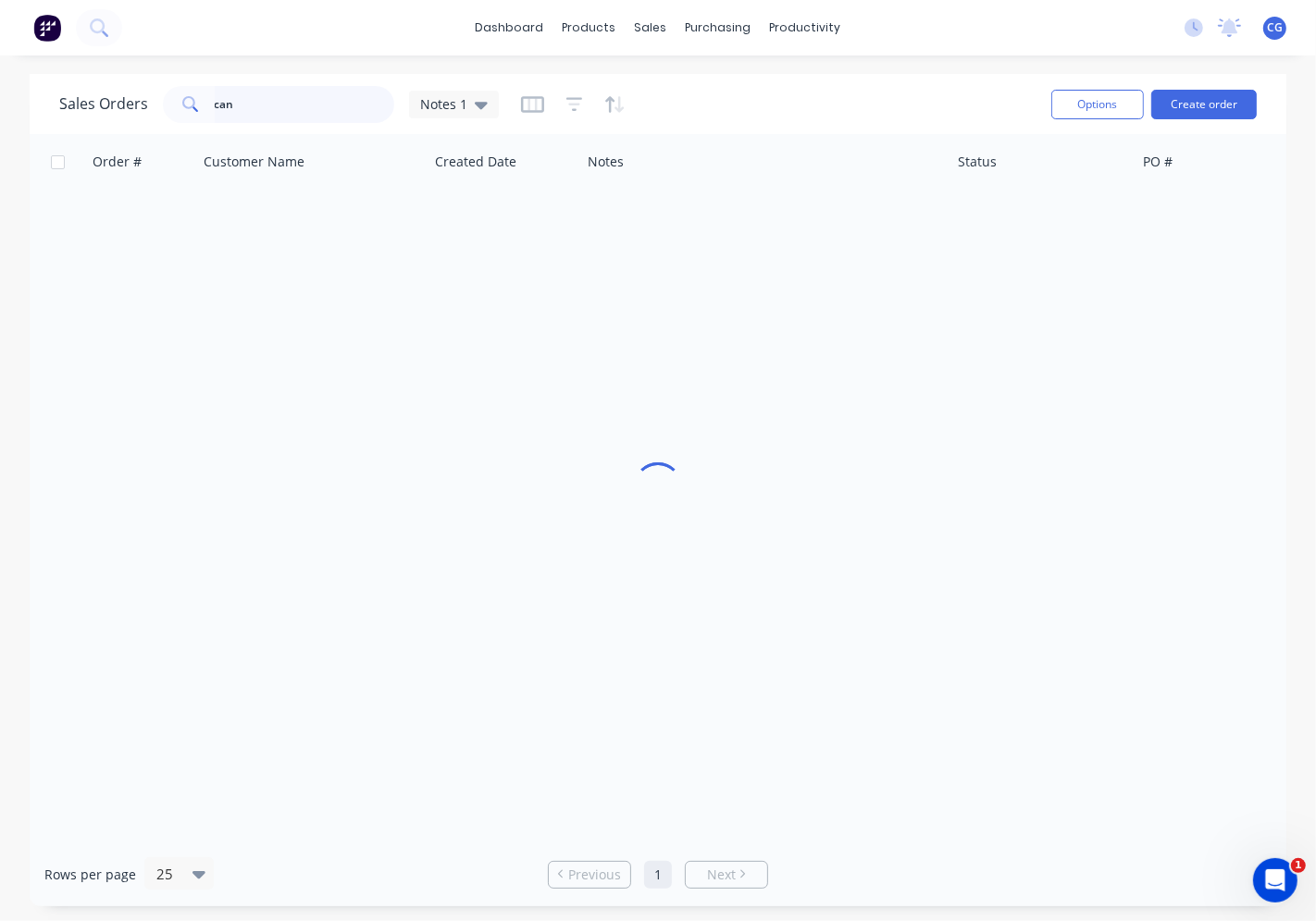
click at [337, 94] on input "can" at bounding box center [305, 104] width 180 height 37
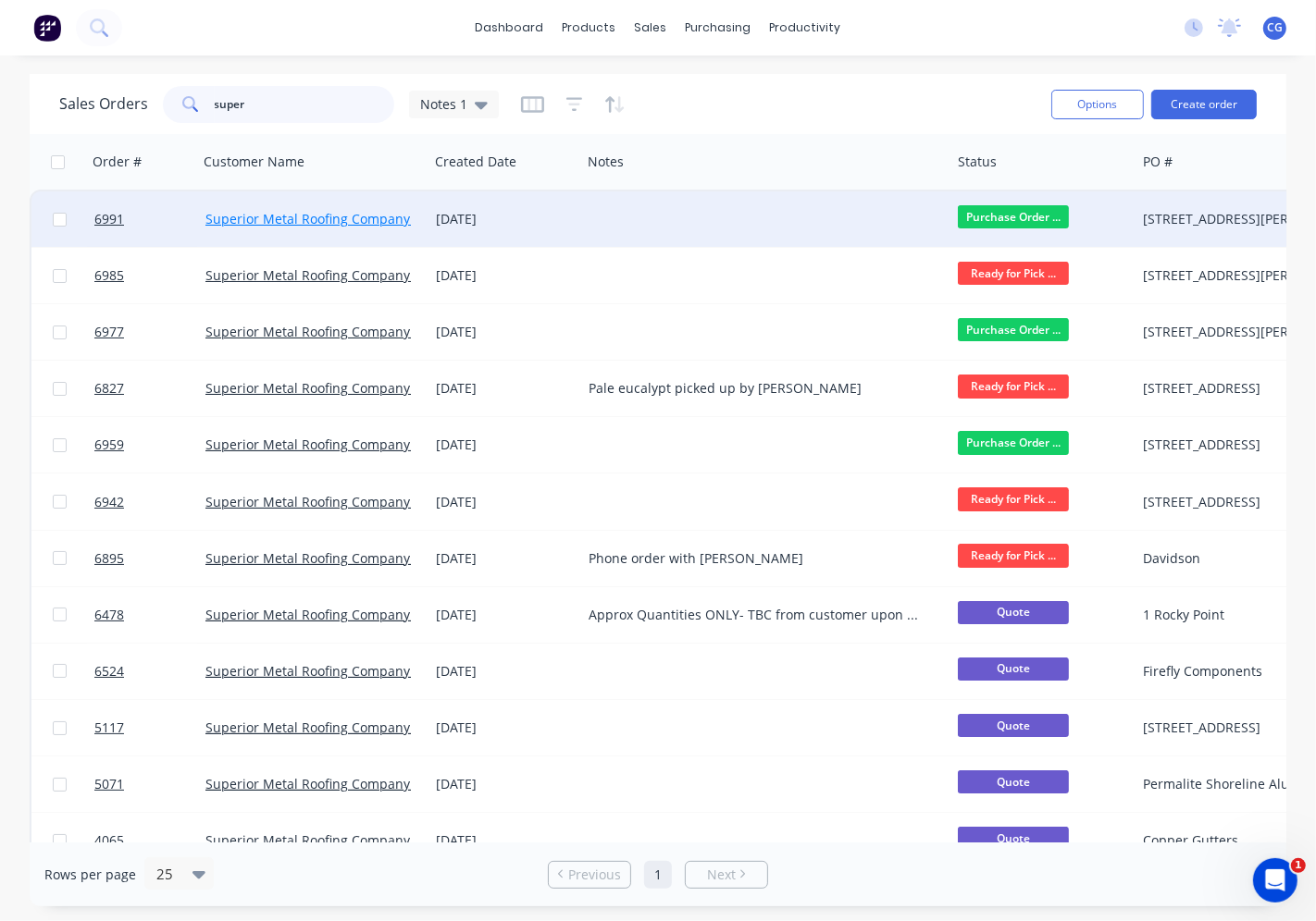
type input "super"
click at [365, 216] on link "Superior Metal Roofing Company Pty Ltd" at bounding box center [331, 219] width 250 height 18
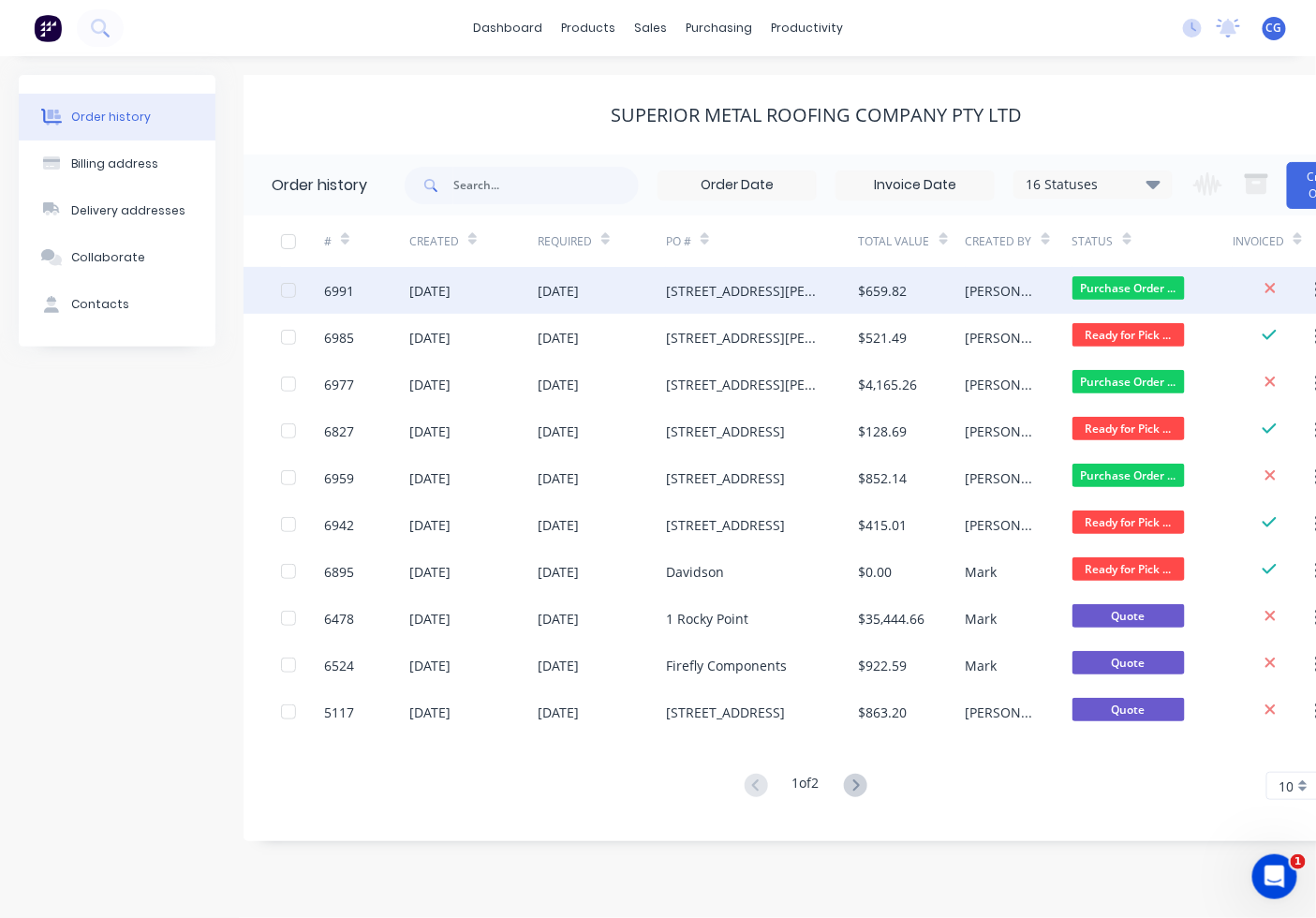
click at [933, 282] on div "$659.82" at bounding box center [912, 290] width 106 height 47
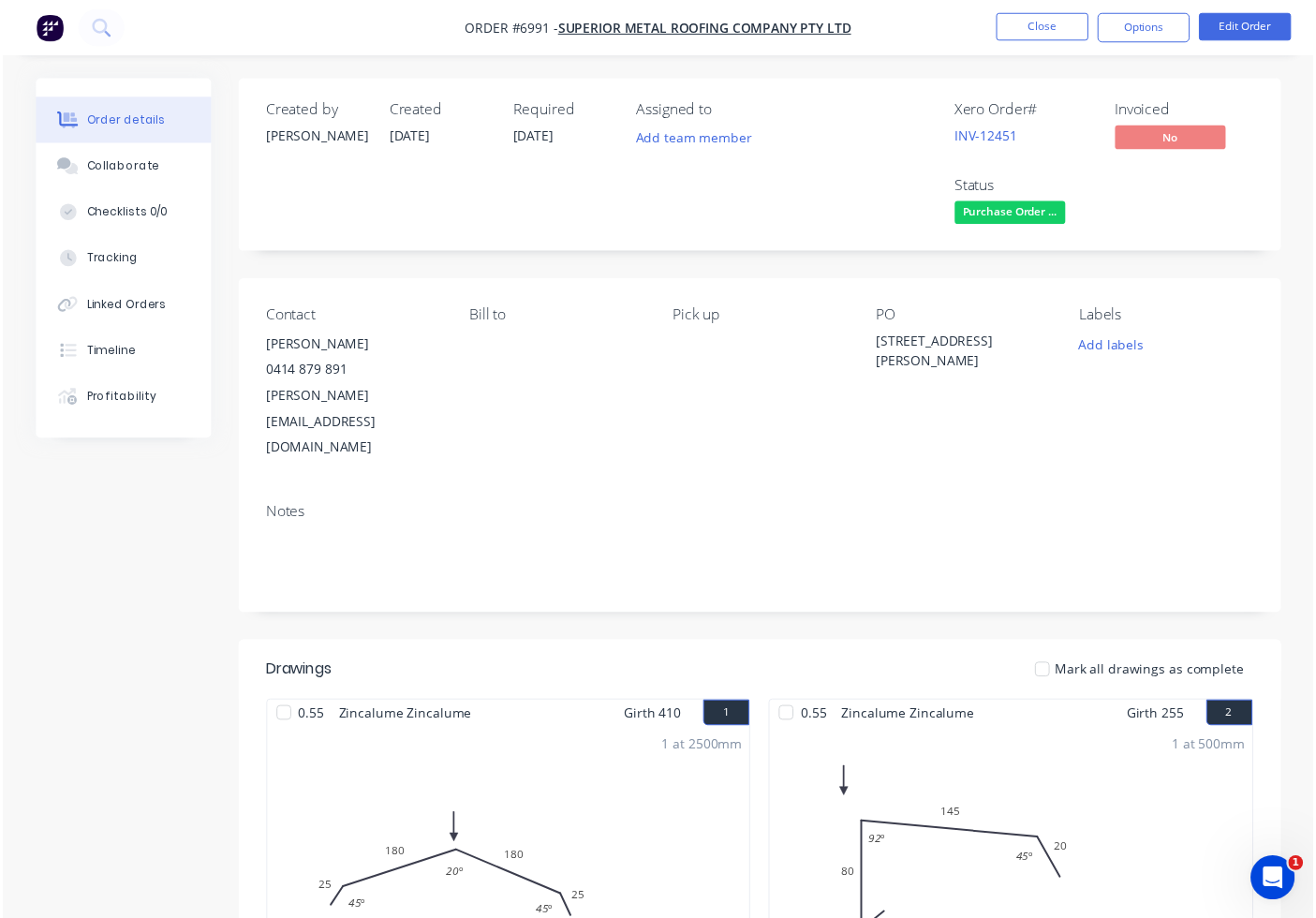
scroll to position [520, 0]
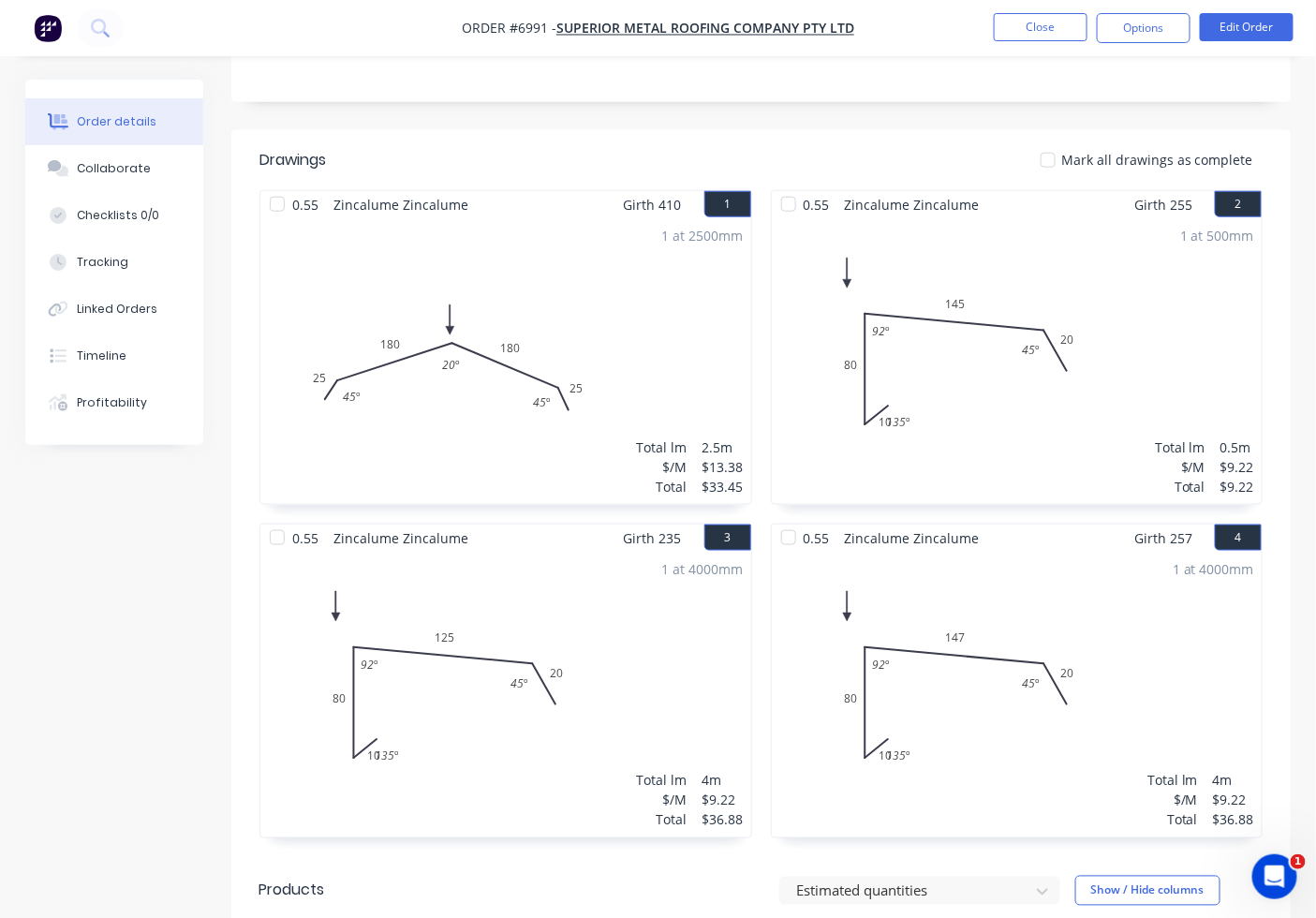
click at [1059, 142] on div at bounding box center [1048, 160] width 37 height 37
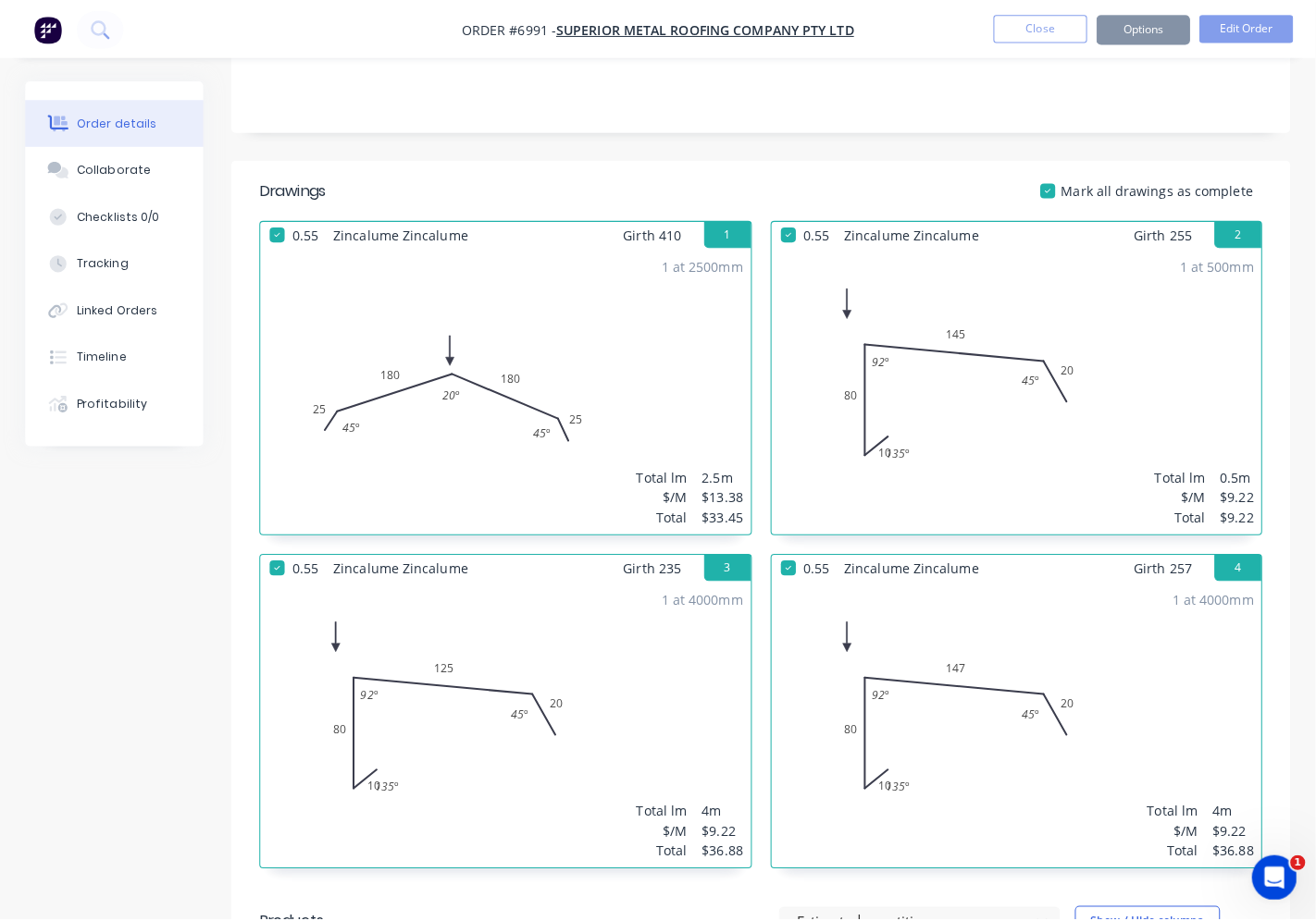
scroll to position [0, 0]
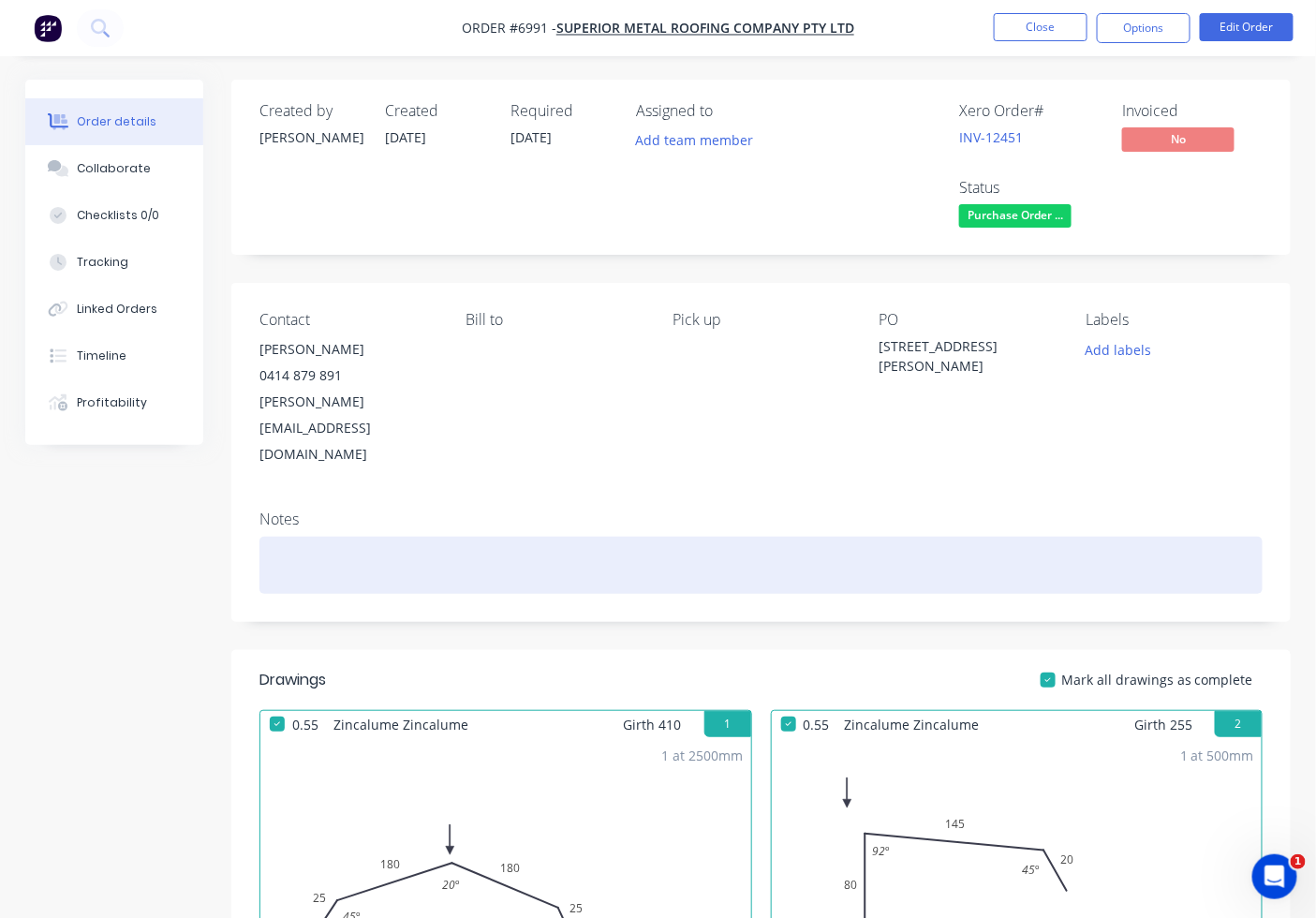
click at [371, 537] on div at bounding box center [761, 565] width 1003 height 57
click at [379, 537] on div "Flashings picked u [DATE]" at bounding box center [761, 565] width 1003 height 57
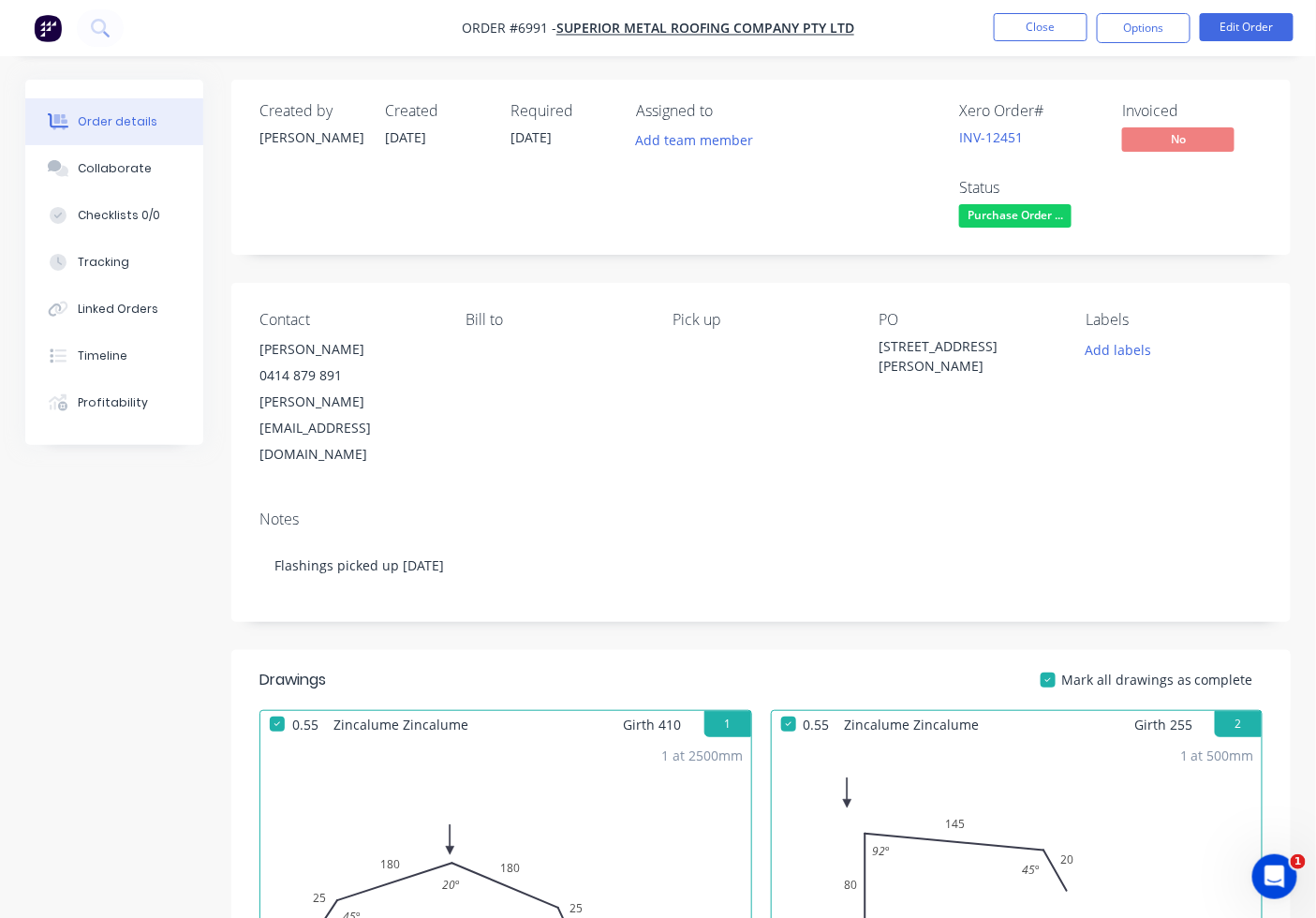
click at [1045, 41] on li "Close" at bounding box center [1040, 29] width 94 height 30
click at [1025, 29] on button "Close" at bounding box center [1040, 28] width 94 height 29
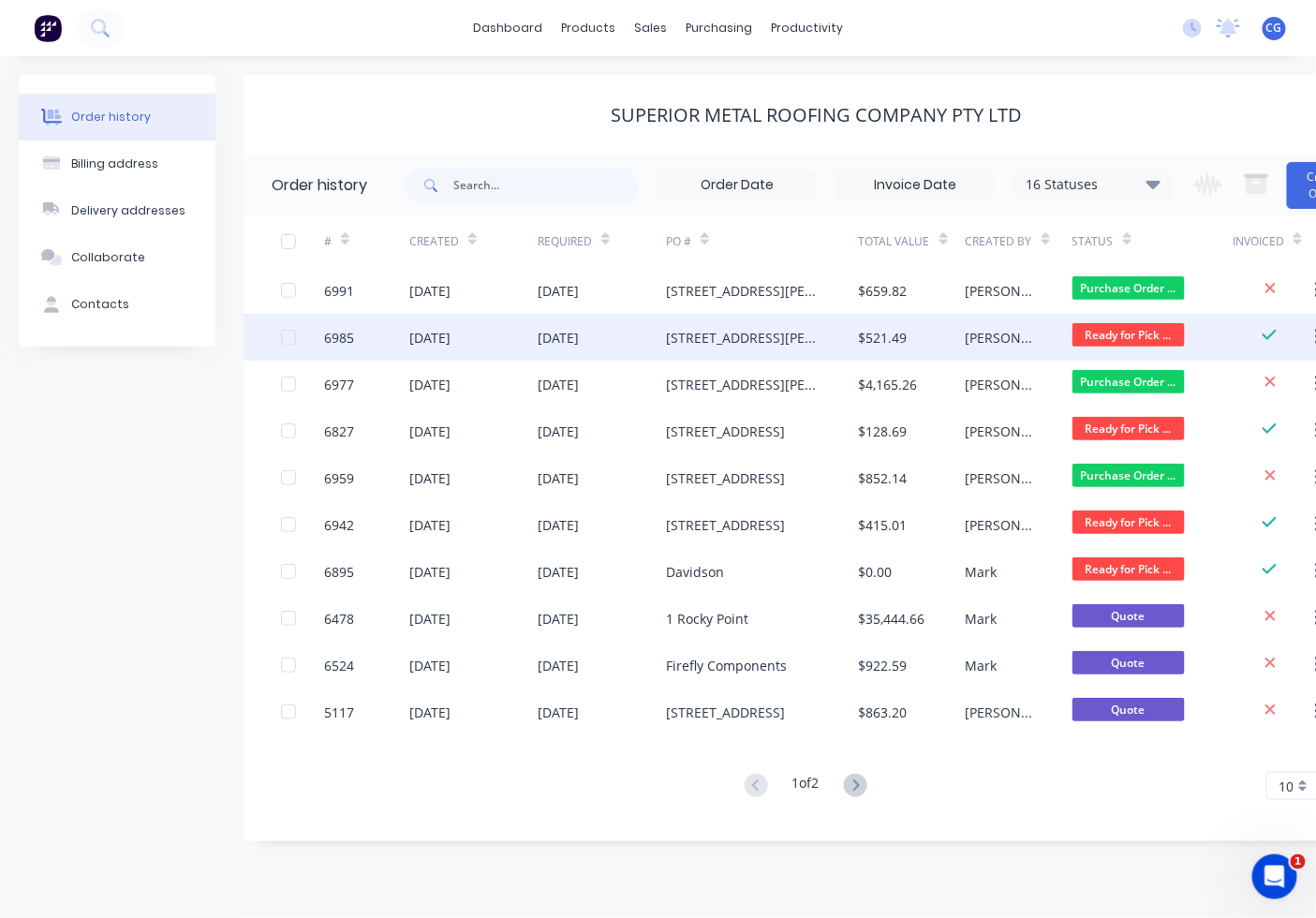
click at [993, 342] on div "[PERSON_NAME]" at bounding box center [1000, 338] width 69 height 20
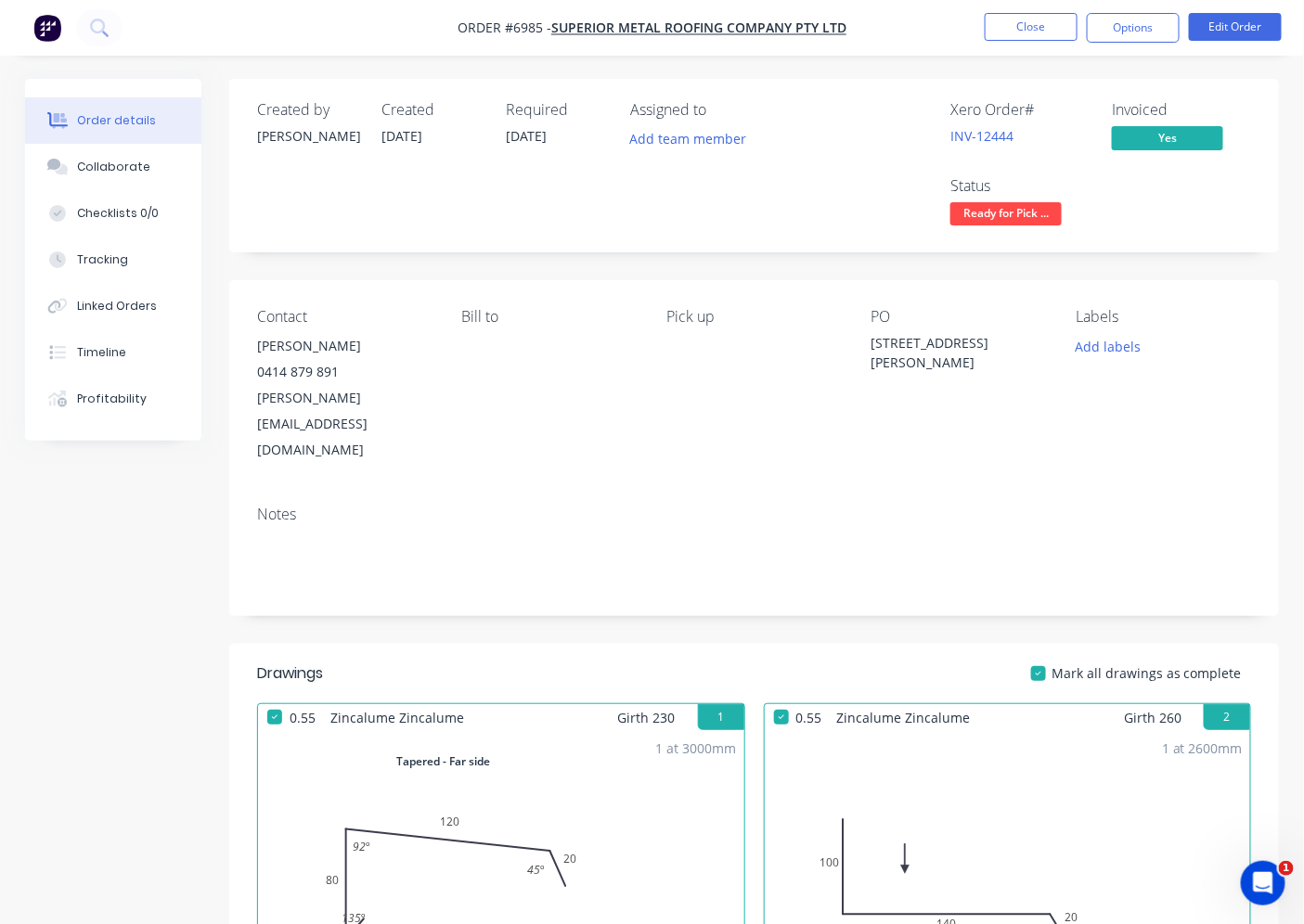
drag, startPoint x: 1023, startPoint y: 207, endPoint x: 1021, endPoint y: 241, distance: 34.1
click at [1022, 206] on span "Ready for Pick ..." at bounding box center [1006, 214] width 111 height 24
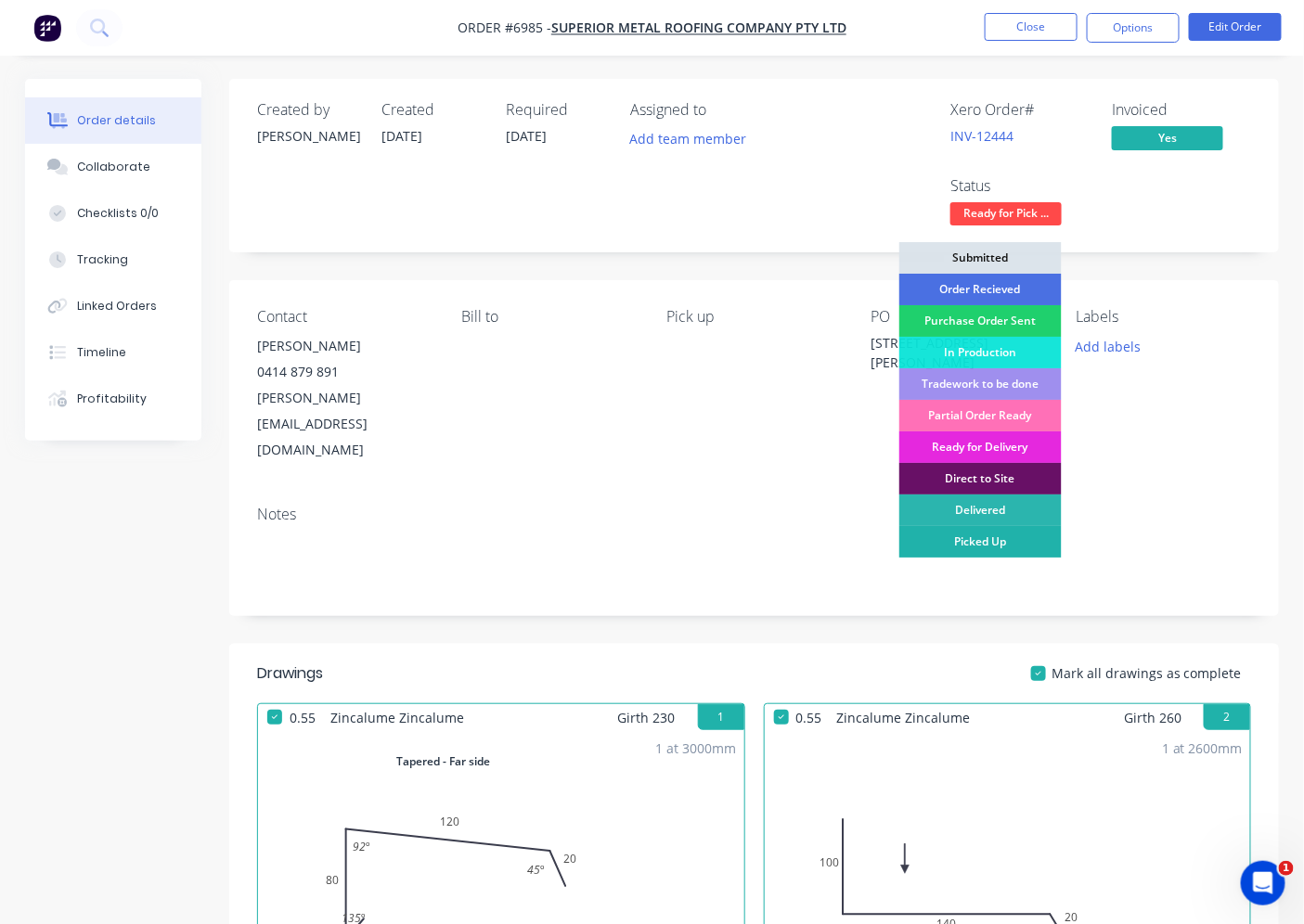
click at [1035, 543] on div "Picked Up" at bounding box center [981, 542] width 162 height 31
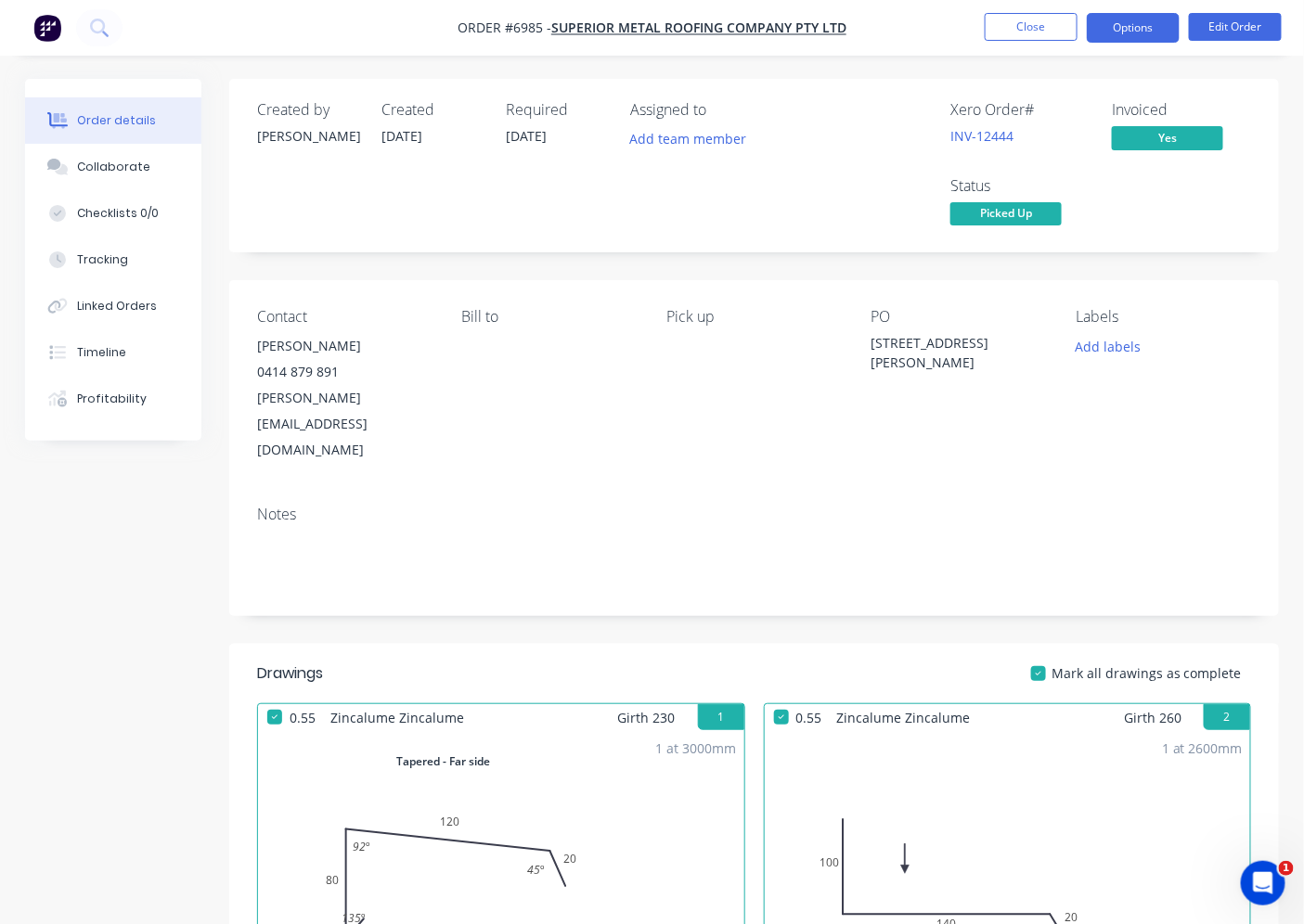
drag, startPoint x: 1146, startPoint y: 20, endPoint x: 1146, endPoint y: 37, distance: 17.0
click at [1146, 22] on button "Options" at bounding box center [1133, 28] width 93 height 30
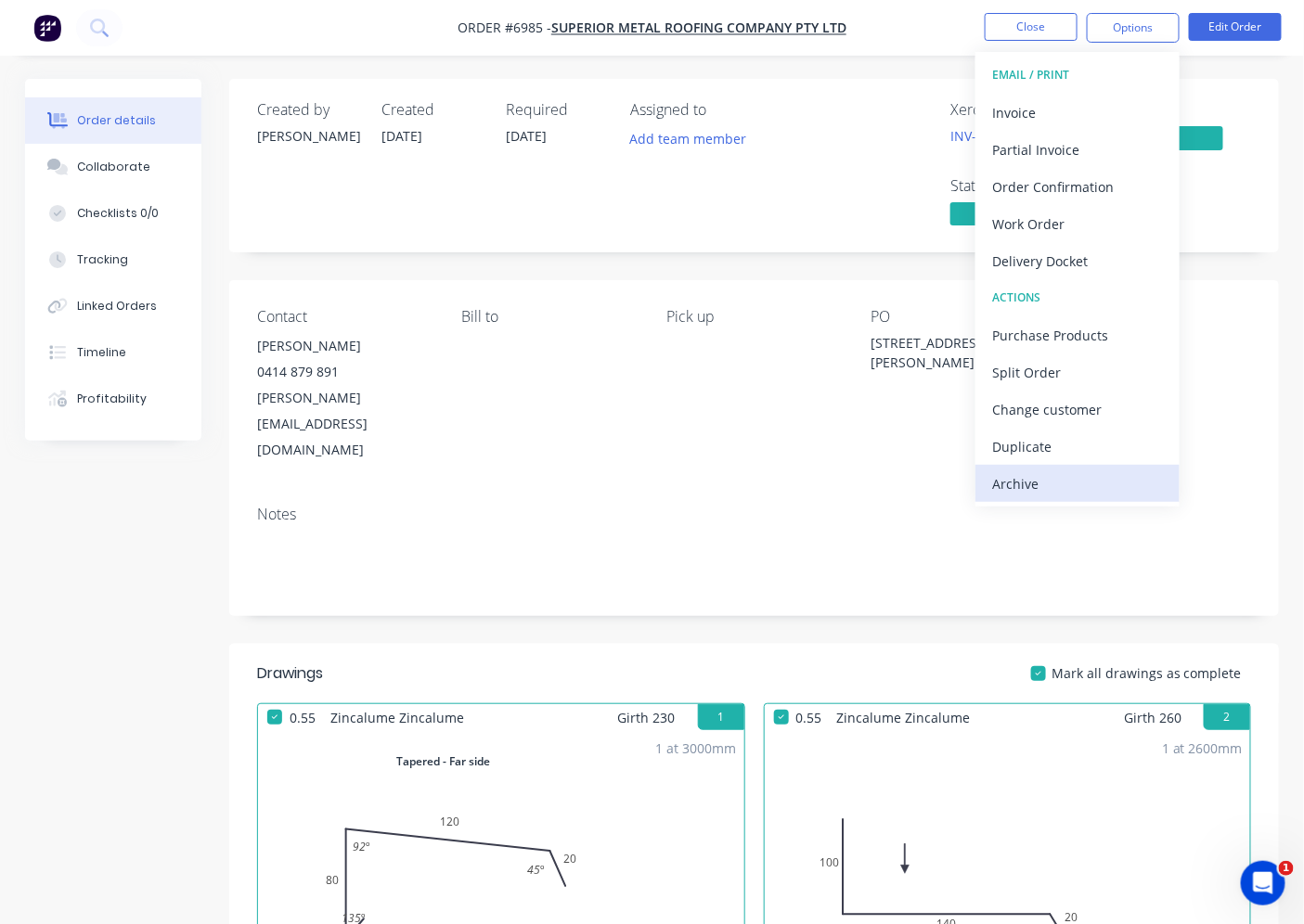
click at [1064, 470] on div "Archive" at bounding box center [1077, 483] width 171 height 27
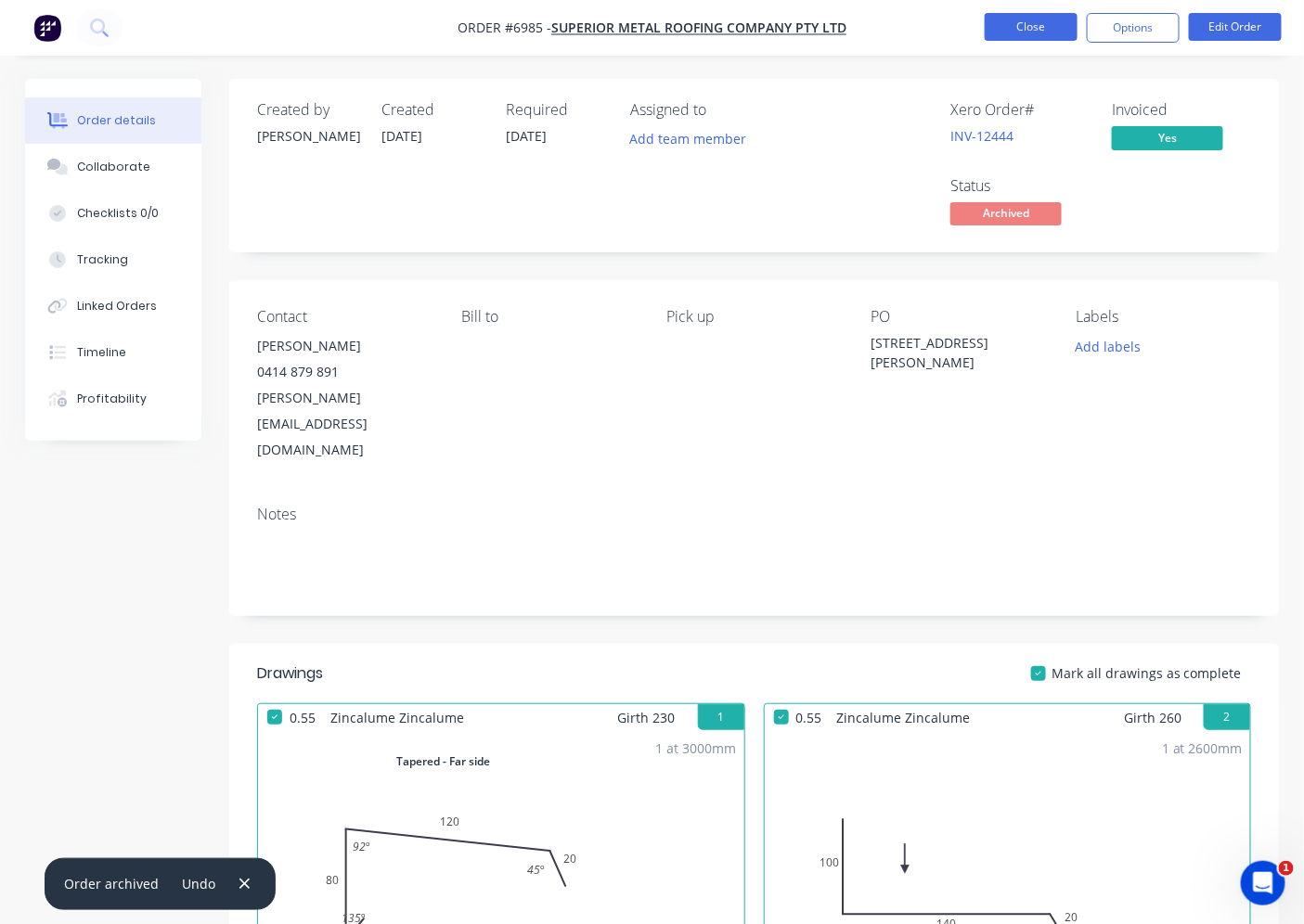
click at [1066, 29] on button "Close" at bounding box center [1031, 27] width 93 height 28
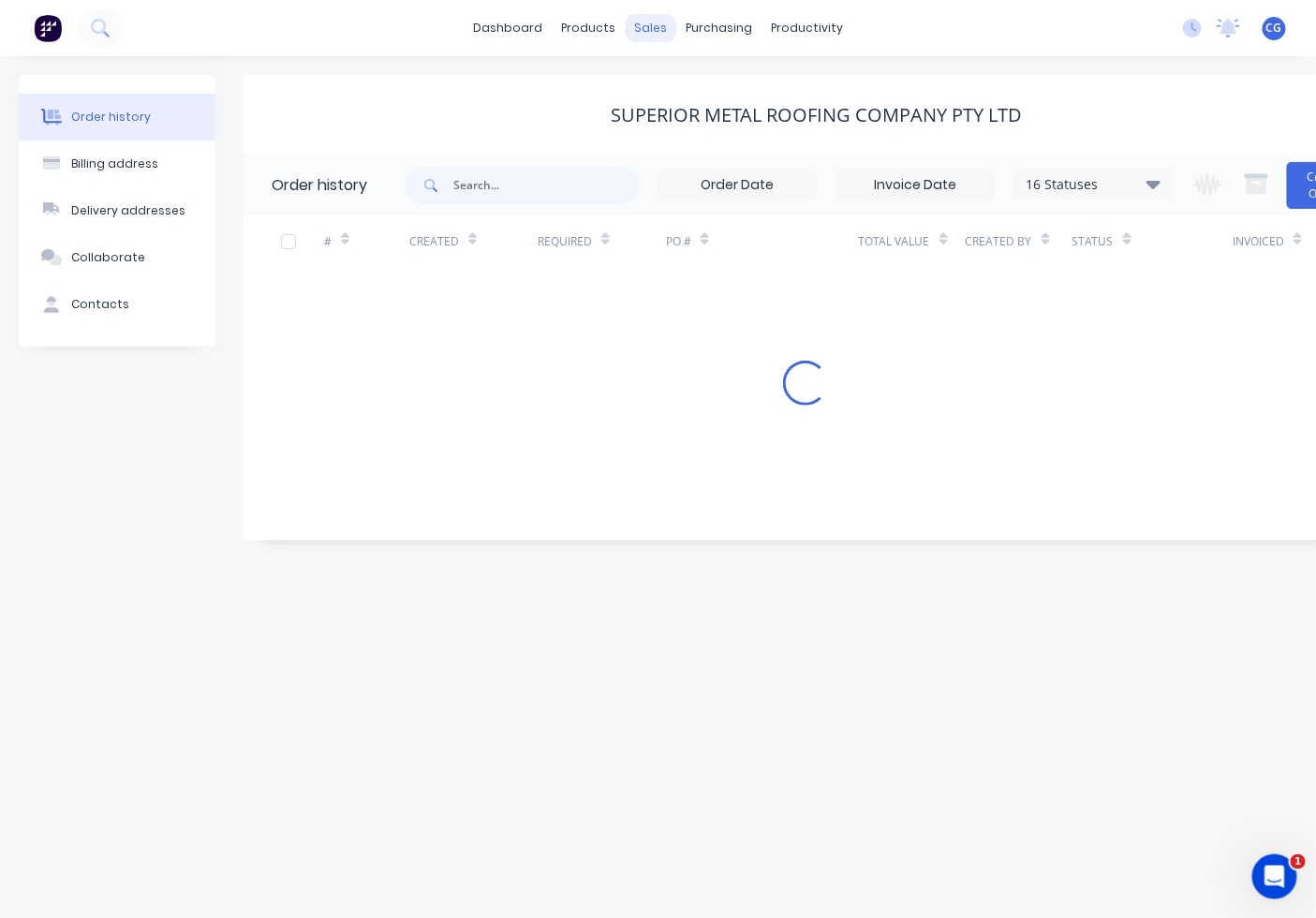
click at [659, 26] on div "sales" at bounding box center [650, 29] width 51 height 29
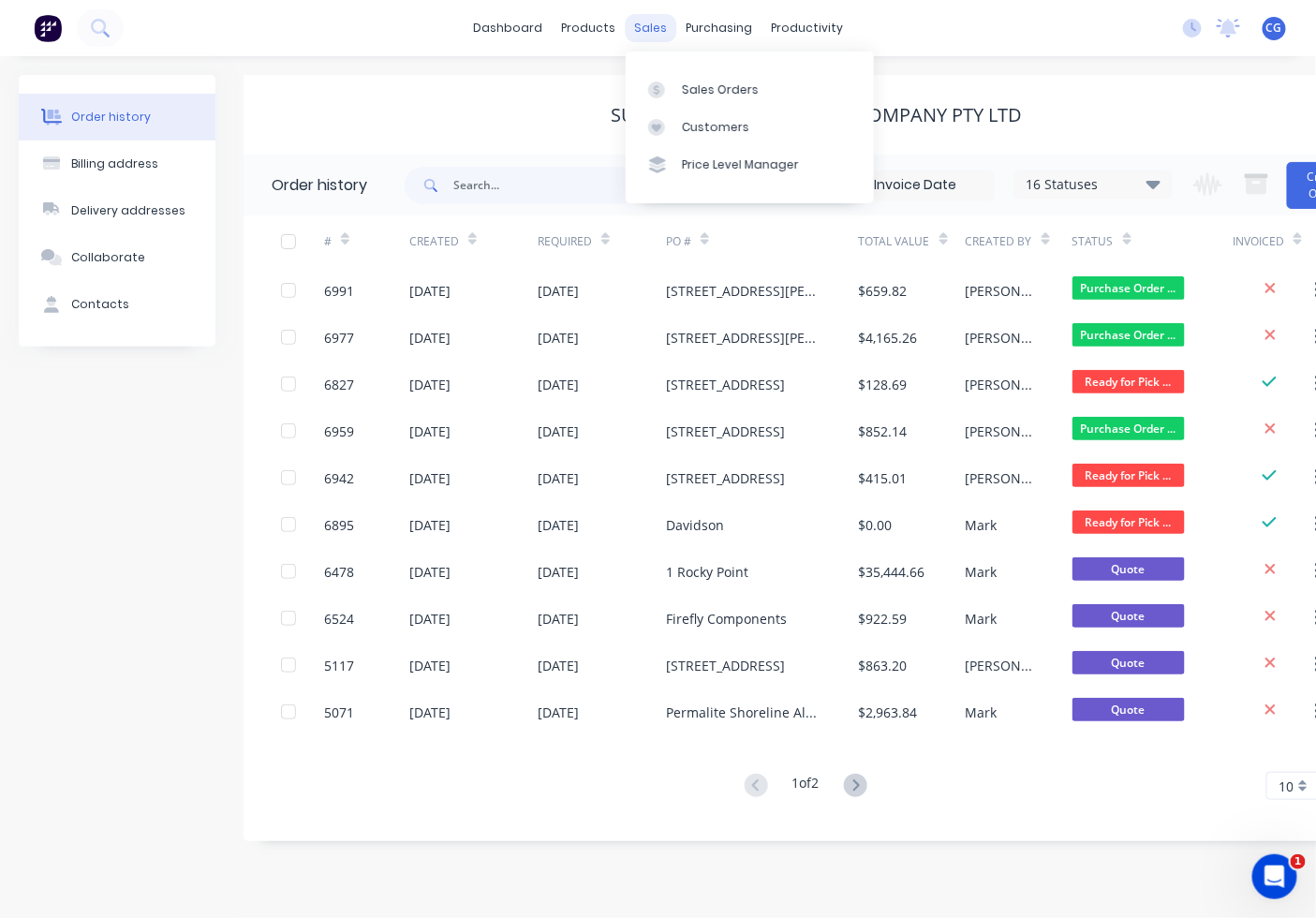
click at [648, 38] on div "sales" at bounding box center [650, 29] width 51 height 29
click at [704, 106] on link "Sales Orders" at bounding box center [749, 88] width 248 height 37
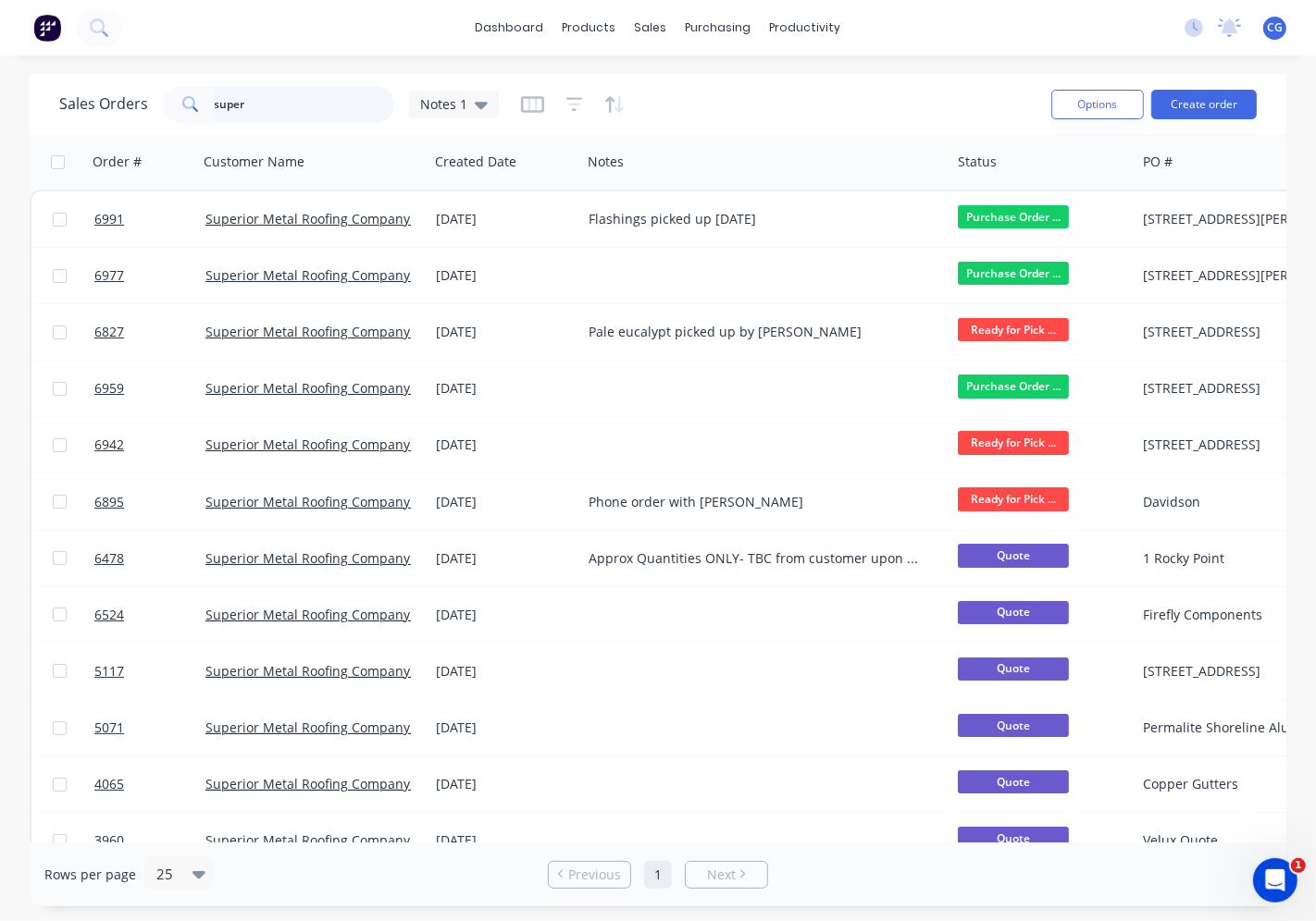
click at [263, 98] on input "super" at bounding box center [305, 104] width 180 height 37
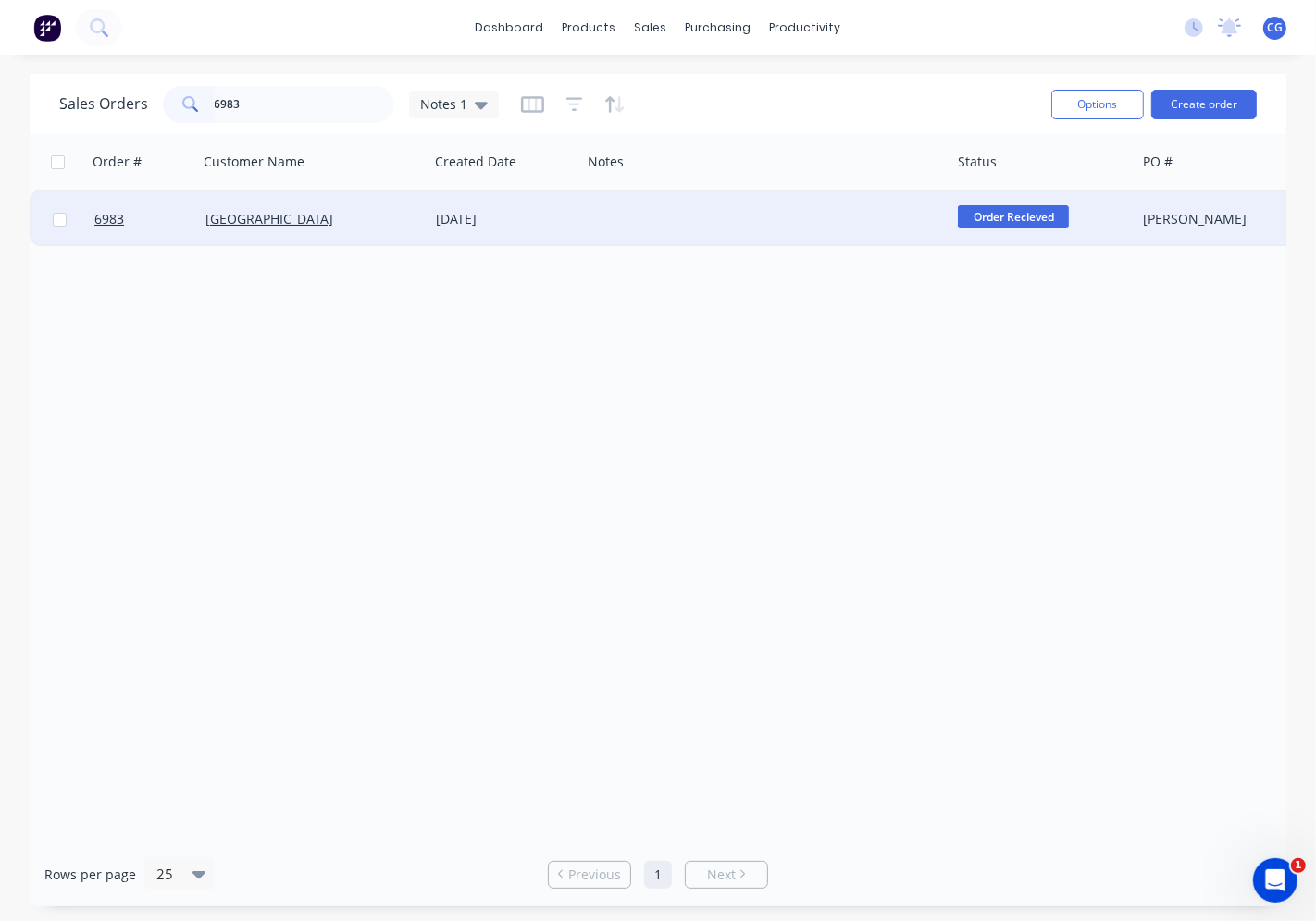
click at [996, 218] on span "Order Recieved" at bounding box center [1014, 217] width 111 height 23
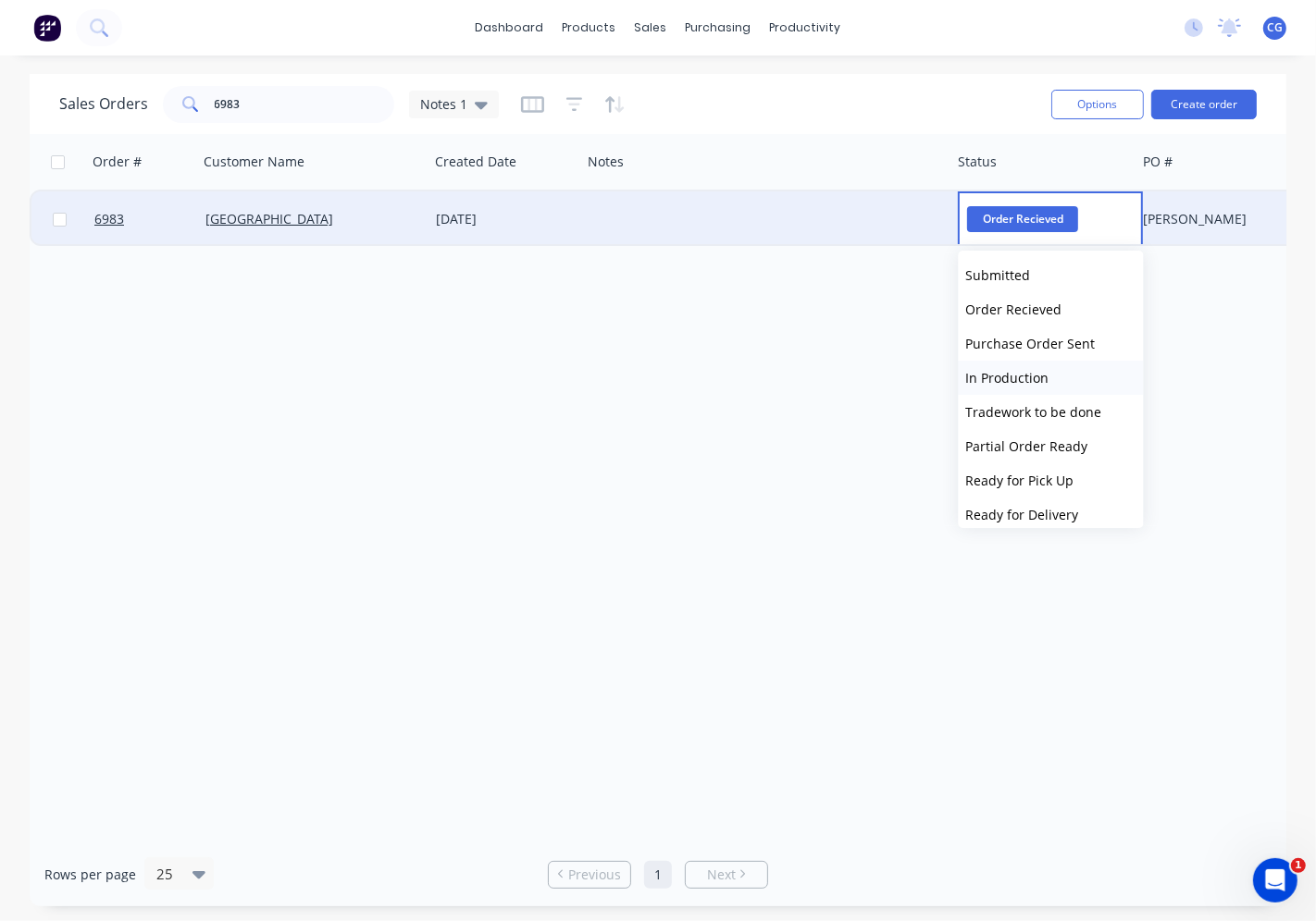
click at [1015, 372] on span "In Production" at bounding box center [1007, 377] width 84 height 18
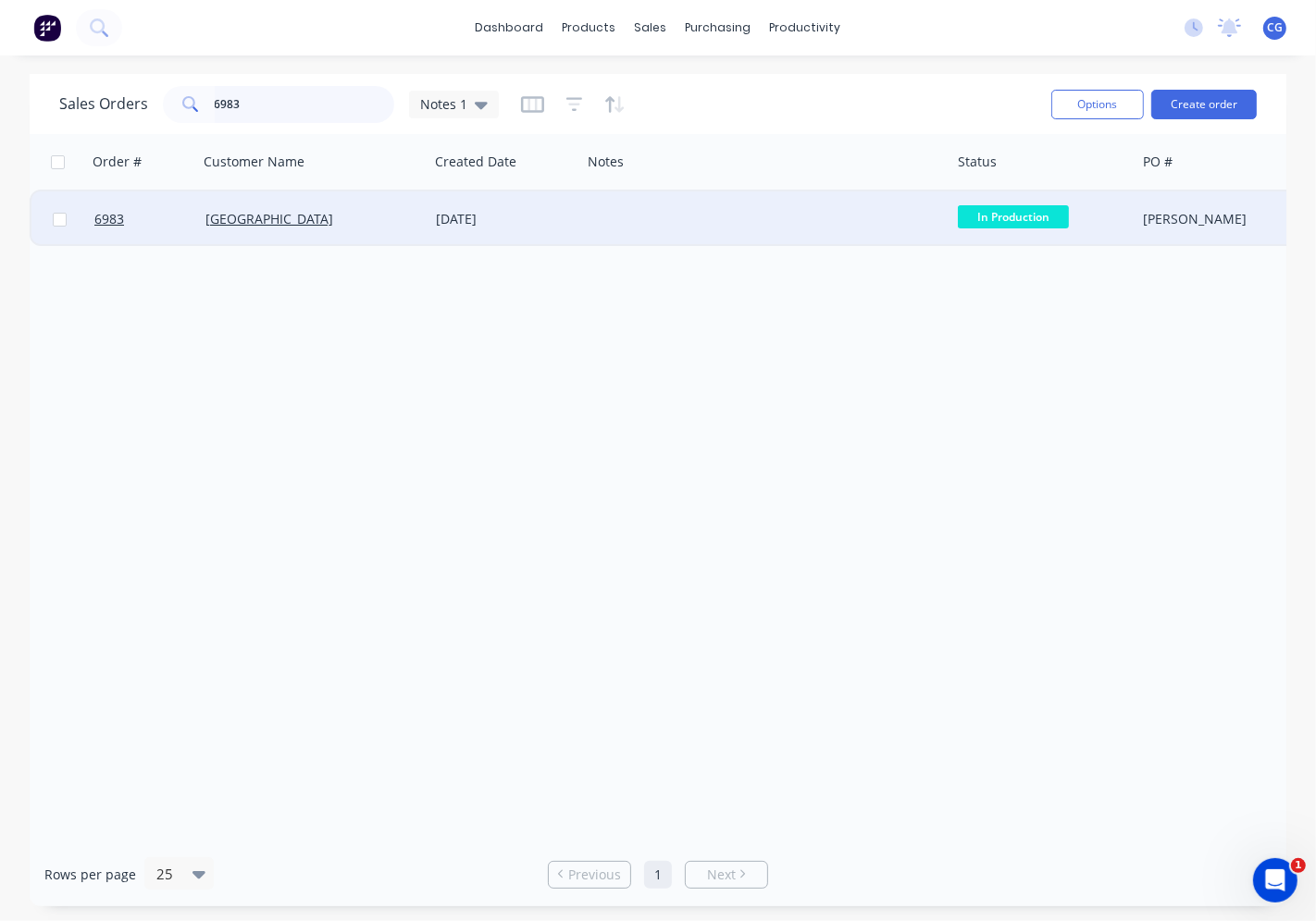
click at [255, 108] on input "6983" at bounding box center [305, 104] width 180 height 37
type input "6988"
click at [981, 208] on span "Order Recieved" at bounding box center [1014, 217] width 111 height 23
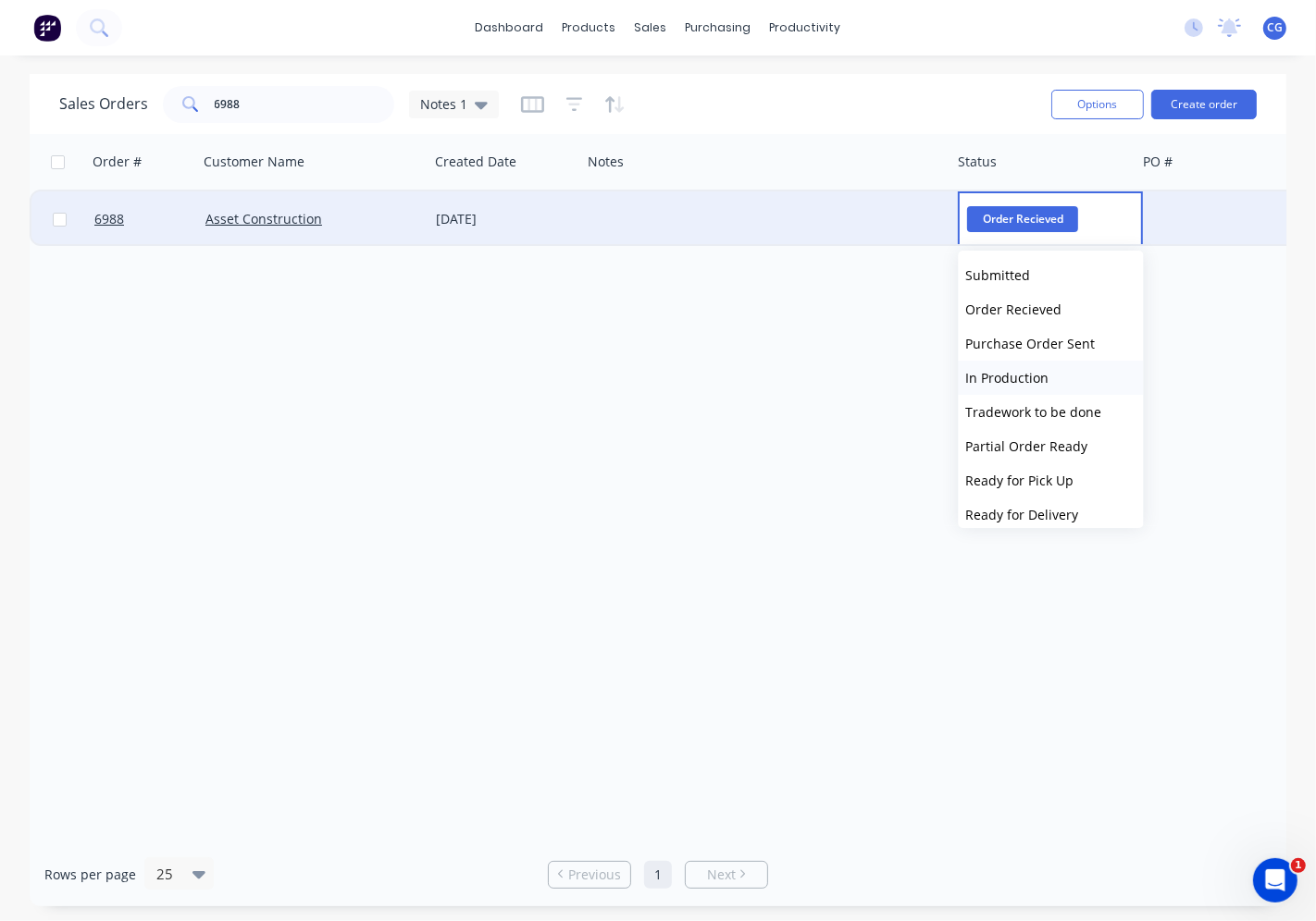
click at [1015, 382] on span "In Production" at bounding box center [1007, 377] width 84 height 18
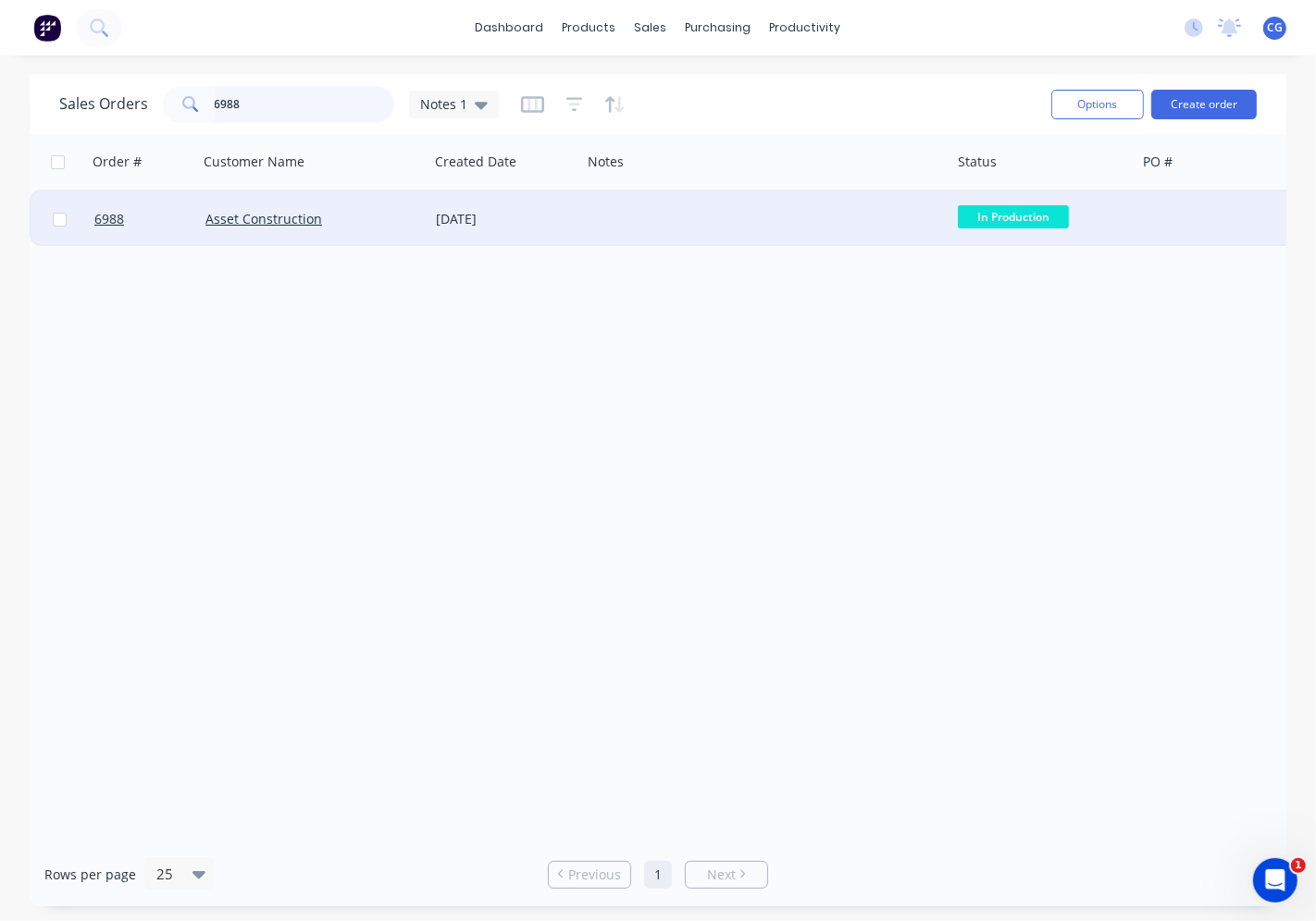
click at [307, 107] on input "6988" at bounding box center [305, 104] width 180 height 37
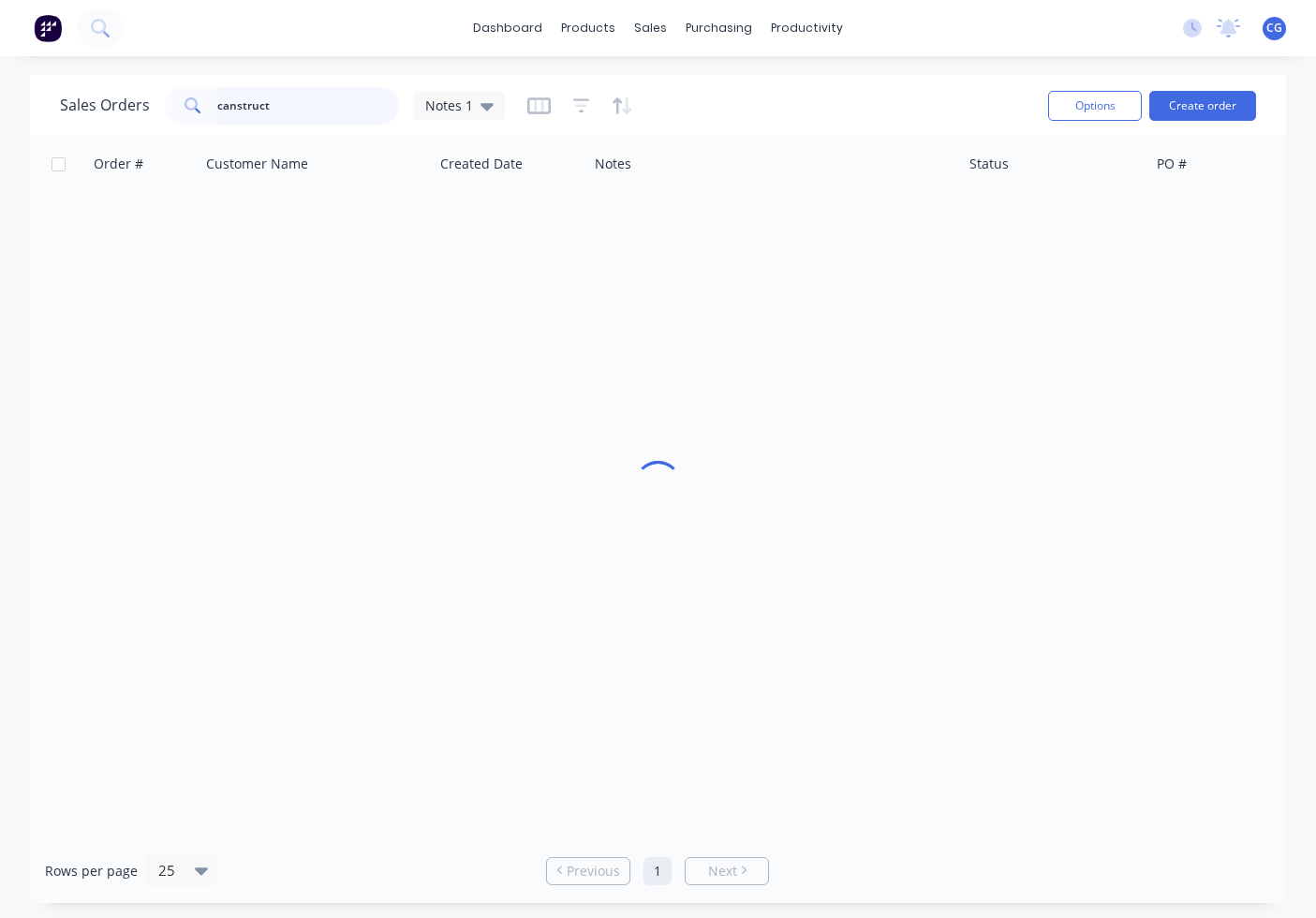
click at [104, 104] on div "Sales Orders canstruct Notes 1" at bounding box center [282, 106] width 445 height 37
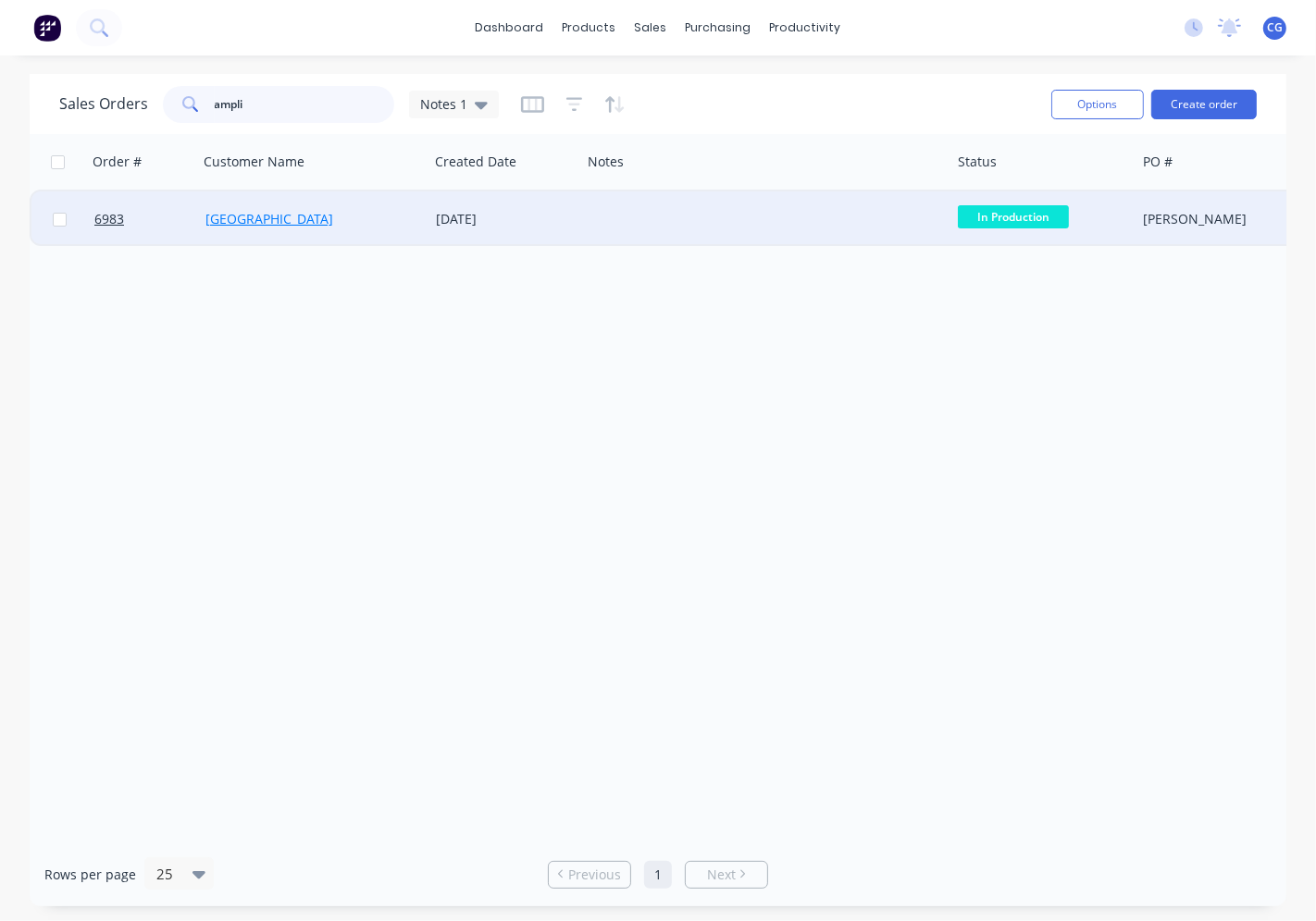
type input "ampli"
click at [287, 211] on link "[GEOGRAPHIC_DATA]" at bounding box center [270, 219] width 128 height 18
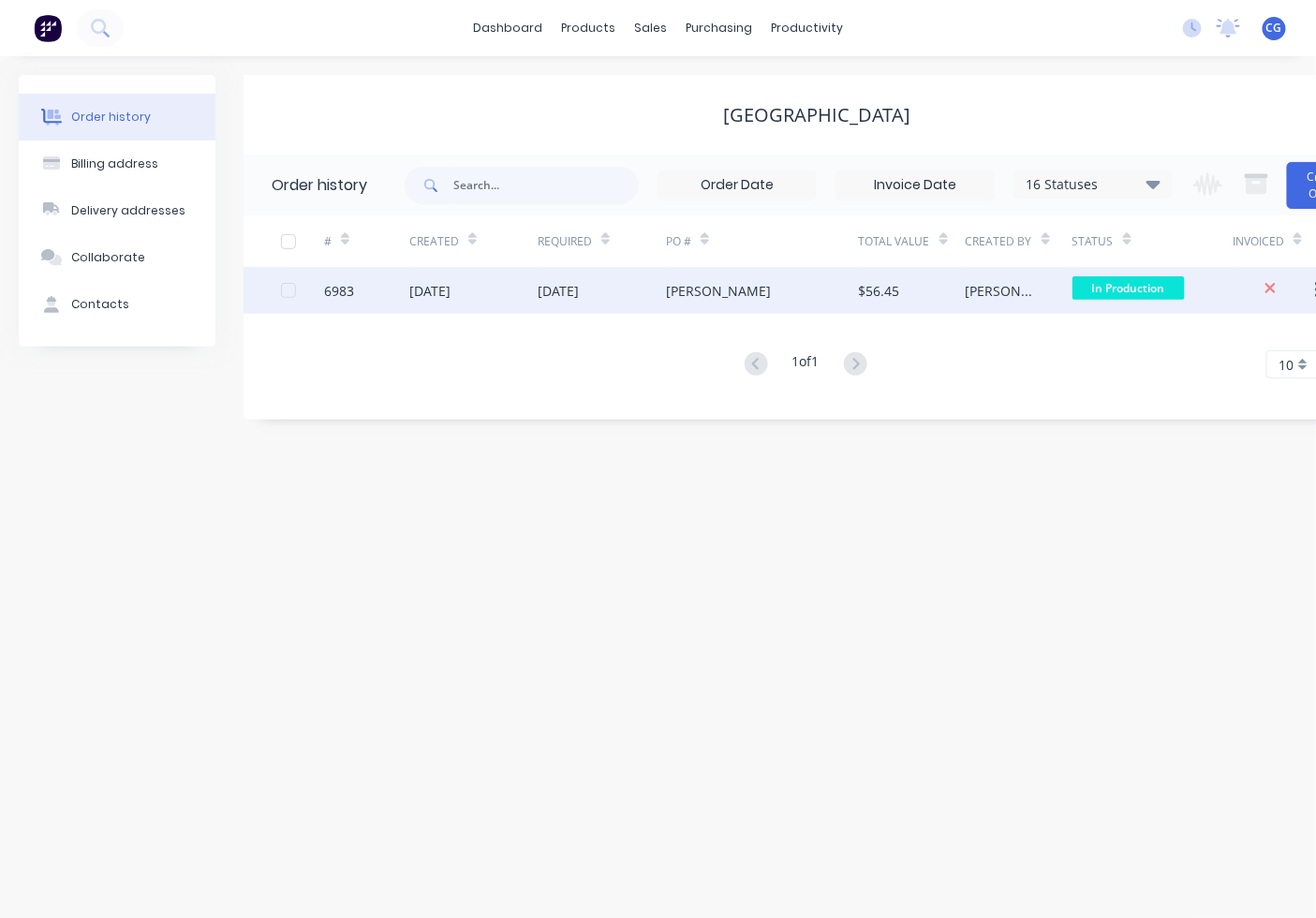
click at [1180, 294] on span "In Production" at bounding box center [1129, 288] width 112 height 24
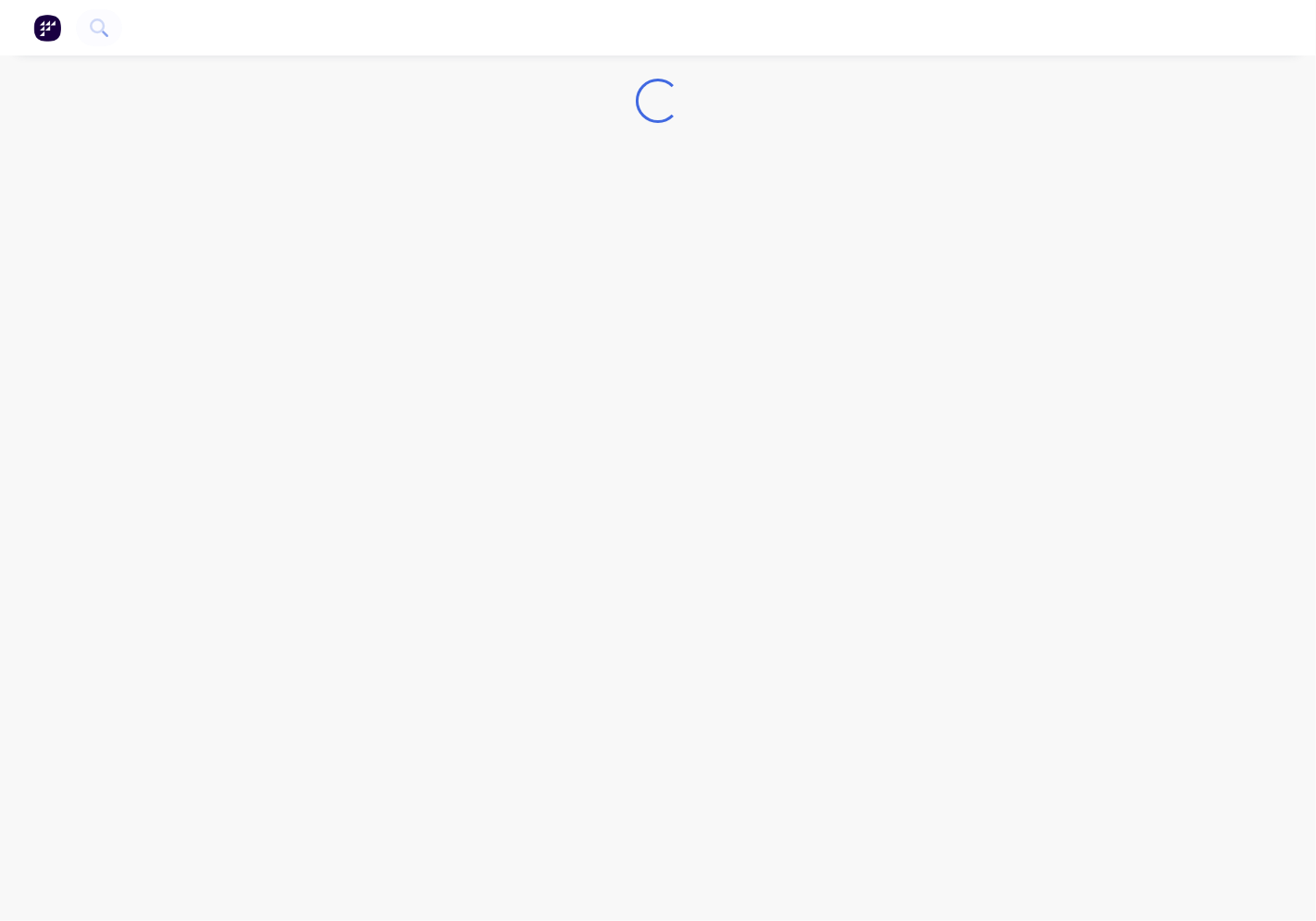
click at [1107, 288] on div "Loading..." at bounding box center [658, 460] width 1316 height 921
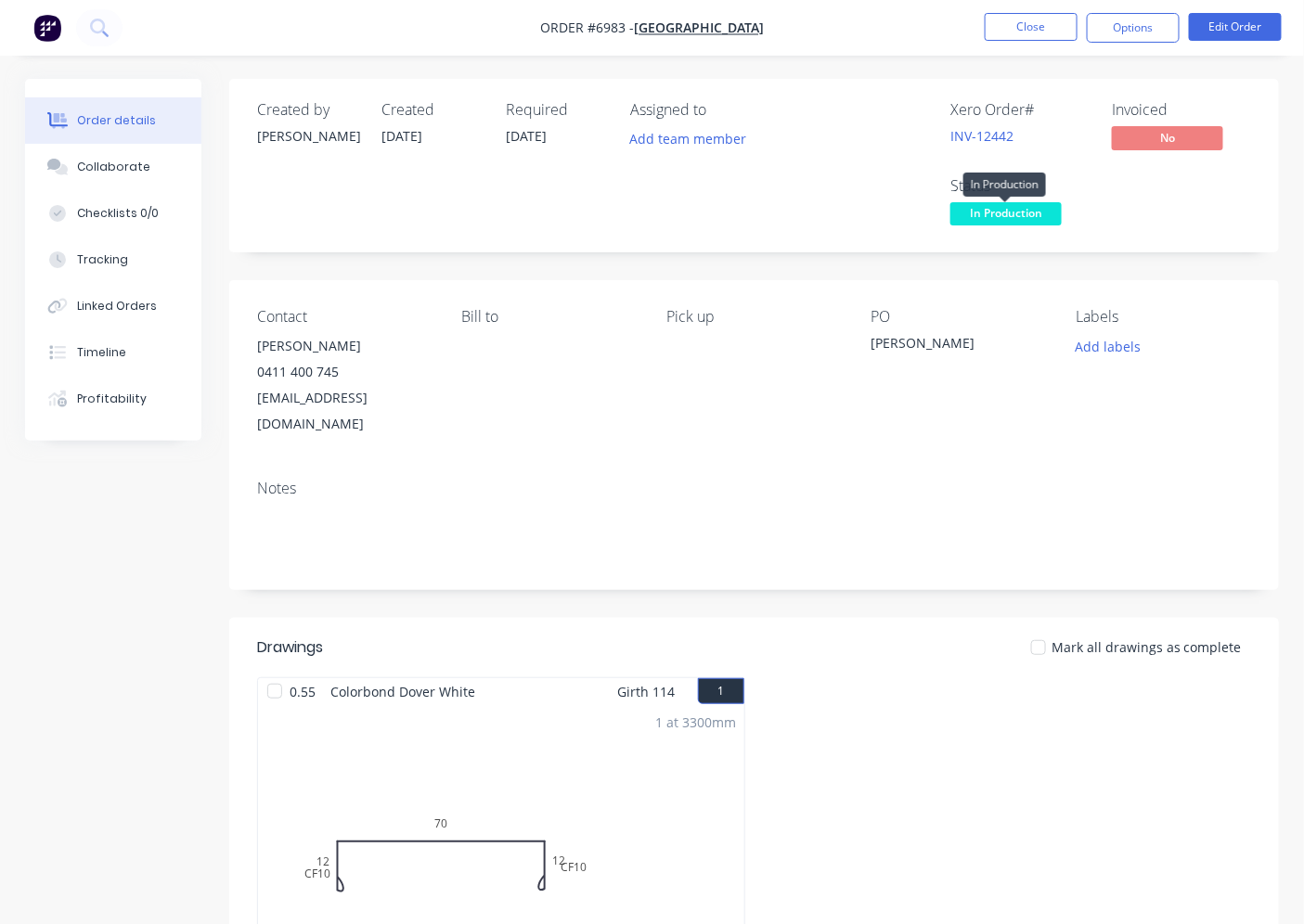
drag, startPoint x: 958, startPoint y: 209, endPoint x: 969, endPoint y: 237, distance: 30.1
click at [959, 209] on span "In Production" at bounding box center [1006, 214] width 111 height 24
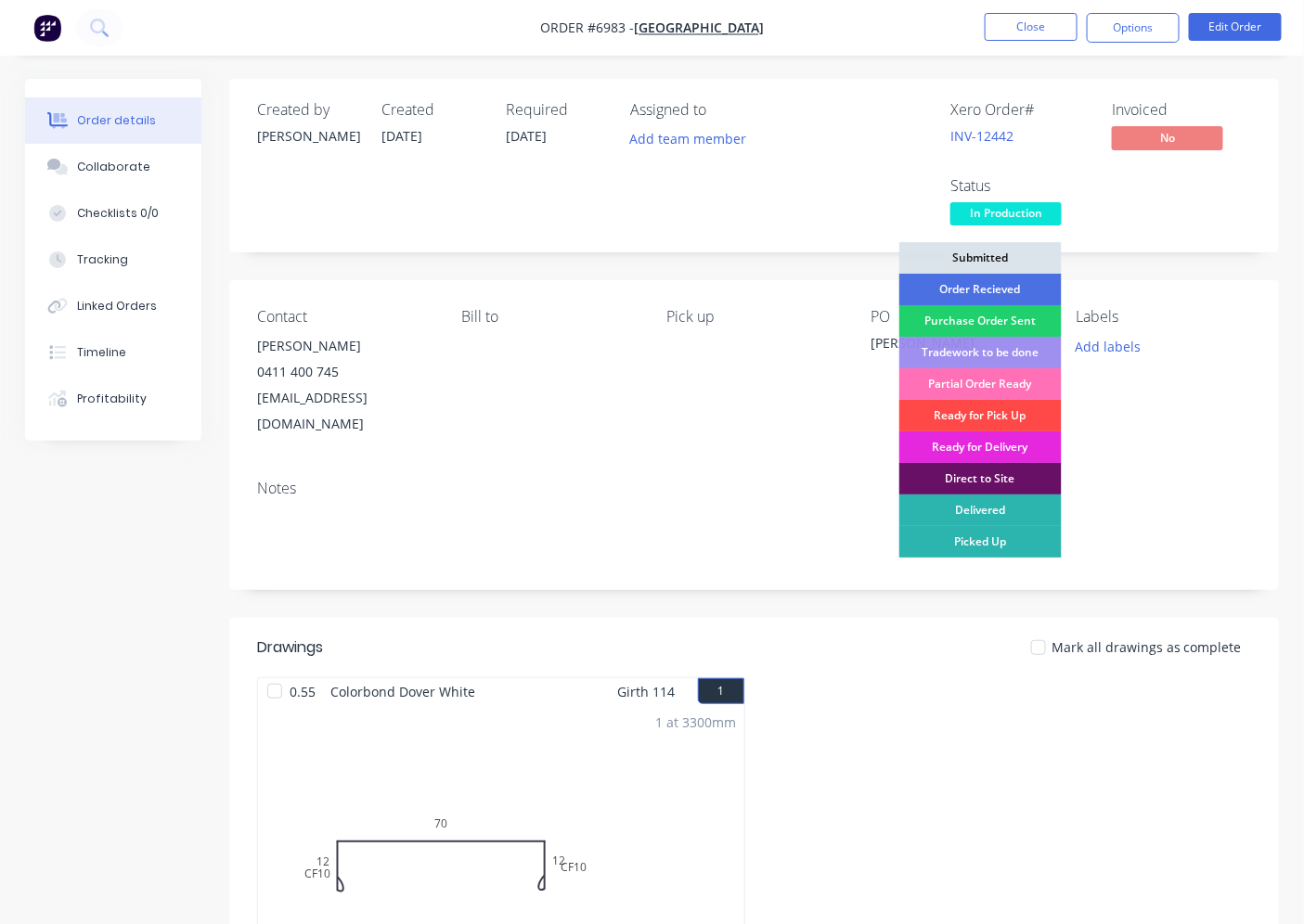
click at [994, 412] on div "Ready for Pick Up" at bounding box center [981, 415] width 162 height 31
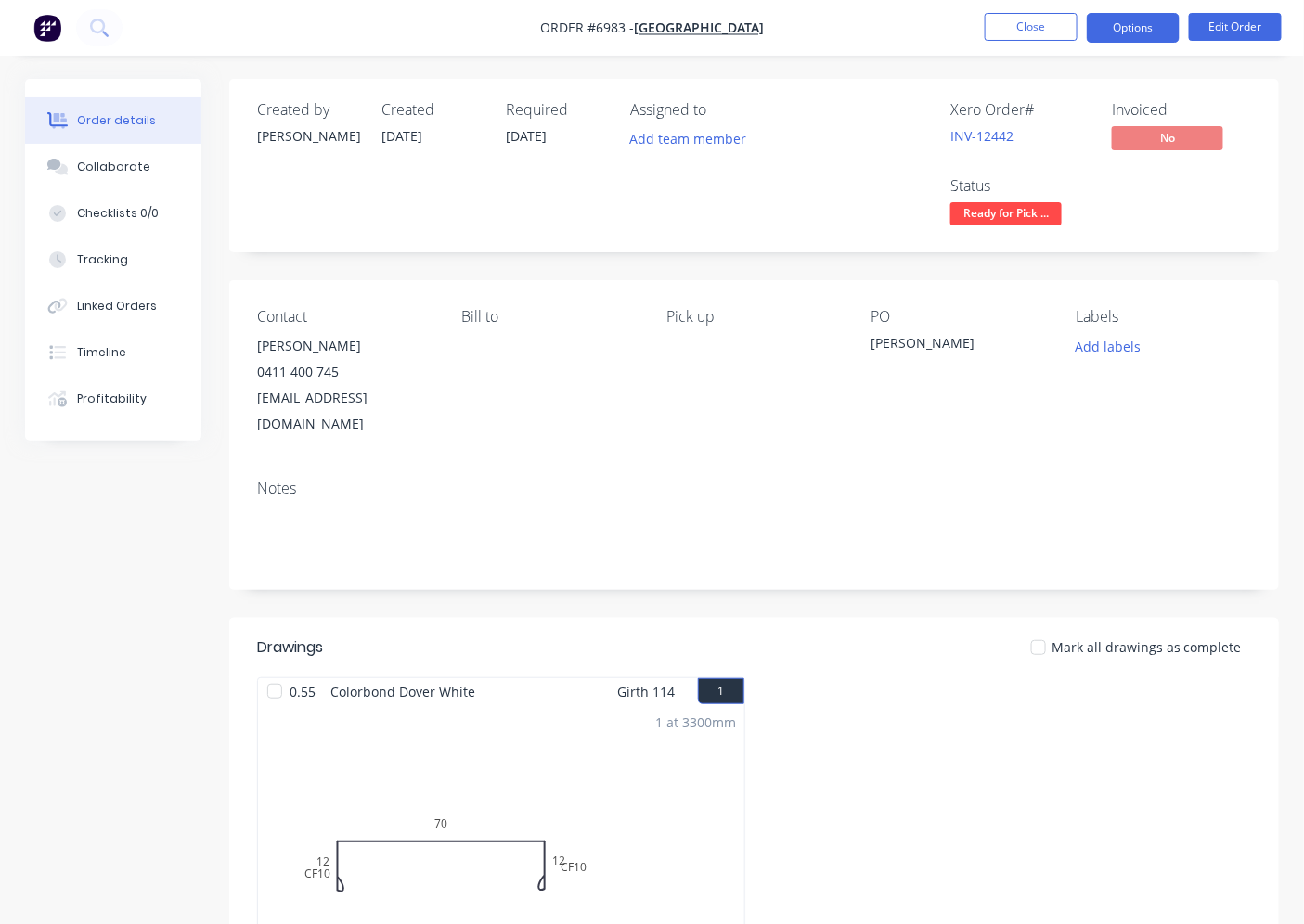
click at [1100, 31] on button "Options" at bounding box center [1133, 28] width 93 height 30
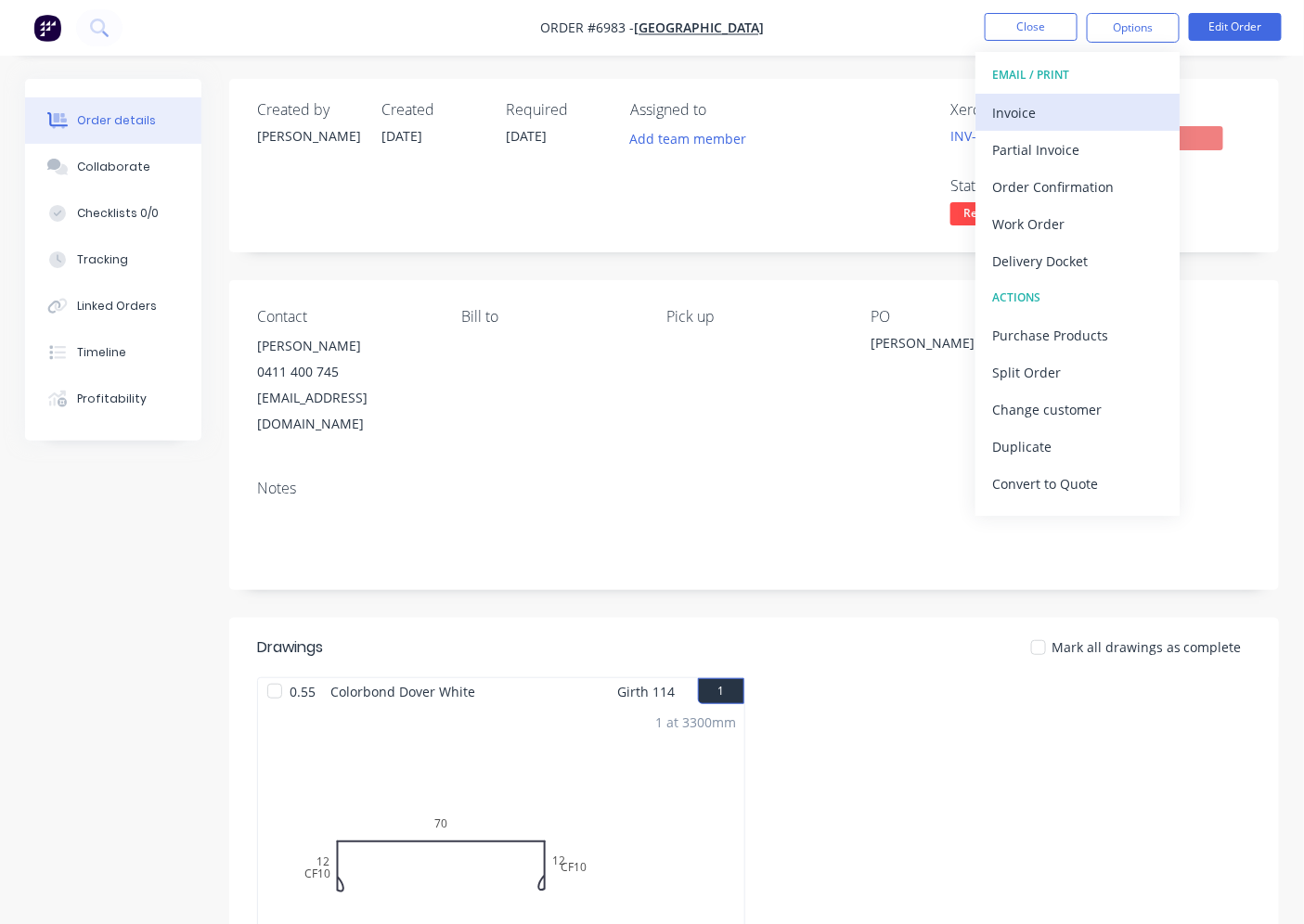
click at [1080, 106] on div "Invoice" at bounding box center [1077, 112] width 171 height 27
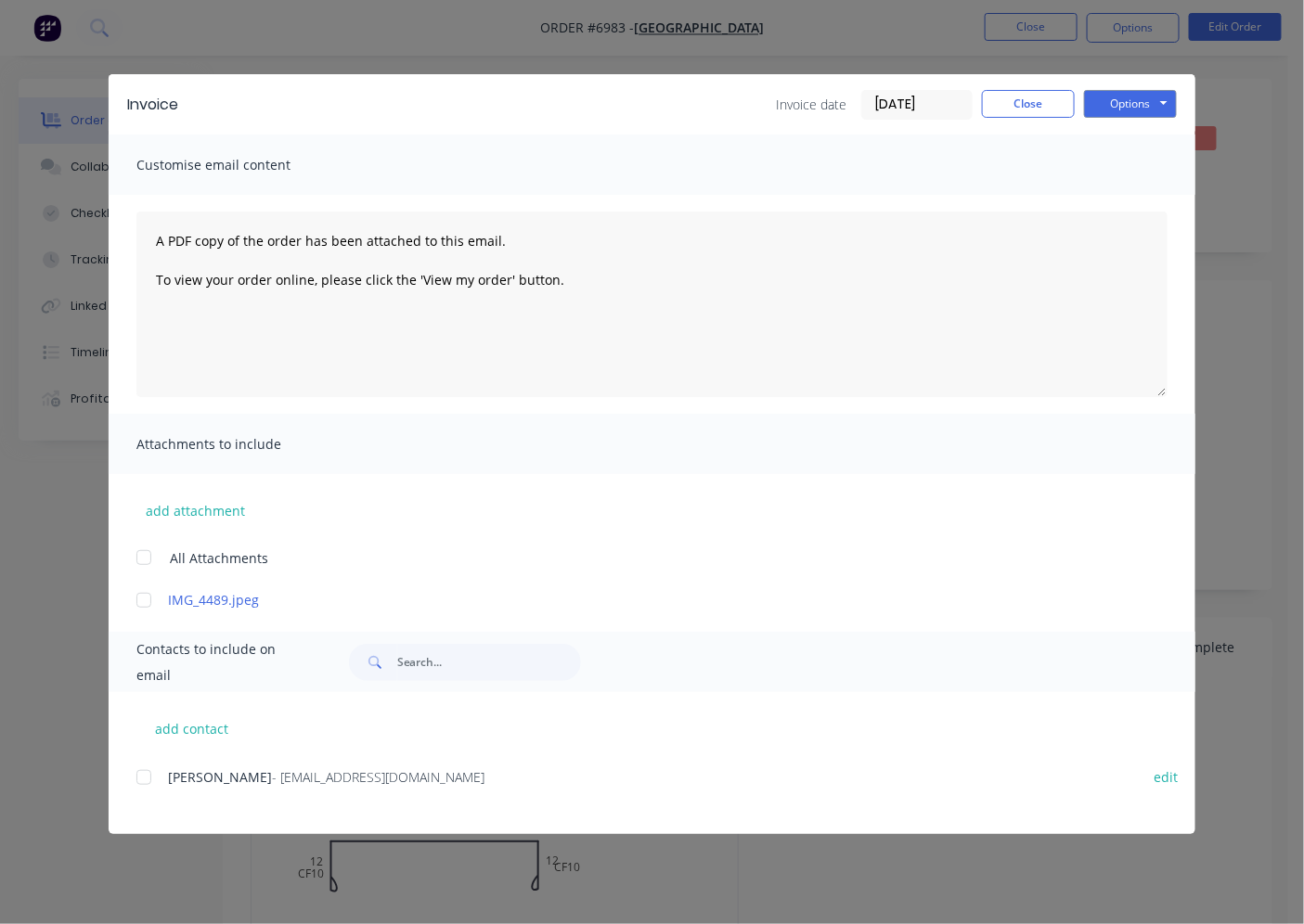
click at [154, 776] on div at bounding box center [143, 777] width 37 height 37
drag, startPoint x: 1151, startPoint y: 107, endPoint x: 1143, endPoint y: 113, distance: 10.0
click at [1149, 109] on button "Options" at bounding box center [1131, 105] width 93 height 28
click at [1133, 188] on button "Email" at bounding box center [1144, 198] width 119 height 31
click at [1033, 109] on button "Close" at bounding box center [1028, 105] width 93 height 28
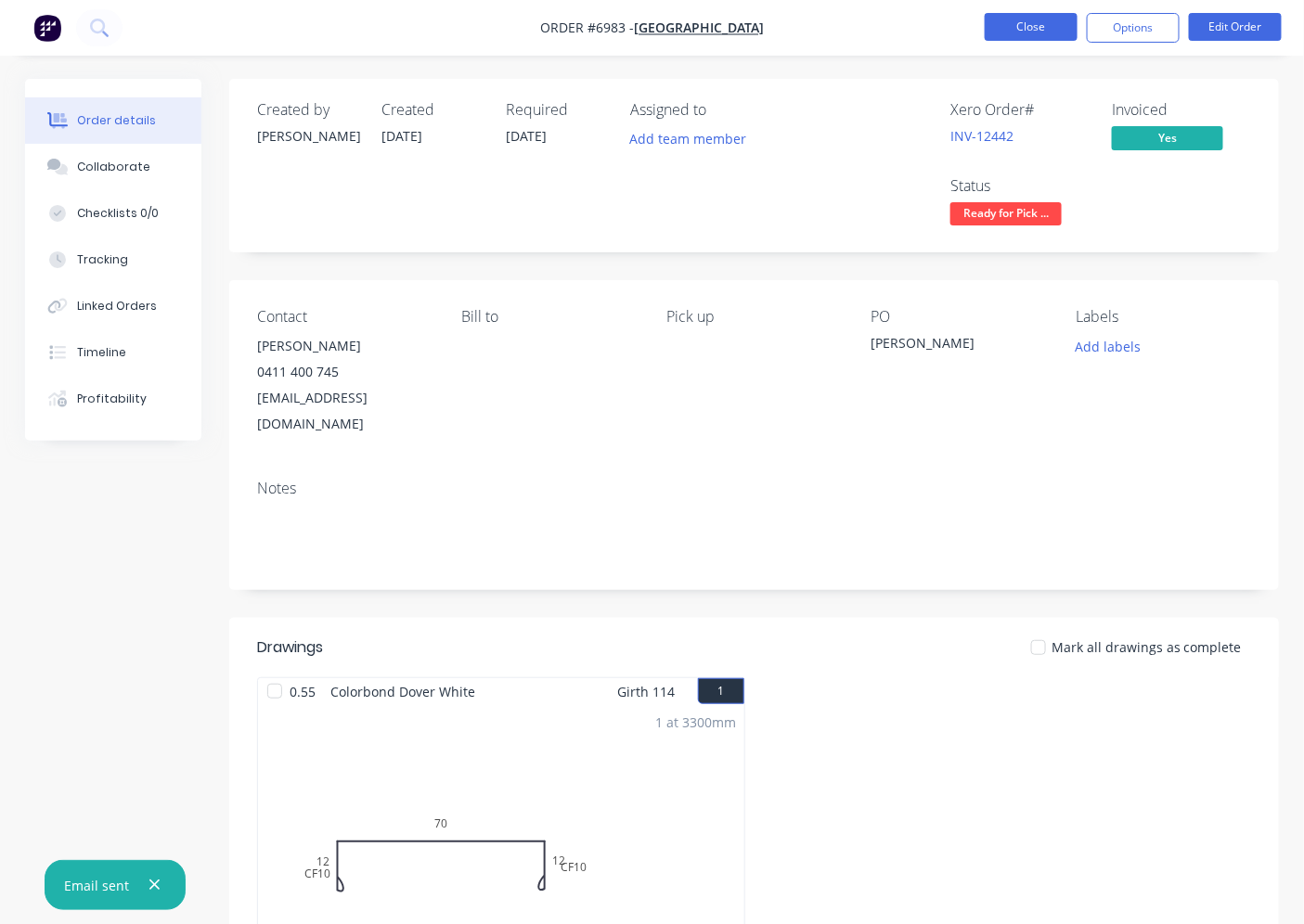
click at [1043, 30] on button "Close" at bounding box center [1031, 27] width 93 height 28
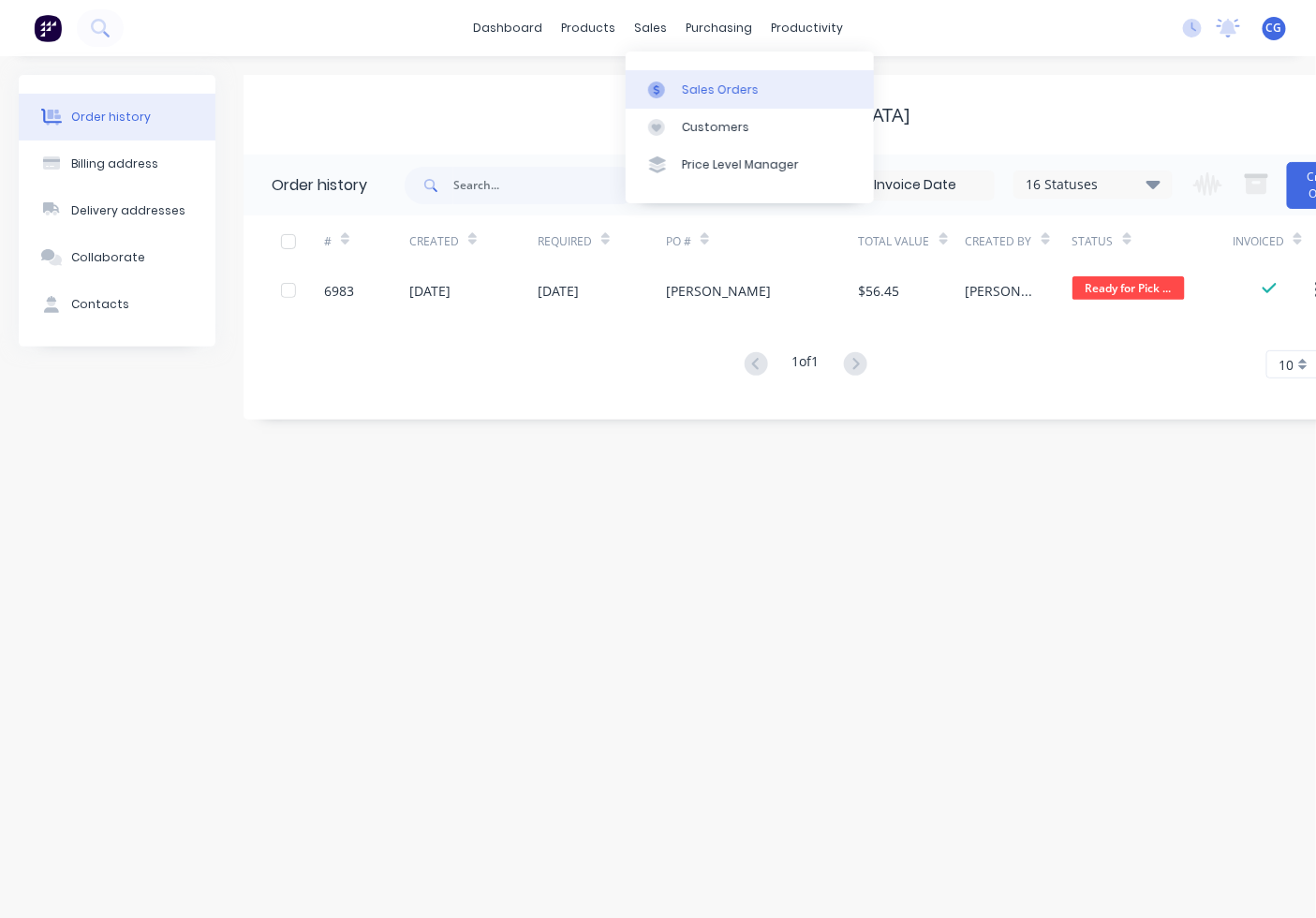
click at [712, 100] on link "Sales Orders" at bounding box center [749, 88] width 248 height 37
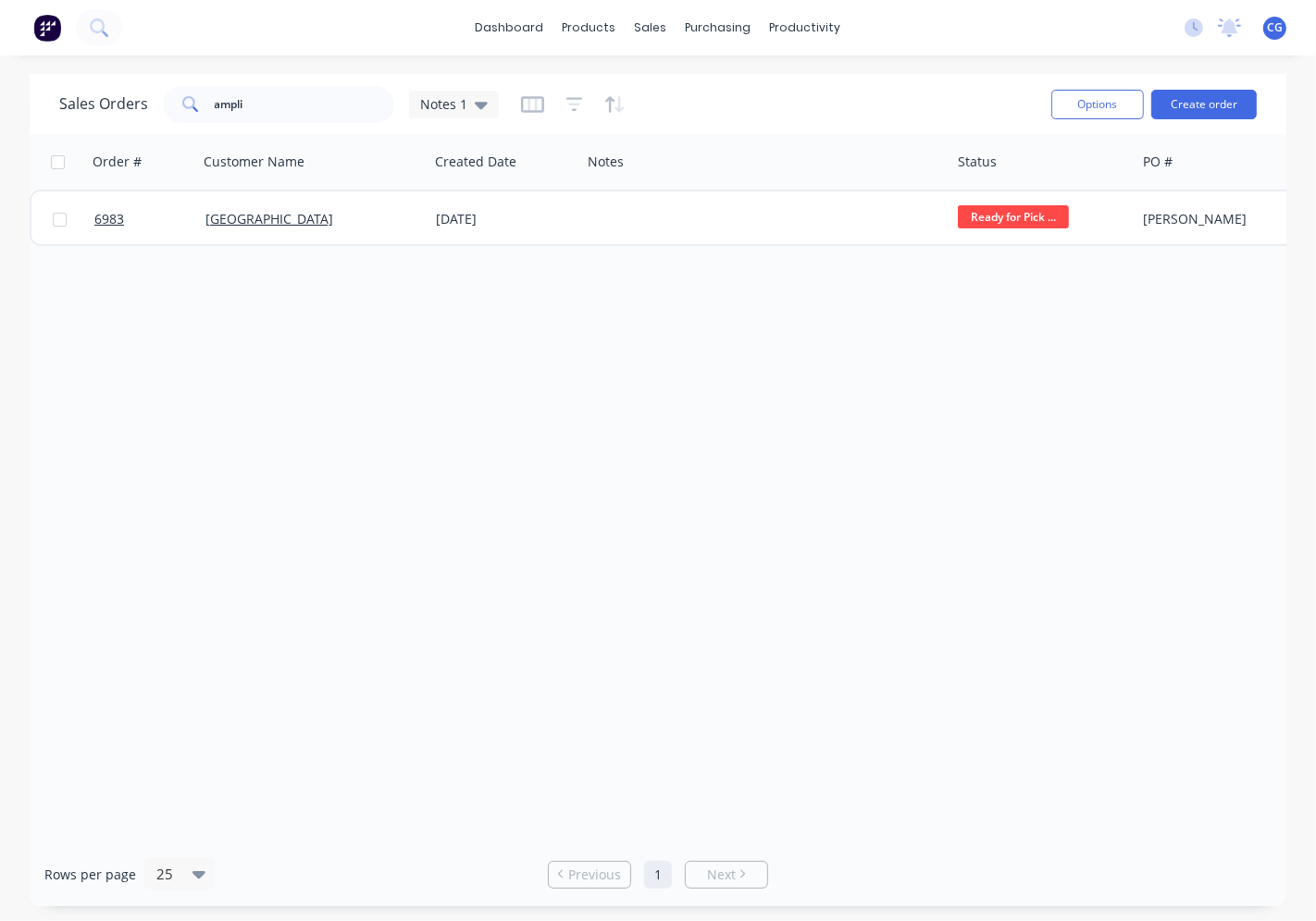
click at [379, 122] on div "ampli" at bounding box center [278, 104] width 231 height 37
click at [379, 123] on div "Sales Orders ampli Notes 1" at bounding box center [548, 104] width 977 height 45
click at [273, 107] on input "ampli" at bounding box center [305, 104] width 180 height 37
click at [271, 109] on input "ampli" at bounding box center [305, 104] width 180 height 37
